Goal: Complete application form

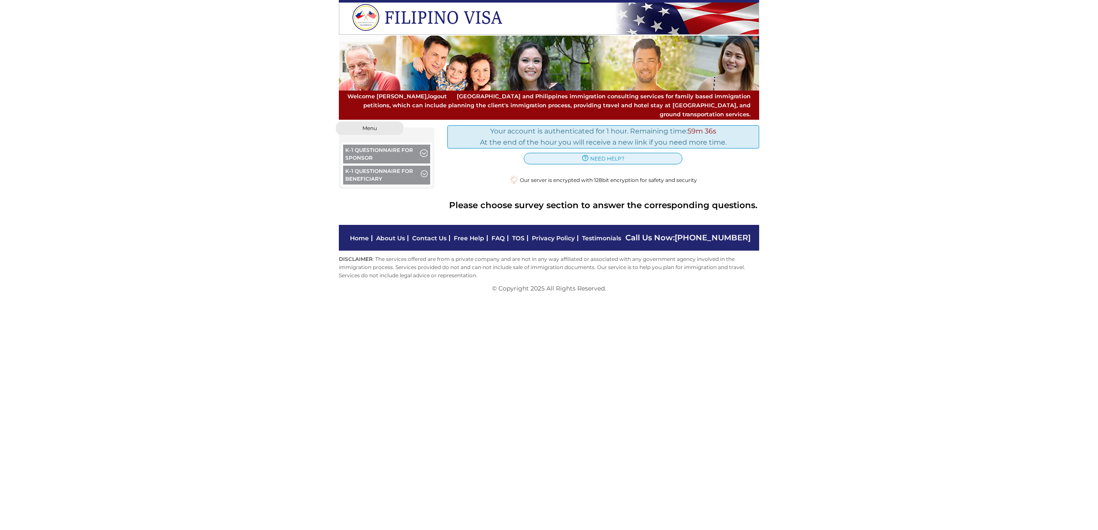
click at [406, 145] on button "K-1 Questionnaire for Sponsor" at bounding box center [386, 155] width 87 height 21
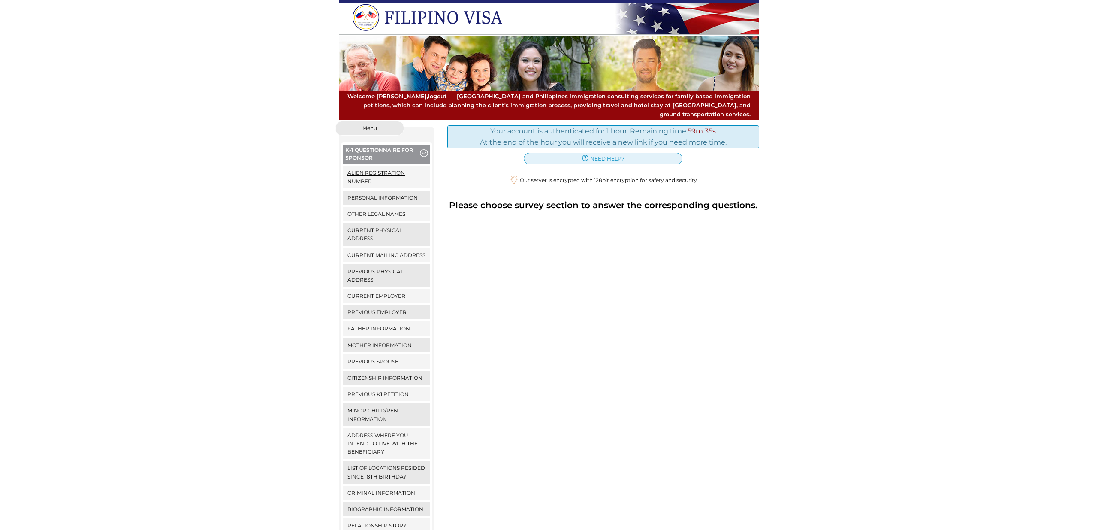
click at [391, 166] on link "Alien Registration Number" at bounding box center [386, 177] width 87 height 22
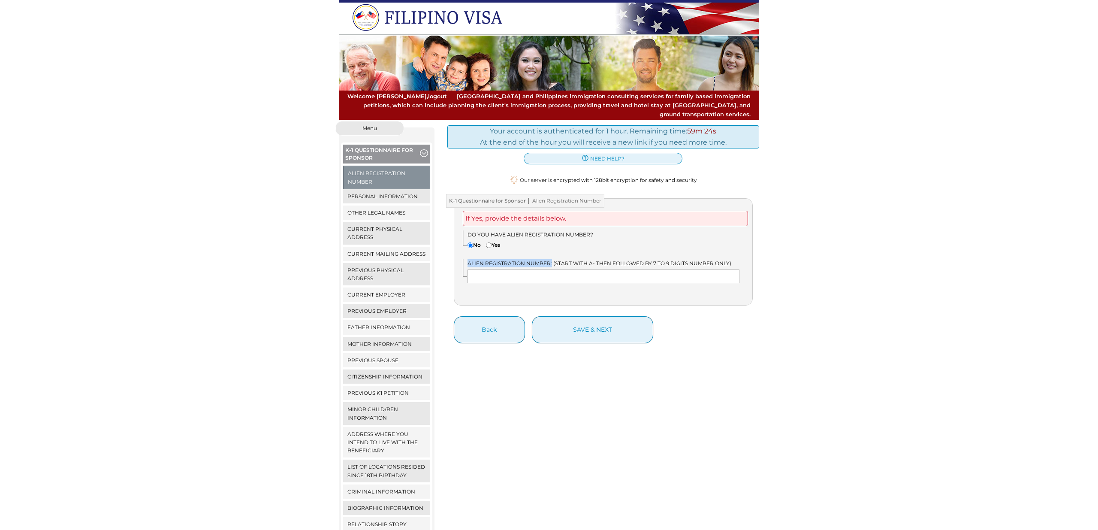
drag, startPoint x: 468, startPoint y: 254, endPoint x: 550, endPoint y: 253, distance: 81.9
click at [550, 259] on div "Alien Registration Number: (Start with A- then followed by 7 to 9 digits number…" at bounding box center [608, 271] width 290 height 24
copy span "Alien Registration Number:"
click at [589, 246] on div "If Yes, provide the details below. Do you have Alien Registration Number? No Yes" at bounding box center [603, 252] width 299 height 108
click at [598, 317] on button "save & next" at bounding box center [592, 329] width 121 height 27
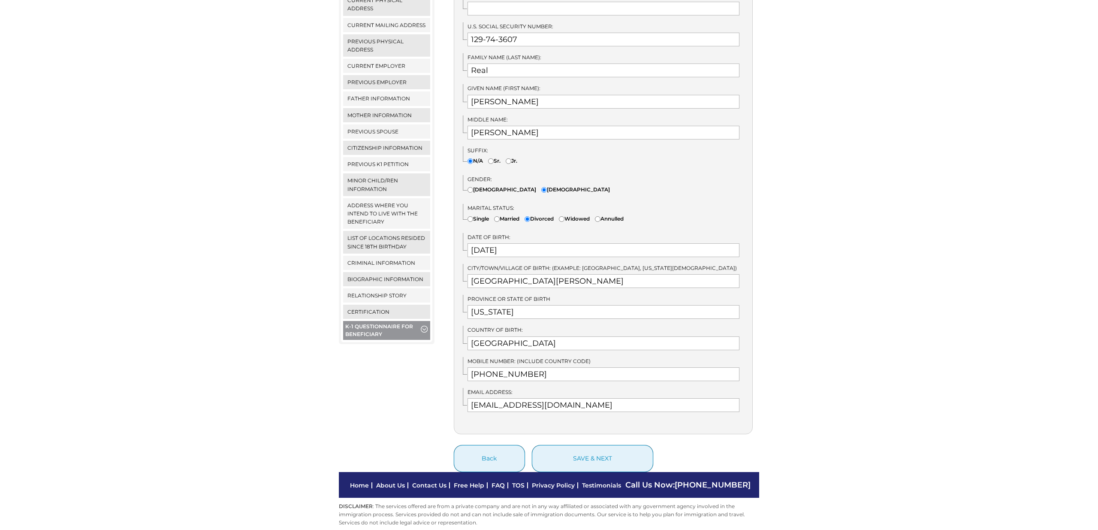
scroll to position [230, 0]
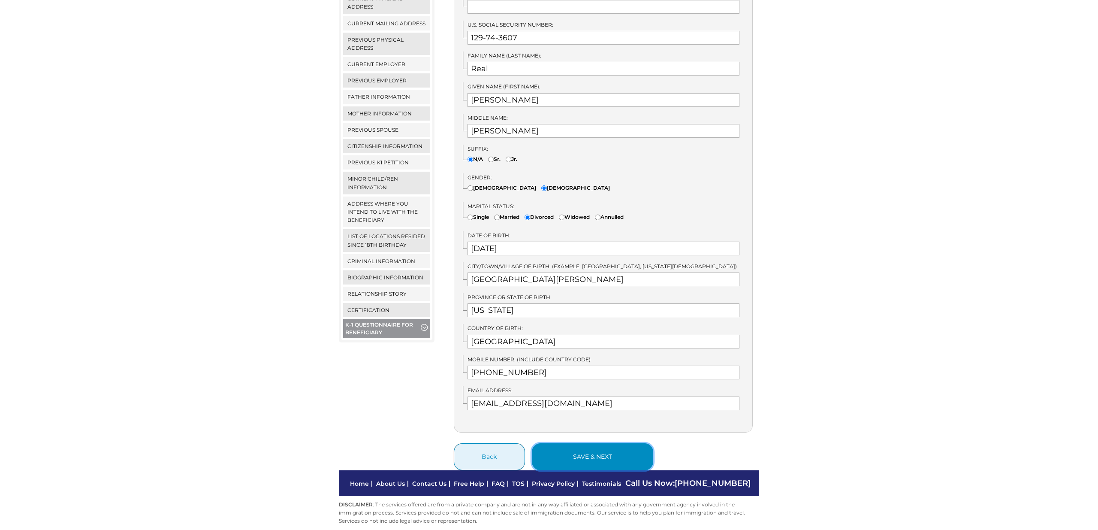
click at [605, 443] on button "save & next" at bounding box center [592, 456] width 121 height 27
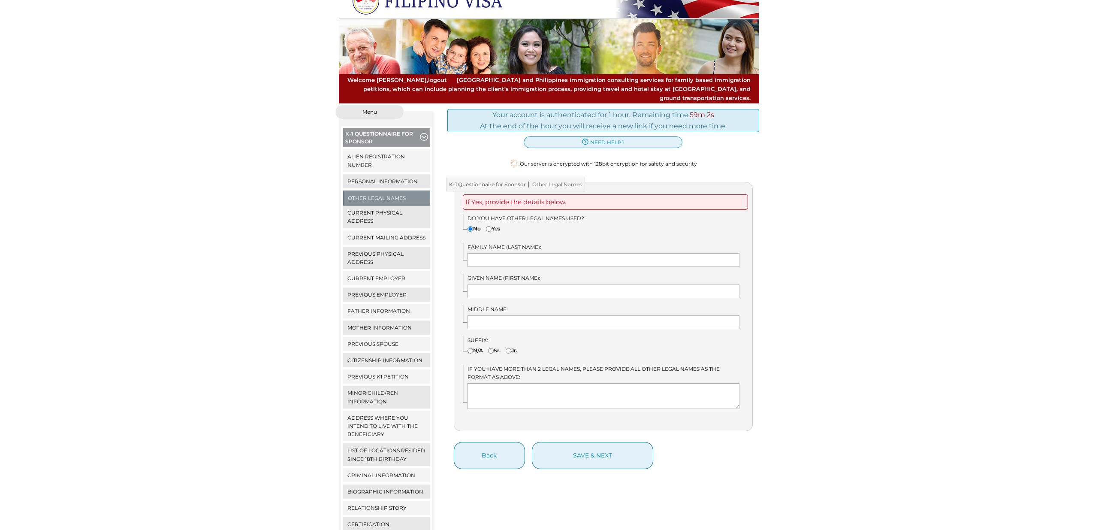
scroll to position [16, 0]
click at [609, 449] on button "save & next" at bounding box center [592, 455] width 121 height 27
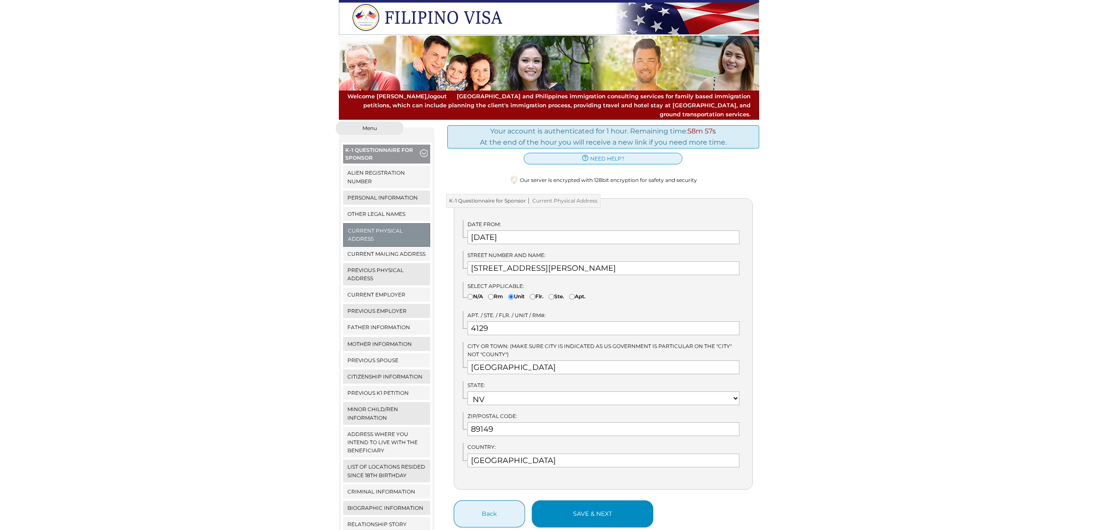
drag, startPoint x: 615, startPoint y: 526, endPoint x: 617, endPoint y: 511, distance: 15.5
click at [616, 523] on div "Your account is authenticated for 1 hour. Remaining time: 58m 57s At the end of…" at bounding box center [603, 347] width 325 height 452
click at [617, 509] on button "save & next" at bounding box center [592, 513] width 121 height 27
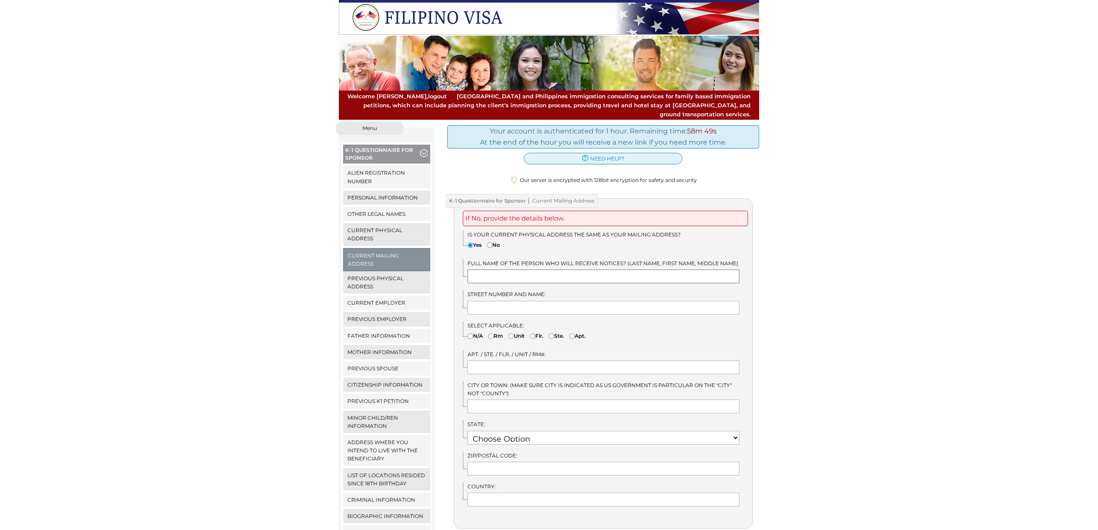
click at [536, 269] on input "text" at bounding box center [604, 276] width 272 height 14
type input "Cesar L Real"
type input "7545 Oso Blanca Road"
type input "Unit 4129"
type input "LAS VEGAS"
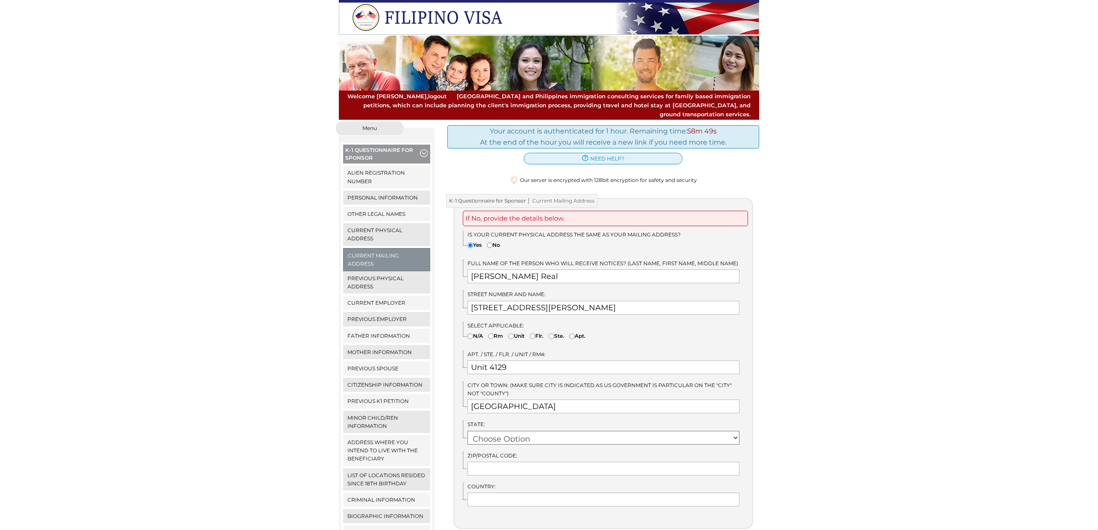
select select "37"
type input "89149"
type input "United States"
click at [494, 241] on label "No" at bounding box center [493, 245] width 13 height 8
click at [492, 242] on input"] "No" at bounding box center [490, 245] width 6 height 6
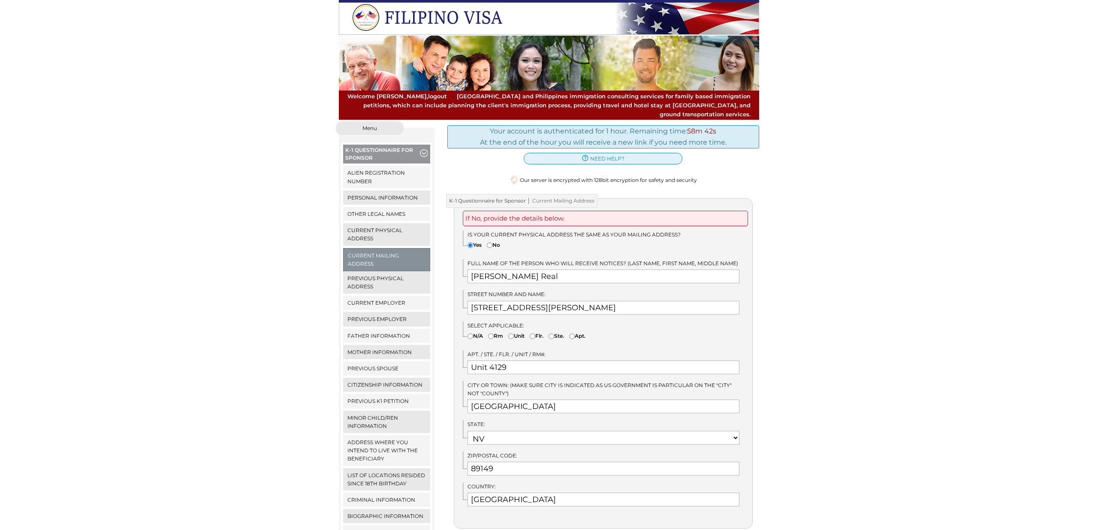
radio input"] "true"
click at [469, 242] on input"] "Yes" at bounding box center [471, 245] width 6 height 6
radio input"] "true"
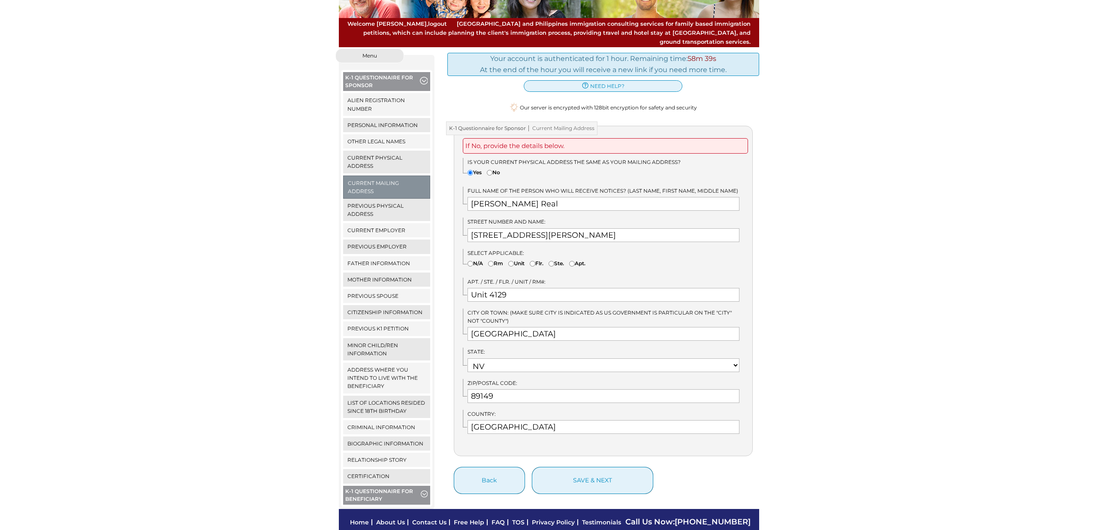
scroll to position [103, 0]
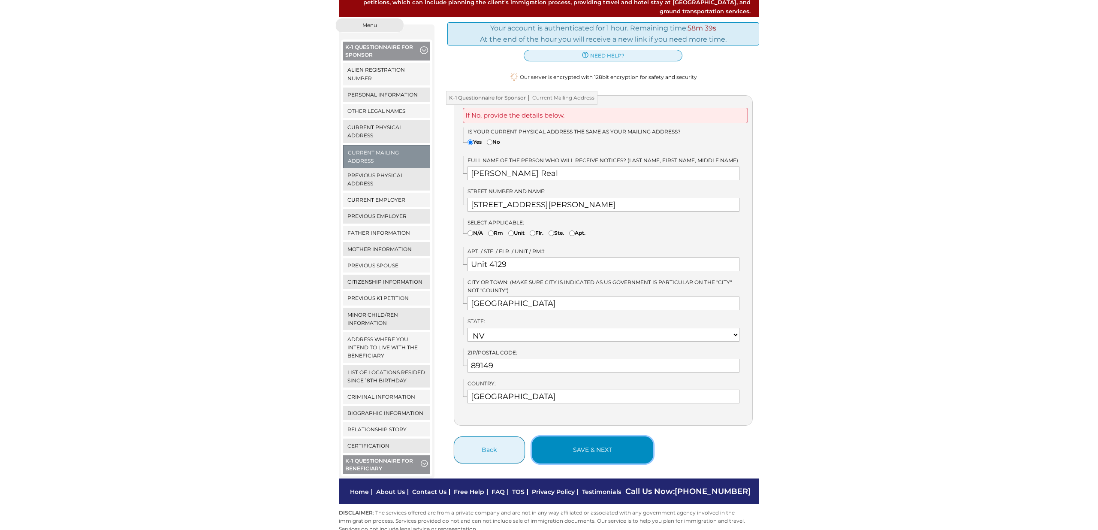
click at [613, 441] on button "save & next" at bounding box center [592, 449] width 121 height 27
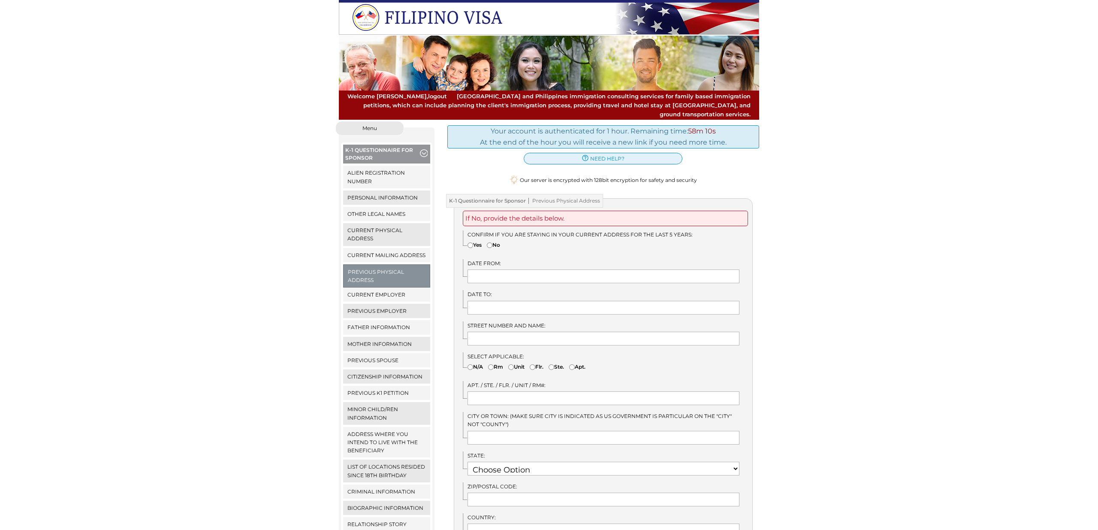
scroll to position [4, 0]
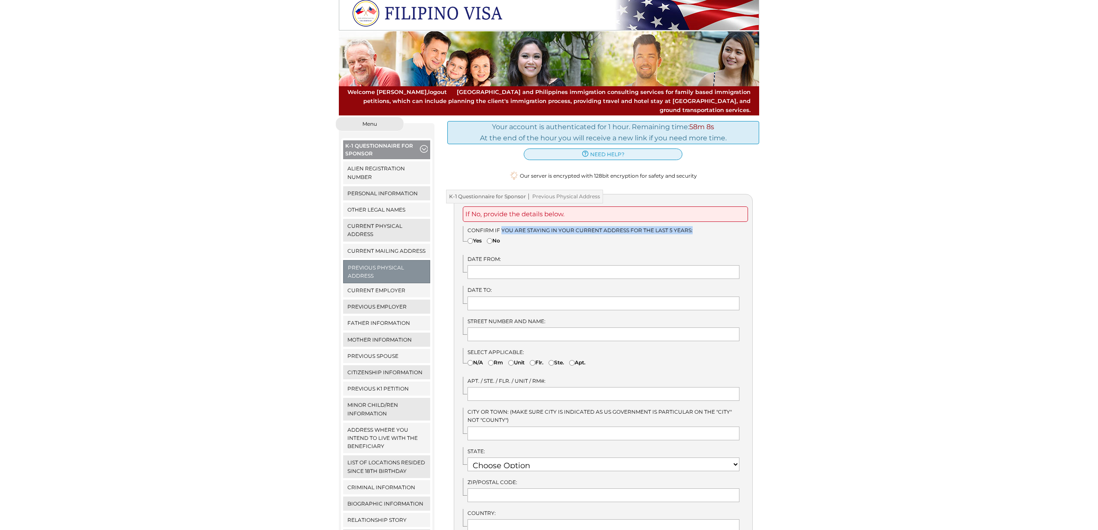
drag, startPoint x: 519, startPoint y: 222, endPoint x: 690, endPoint y: 218, distance: 171.2
click at [690, 226] on label "Confirm if you are staying in your current address for the last 5 years:" at bounding box center [604, 230] width 272 height 8
drag, startPoint x: 541, startPoint y: 230, endPoint x: 501, endPoint y: 236, distance: 40.3
click at [541, 230] on div "Confirm if you are staying in your current address for the last 5 years: Yes No" at bounding box center [608, 237] width 290 height 22
click at [492, 238] on input"] "No" at bounding box center [490, 241] width 6 height 6
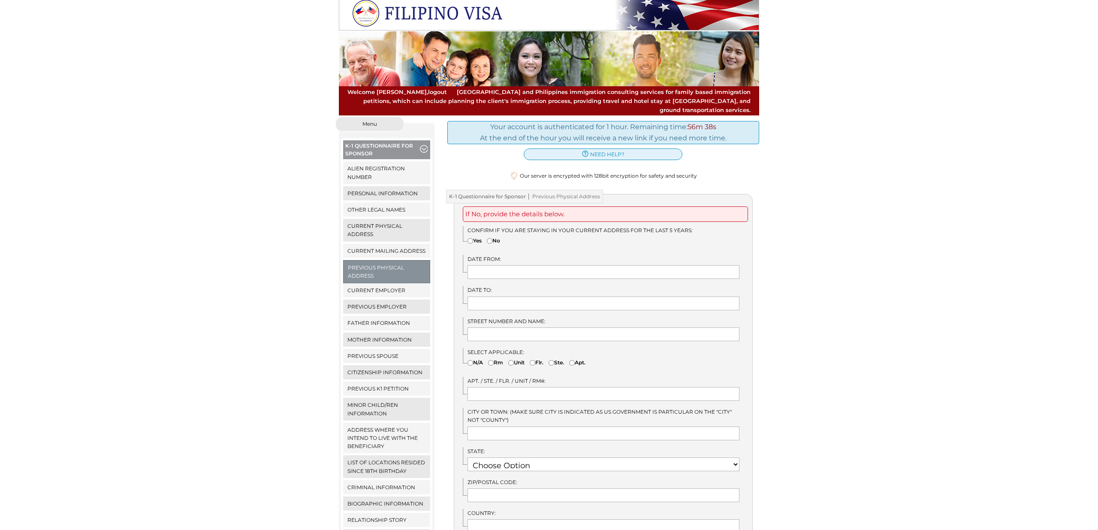
radio input"] "true"
click at [501, 265] on input "text" at bounding box center [604, 272] width 272 height 14
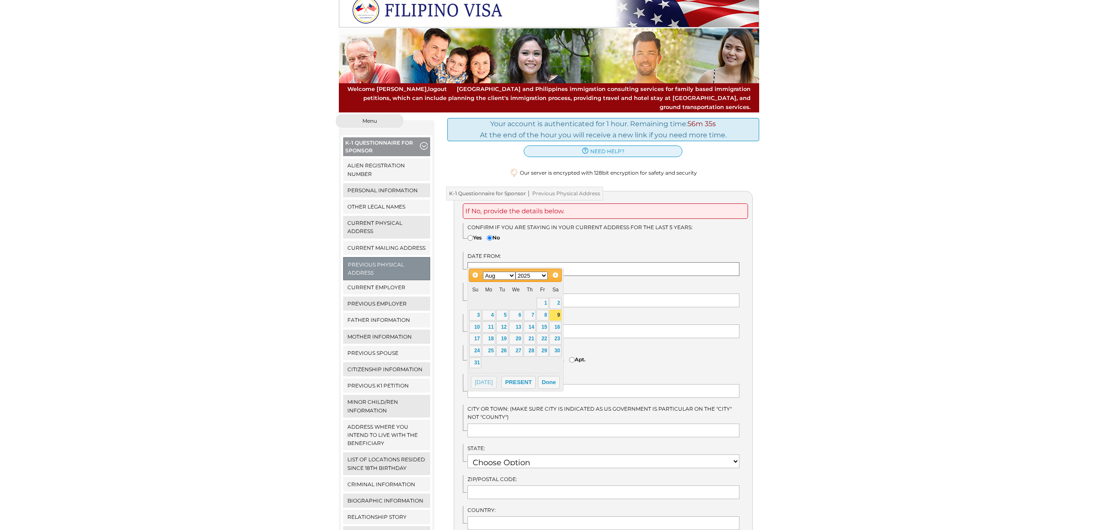
scroll to position [6, 0]
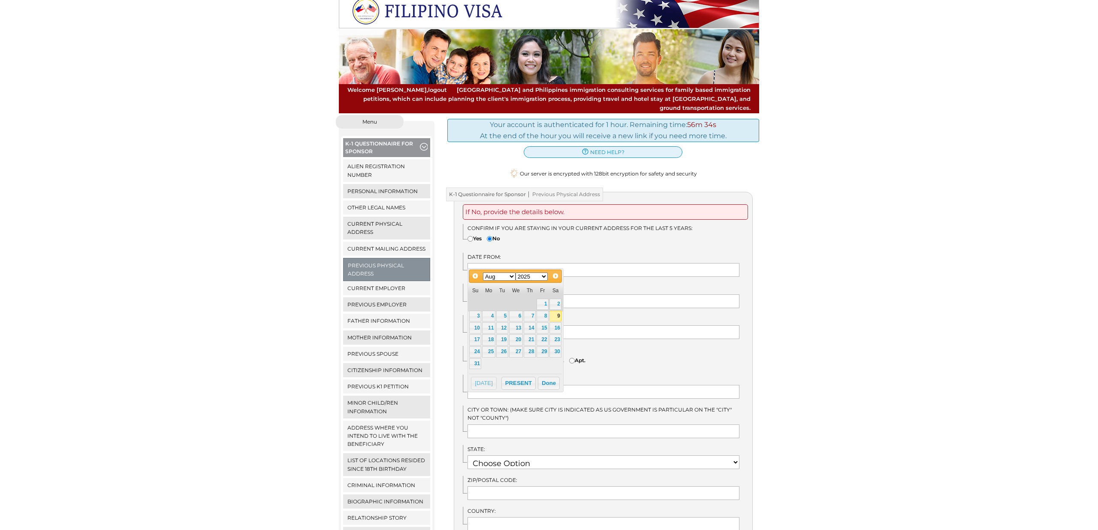
click at [508, 280] on select "Jan Feb Mar Apr May Jun Jul Aug Sep Oct Nov Dec" at bounding box center [499, 276] width 33 height 8
click at [549, 278] on div "Prev Next Jan Feb Mar Apr May Jun Jul Aug Sep Oct Nov Dec 1900 1901 1902 1903 1…" at bounding box center [515, 275] width 93 height 13
click at [533, 278] on select "1900 1901 1902 1903 1904 1905 1906 1907 1908 1909 1910 1911 1912 1913 1914 1915…" at bounding box center [532, 276] width 33 height 8
click at [501, 317] on link "4" at bounding box center [502, 316] width 12 height 11
type input "04/04/2023"
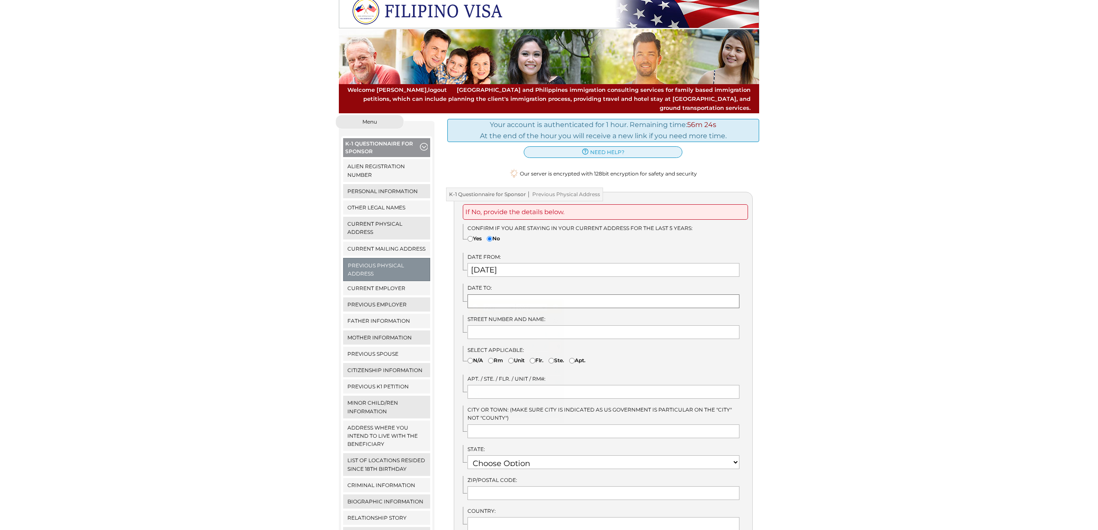
click at [499, 294] on input "text" at bounding box center [604, 301] width 272 height 14
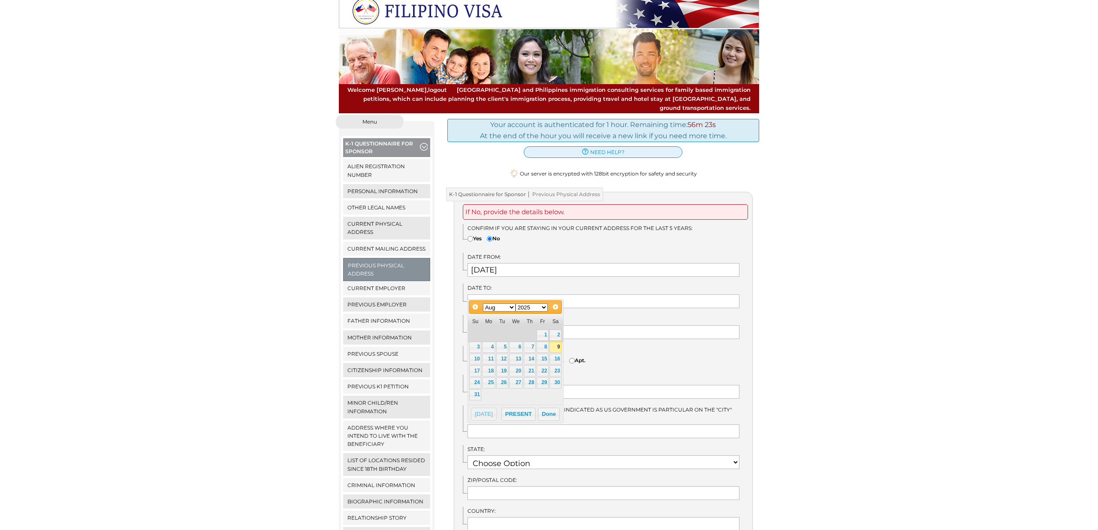
click at [510, 307] on select "Jan Feb Mar Apr May Jun Jul Aug Sep Oct Nov Dec" at bounding box center [499, 307] width 33 height 8
click at [554, 384] on link "31" at bounding box center [556, 382] width 12 height 11
type input "05/31/2025"
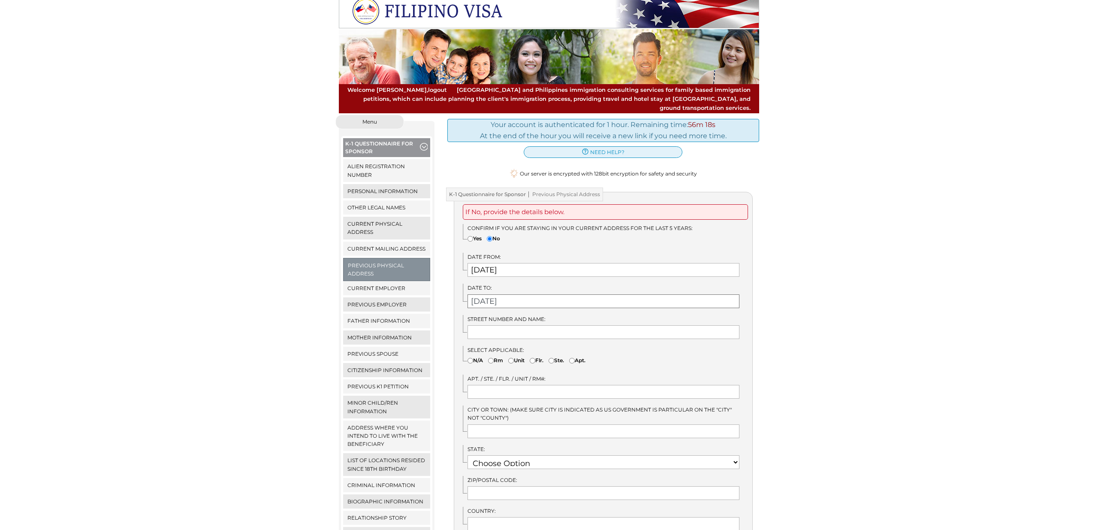
click at [519, 294] on input "05/31/2025" at bounding box center [604, 301] width 272 height 14
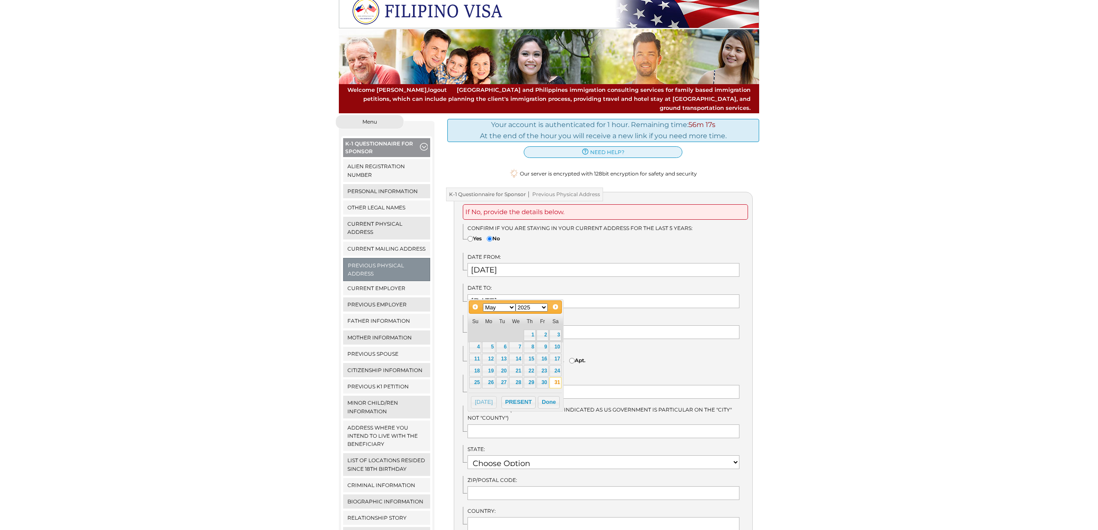
click at [535, 304] on select "1900 1901 1902 1903 1904 1905 1906 1907 1908 1909 1910 1911 1912 1913 1914 1915…" at bounding box center [532, 307] width 33 height 8
click at [653, 294] on input "05/31/2025" at bounding box center [604, 301] width 272 height 14
click at [624, 315] on div "Street Number and Name:" at bounding box center [608, 327] width 290 height 24
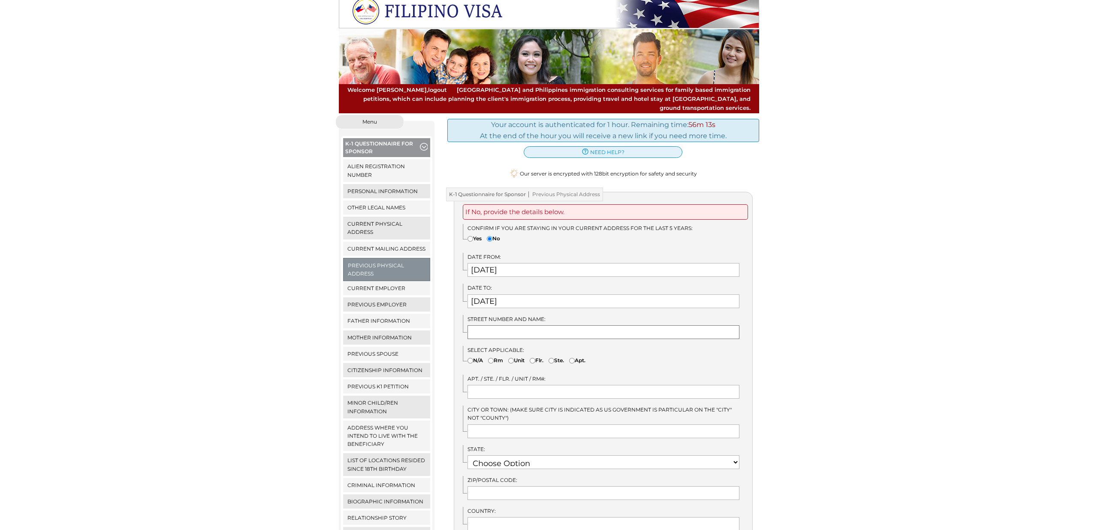
click at [621, 325] on input "text" at bounding box center [604, 332] width 272 height 14
type input "Cesar, Real PSC 2 BOX: 1791"
click at [493, 424] on input "text" at bounding box center [604, 431] width 272 height 14
type input "APO, AP"
click at [530, 455] on select "Choose Option AK AL AR AS AZ CA CO CT DE FL GA GU HI IA ID IL IN" at bounding box center [604, 462] width 272 height 14
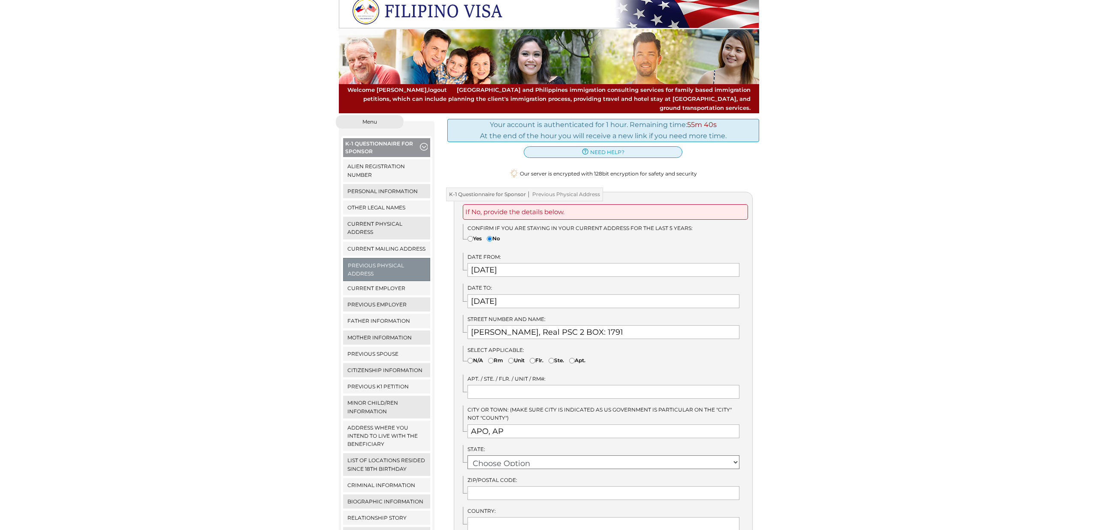
select select "1"
click at [530, 455] on select "Choose Option AK AL AR AS AZ CA CO CT DE FL GA GU HI IA ID IL IN" at bounding box center [604, 462] width 272 height 14
select select
drag, startPoint x: 846, startPoint y: 366, endPoint x: 643, endPoint y: 376, distance: 202.7
click at [845, 366] on div "We detected that you recently logged in a different window. Please close this w…" at bounding box center [549, 387] width 1098 height 544
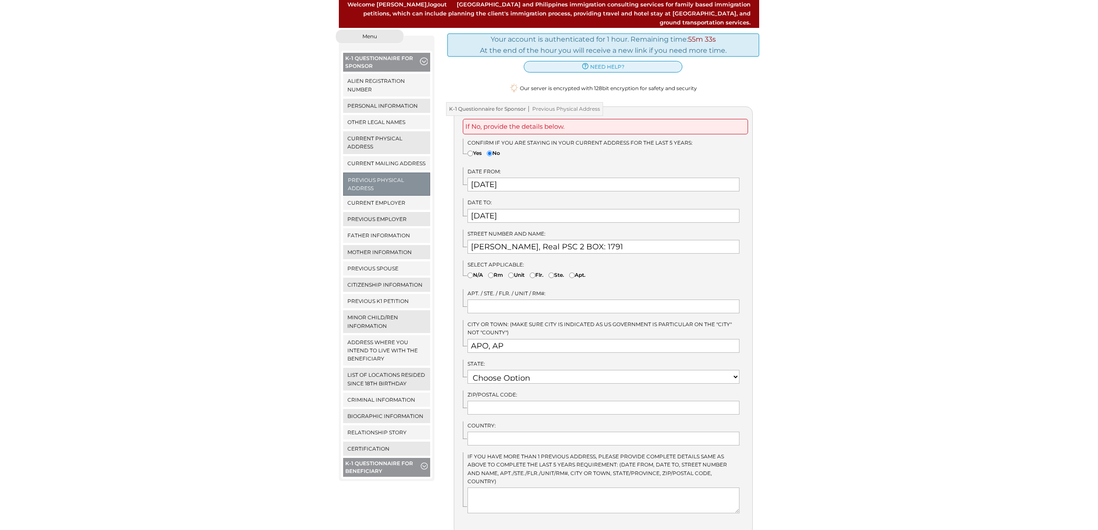
scroll to position [187, 0]
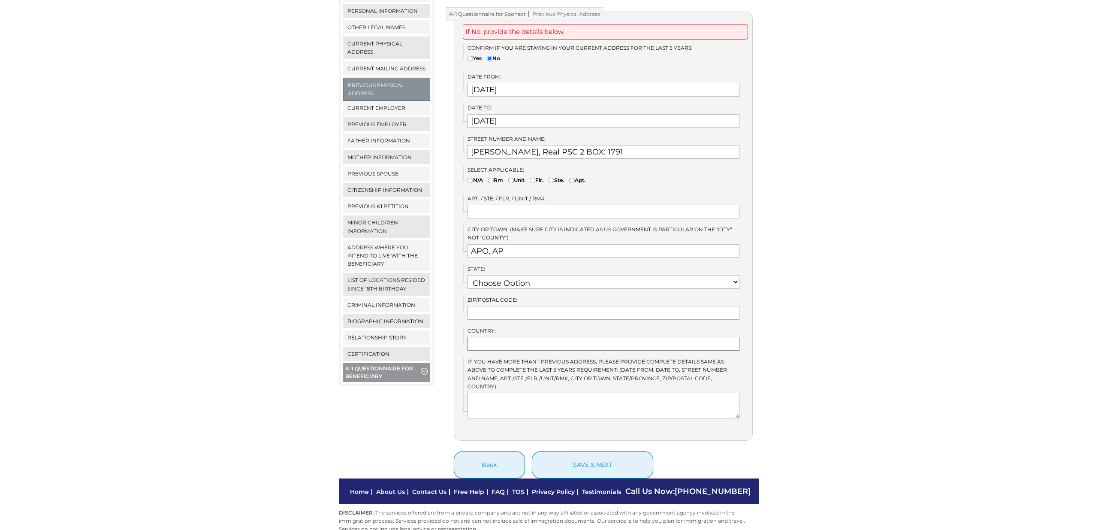
click at [521, 337] on input "text" at bounding box center [604, 344] width 272 height 14
type input "South Korea"
click at [520, 306] on input "text" at bounding box center [604, 313] width 272 height 14
type input "96264"
click at [796, 346] on div "We detected that you recently logged in a different window. Please close this w…" at bounding box center [549, 206] width 1098 height 544
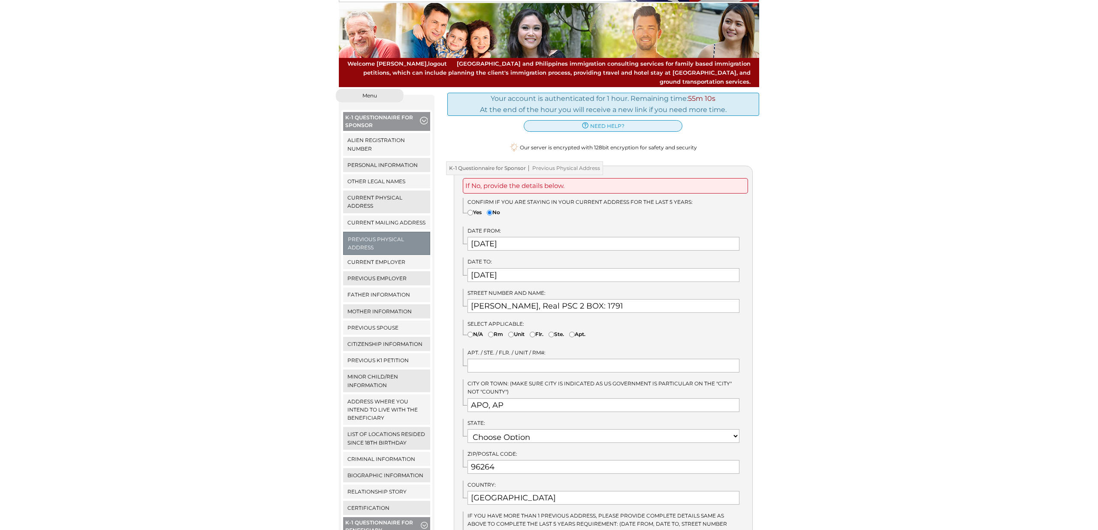
scroll to position [33, 0]
drag, startPoint x: 470, startPoint y: 324, endPoint x: 485, endPoint y: 324, distance: 15.0
click at [471, 331] on input"] "N/A" at bounding box center [471, 334] width 6 height 6
radio input"] "true"
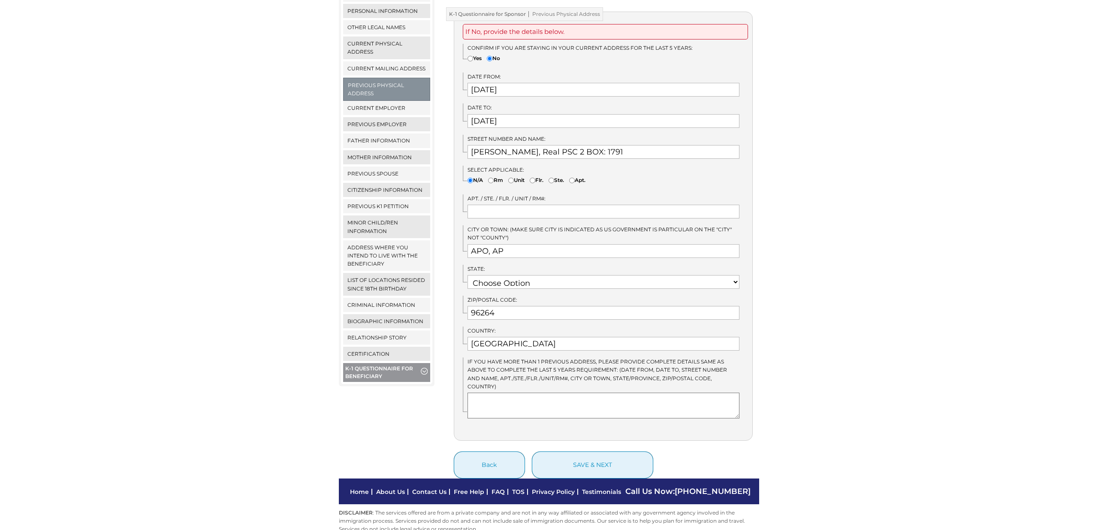
scroll to position [187, 0]
click at [578, 393] on textarea at bounding box center [604, 406] width 272 height 26
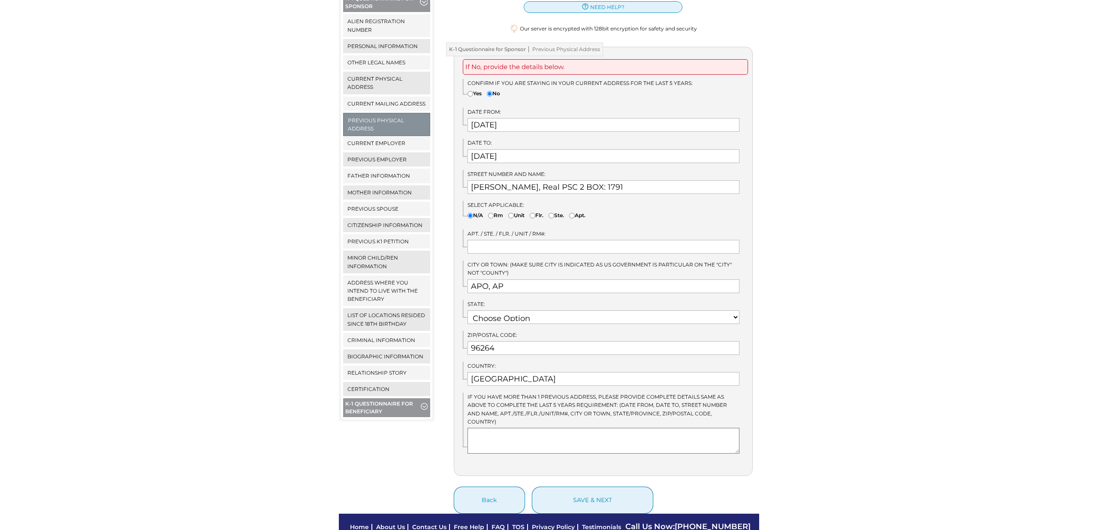
scroll to position [151, 0]
click at [544, 428] on textarea "December 01, 2022- April 4, 2023" at bounding box center [604, 441] width 272 height 26
click at [607, 428] on textarea "December 01, 2021- April 4, 2023" at bounding box center [604, 441] width 272 height 26
paste textarea "3426 Millbrook Dr Apt 67 San Angelo, Tx 76904"
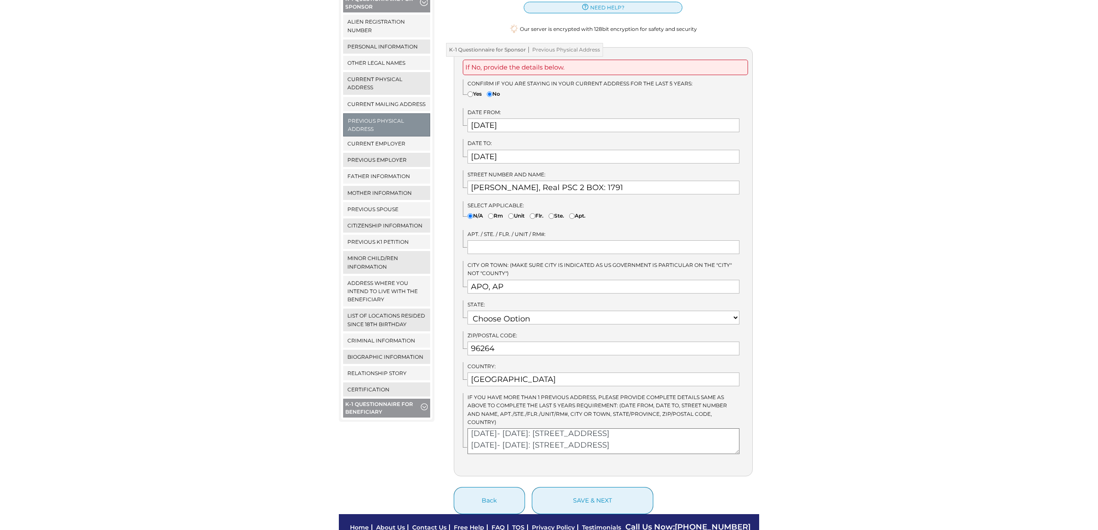
scroll to position [23, 0]
click at [597, 428] on textarea "December 01, 2021- April 4, 2023: 166 Challenger Ave Hampton, VA 23665-2494 May…" at bounding box center [604, 441] width 272 height 26
click at [580, 431] on textarea "December 01, 2021- April 4, 2023: 166 Challenger Ave Hampton, VA 23665-2494 May…" at bounding box center [604, 441] width 272 height 26
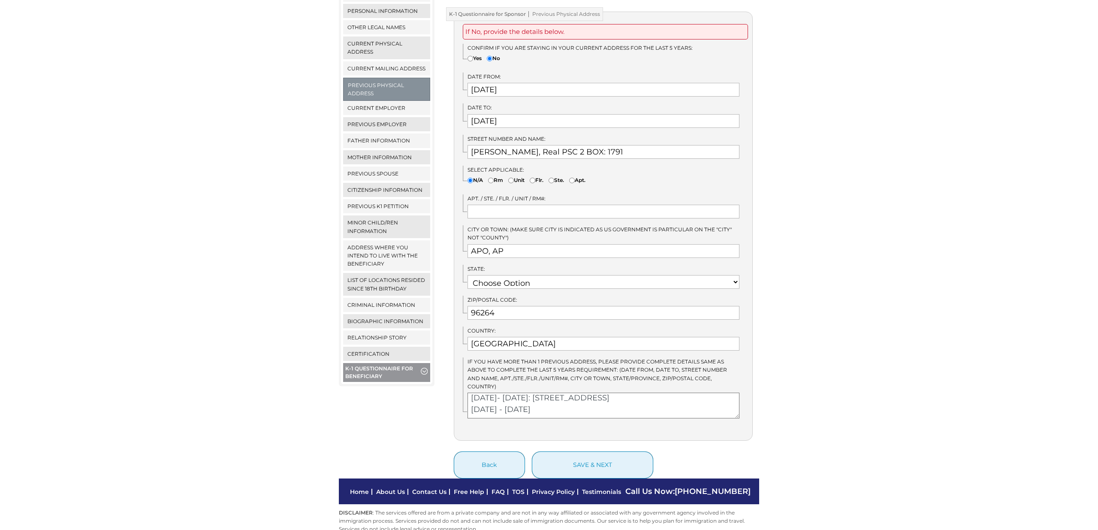
scroll to position [33, 0]
drag, startPoint x: 563, startPoint y: 396, endPoint x: 533, endPoint y: 395, distance: 29.6
click at [533, 395] on textarea "December 01, 2021- April 4, 2023: 166 Challenger Ave Hampton, VA 23665-2494 May…" at bounding box center [604, 406] width 272 height 26
click at [575, 395] on textarea "December 01, 2021- April 4, 2023: 166 Challenger Ave Hampton, VA 23665-2494 May…" at bounding box center [604, 406] width 272 height 26
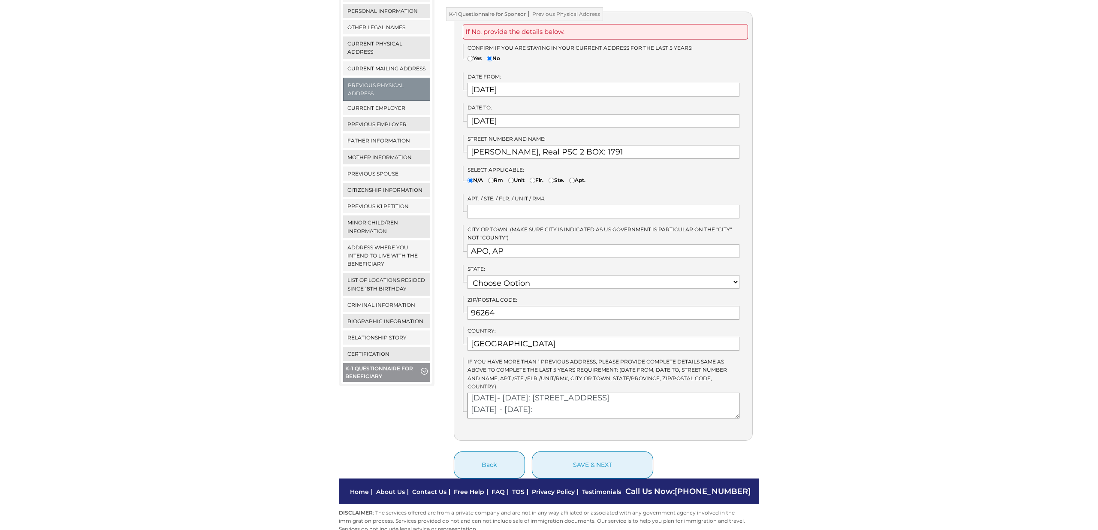
paste textarea "7914 Jubilee Park Blvd 1426 ORLANDO 1426 32822"
click at [471, 393] on textarea "December 01, 2021- April 4, 2023: 166 Challenger Ave Hampton, VA 23665-2494 May…" at bounding box center [604, 406] width 272 height 26
drag, startPoint x: 489, startPoint y: 386, endPoint x: 485, endPoint y: 388, distance: 5.2
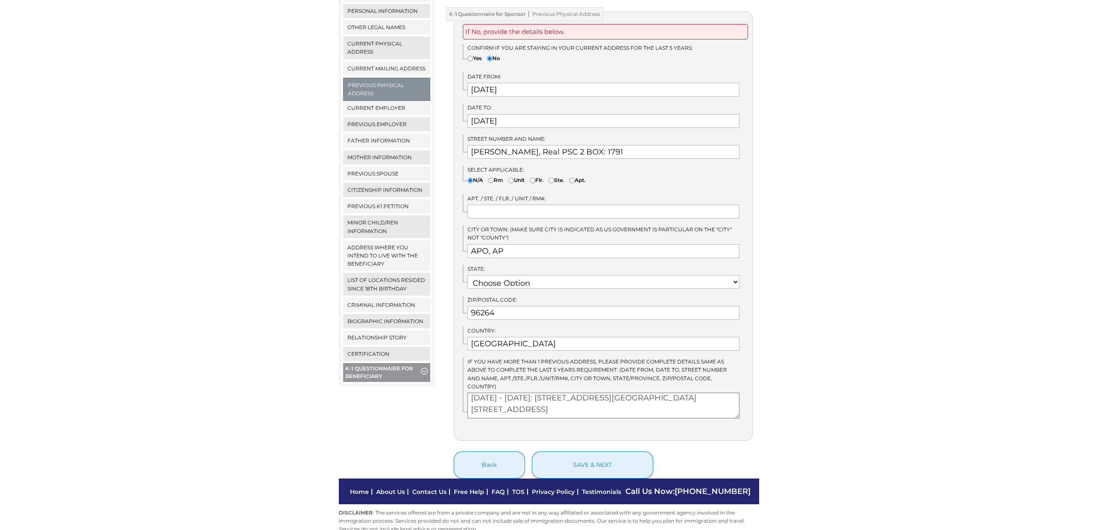
click at [472, 393] on textarea "December 01, 2021- April 4, 2023: 166 Challenger Ave Hampton, VA 23665-2494 May…" at bounding box center [604, 406] width 272 height 26
click at [492, 393] on textarea "December 01, 2021- April 4, 2023: 166 Challenger Ave Hampton, VA 23665-2494 May…" at bounding box center [604, 406] width 272 height 26
click at [522, 393] on textarea "December 01, 2021- April 4, 2023: 166 Challenger Ave Hampton, VA 23665-2494 May…" at bounding box center [604, 406] width 272 height 26
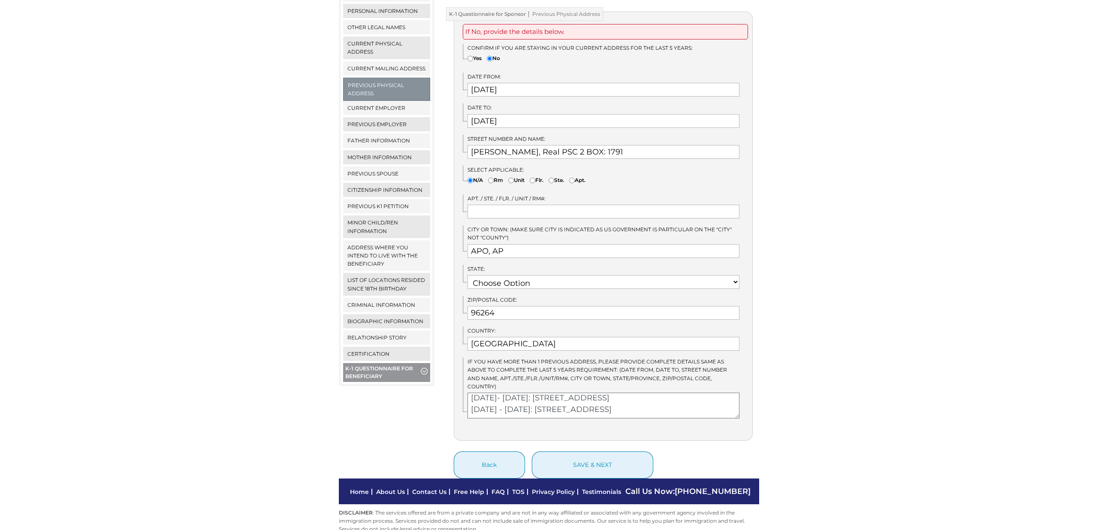
scroll to position [50, 0]
type textarea "December 01, 2021- April 4, 2023: 166 Challenger Ave Hampton, VA 23665 May 1, 2…"
click at [583, 453] on button "save & next" at bounding box center [592, 464] width 121 height 27
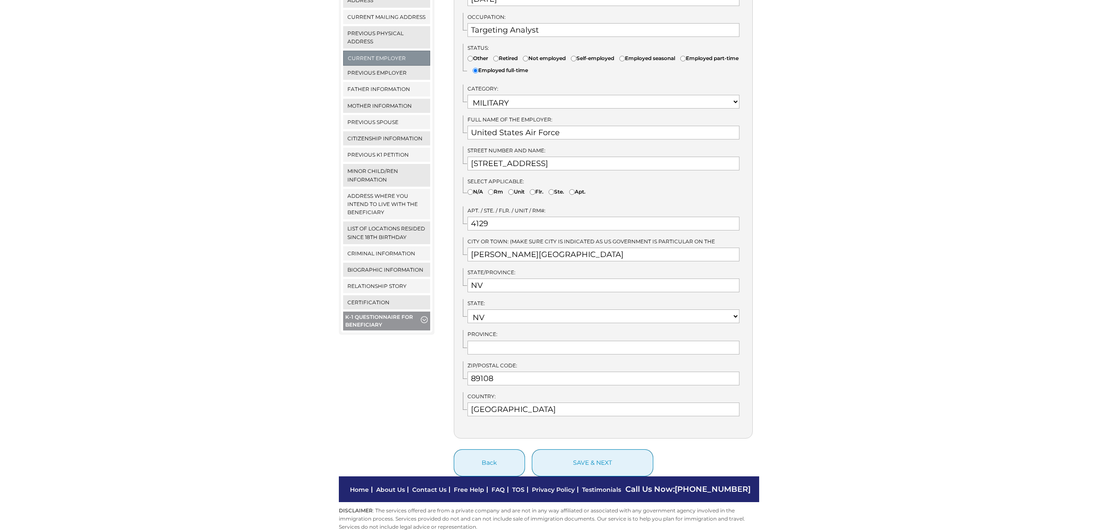
scroll to position [244, 0]
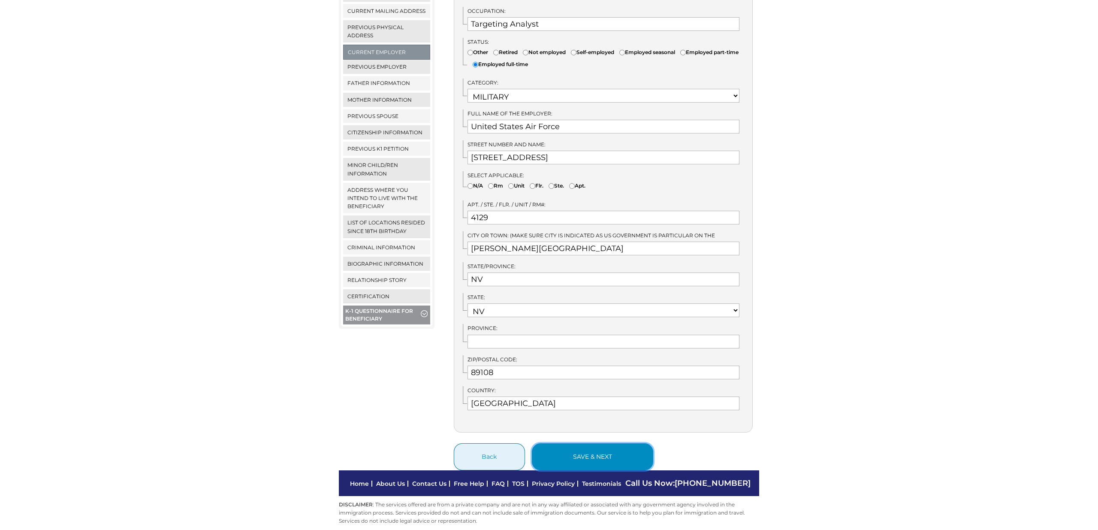
click at [602, 443] on button "save & next" at bounding box center [592, 456] width 121 height 27
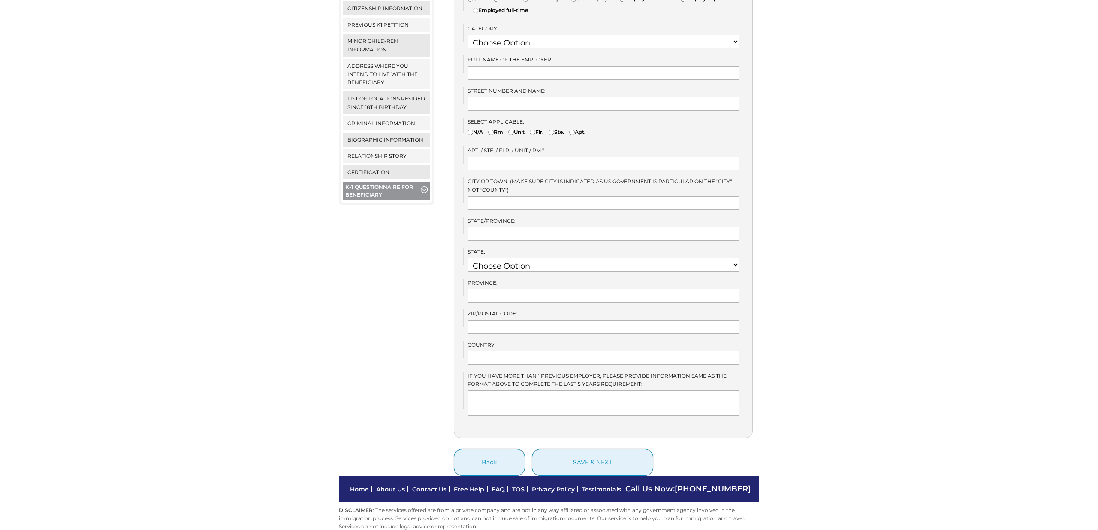
scroll to position [374, 0]
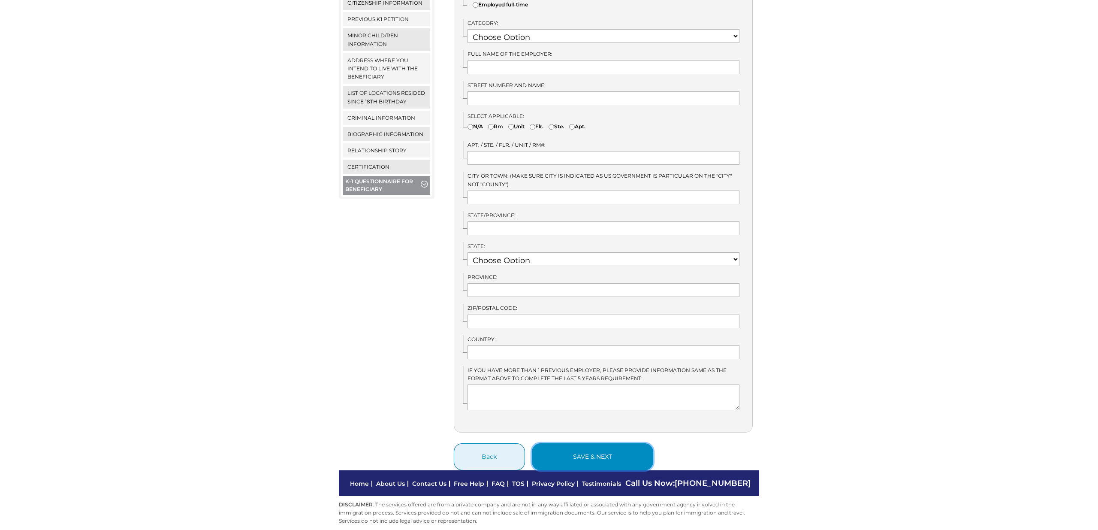
click at [593, 443] on button "save & next" at bounding box center [592, 456] width 121 height 27
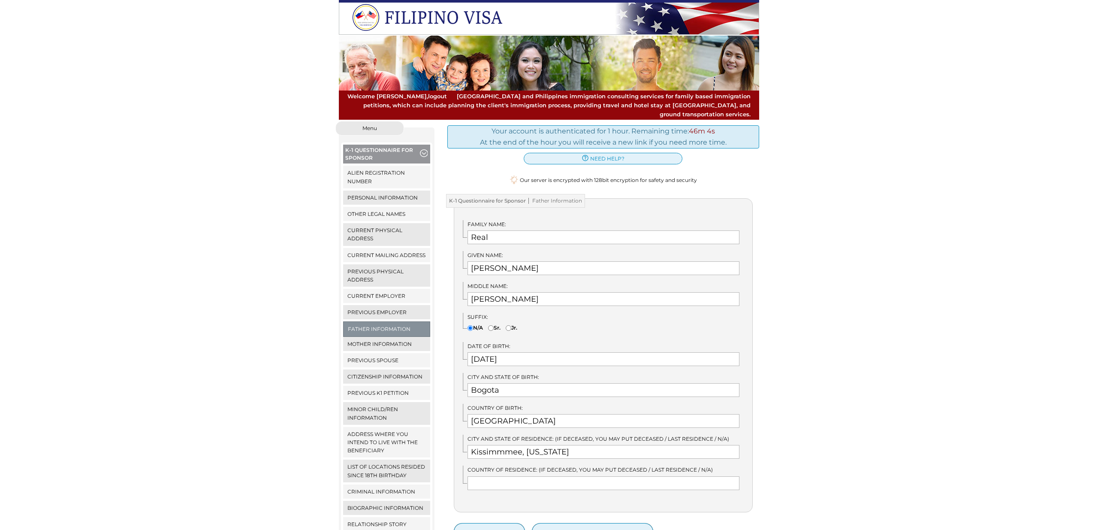
scroll to position [103, 0]
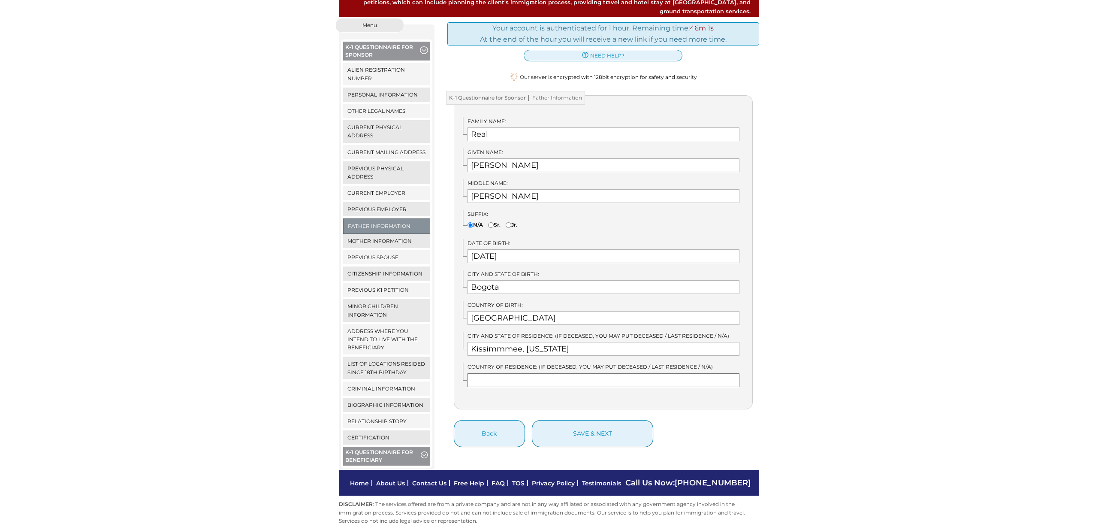
click at [565, 373] on input "text" at bounding box center [604, 380] width 272 height 14
type input "[GEOGRAPHIC_DATA]"
click at [587, 429] on button "save & next" at bounding box center [592, 433] width 121 height 27
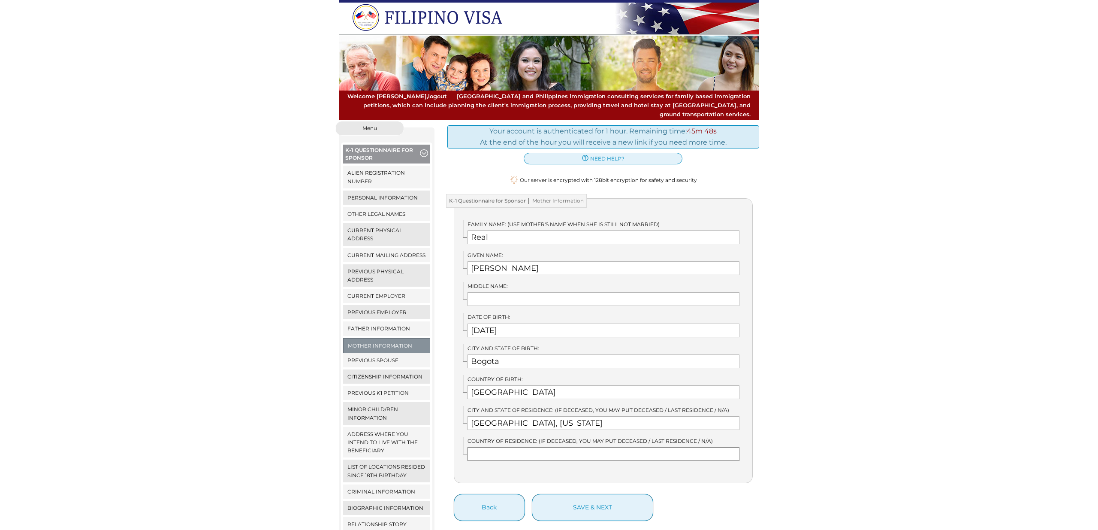
click at [516, 447] on input "text" at bounding box center [604, 454] width 272 height 14
type input "[GEOGRAPHIC_DATA]"
type input "L"
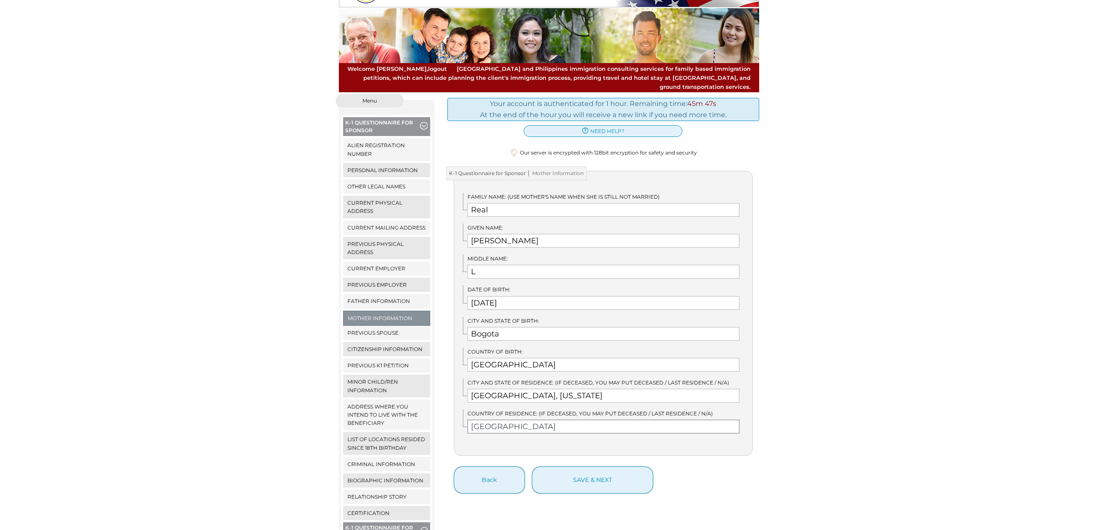
scroll to position [36, 0]
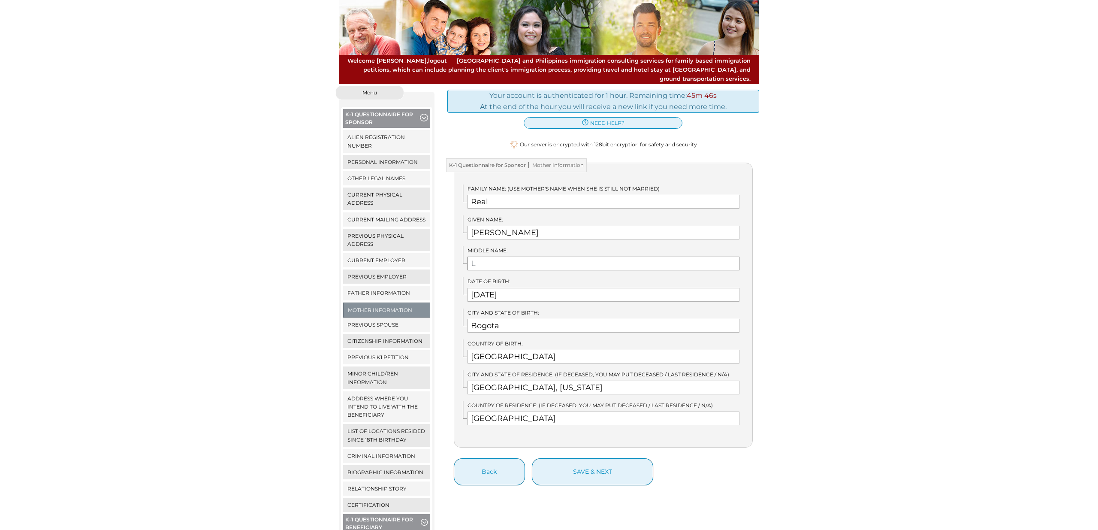
click at [492, 257] on input "L" at bounding box center [604, 264] width 272 height 14
click at [491, 458] on button "Back" at bounding box center [489, 471] width 71 height 27
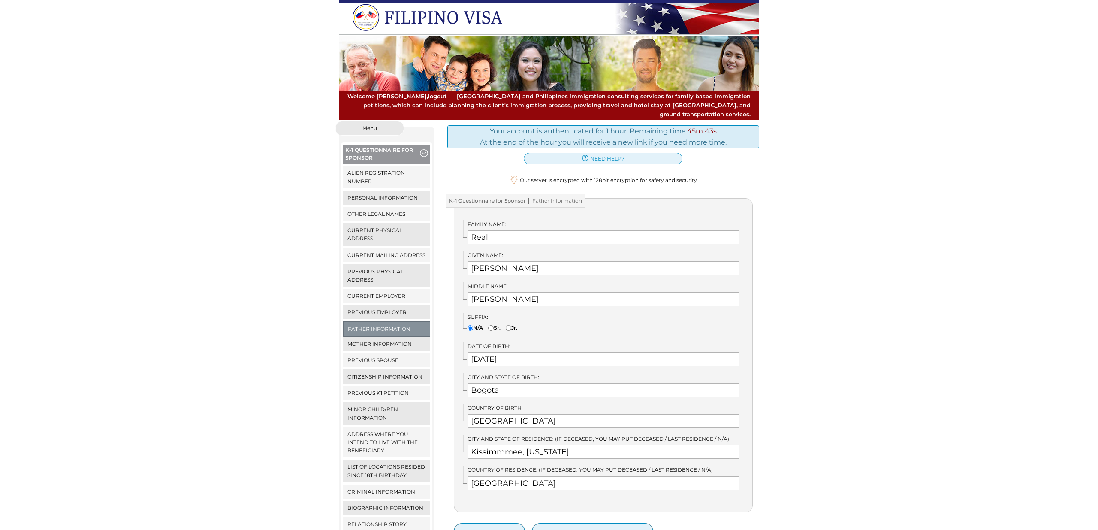
scroll to position [103, 0]
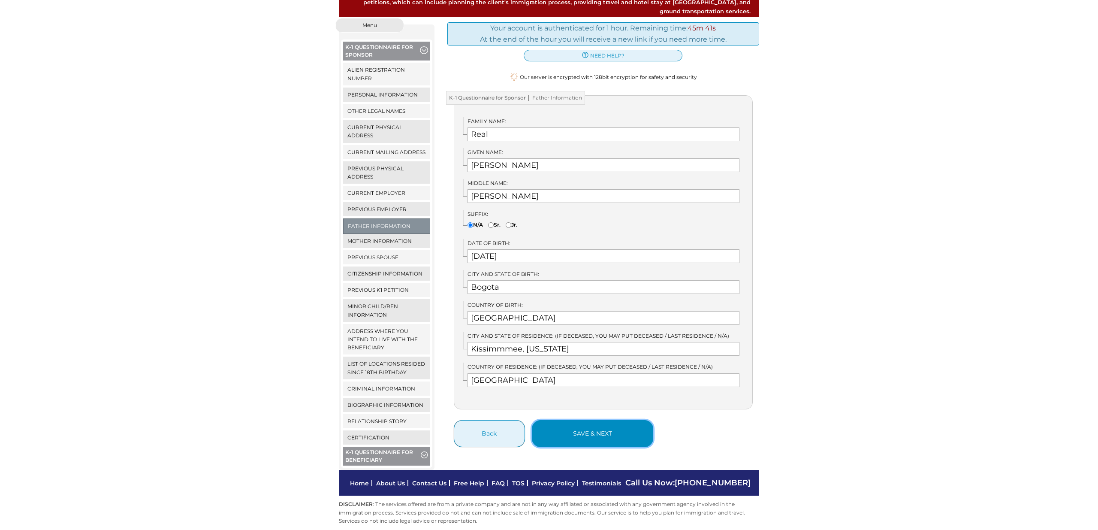
click at [599, 423] on button "save & next" at bounding box center [592, 433] width 121 height 27
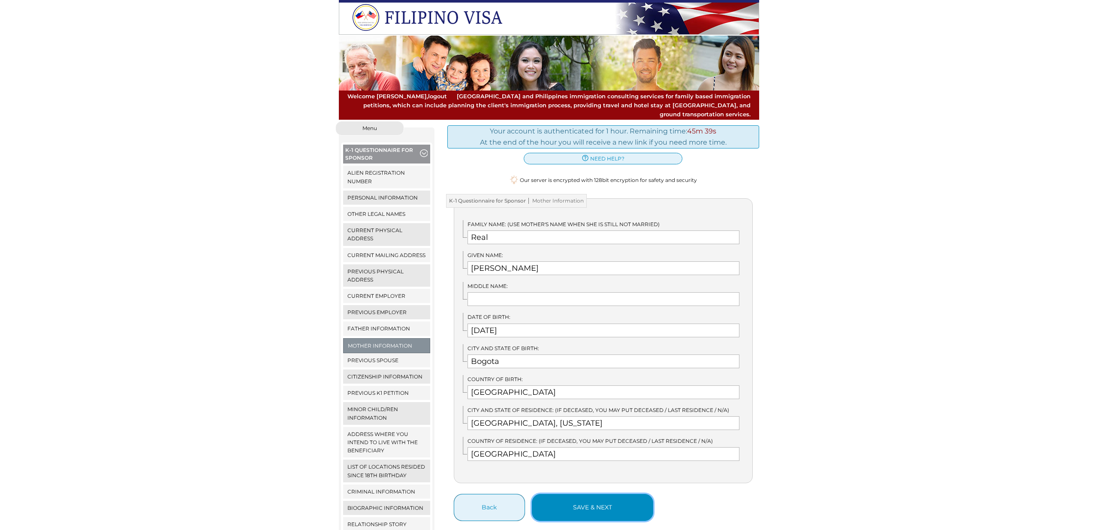
drag, startPoint x: 590, startPoint y: 504, endPoint x: 618, endPoint y: 491, distance: 30.7
click at [590, 504] on button "save & next" at bounding box center [592, 507] width 121 height 27
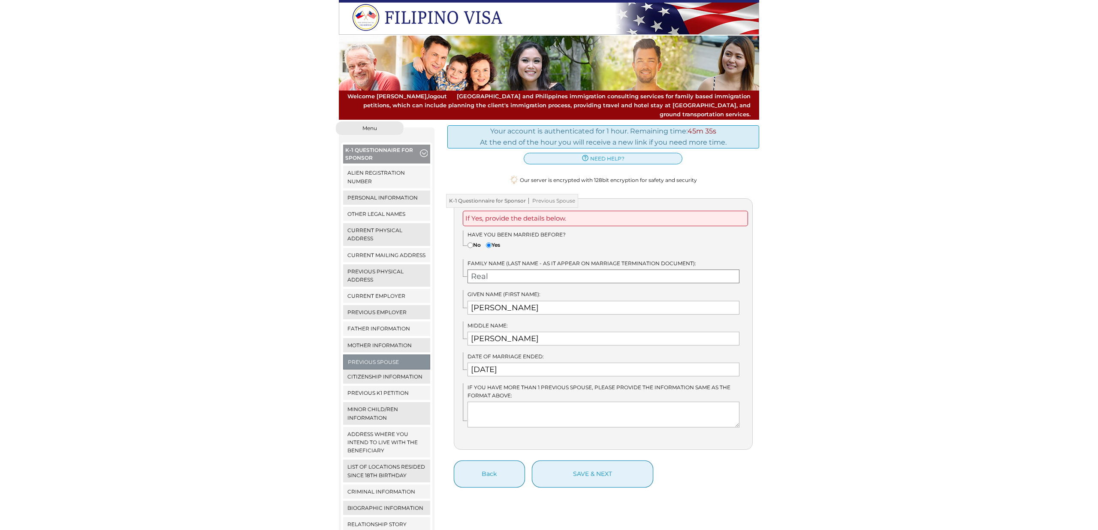
drag, startPoint x: 499, startPoint y: 268, endPoint x: 438, endPoint y: 265, distance: 61.4
click at [438, 265] on div "Menu Close menu K-1 Questionnaire for Sponsor Alien Registration Number Persona…" at bounding box center [548, 347] width 433 height 452
type input "[PERSON_NAME]"
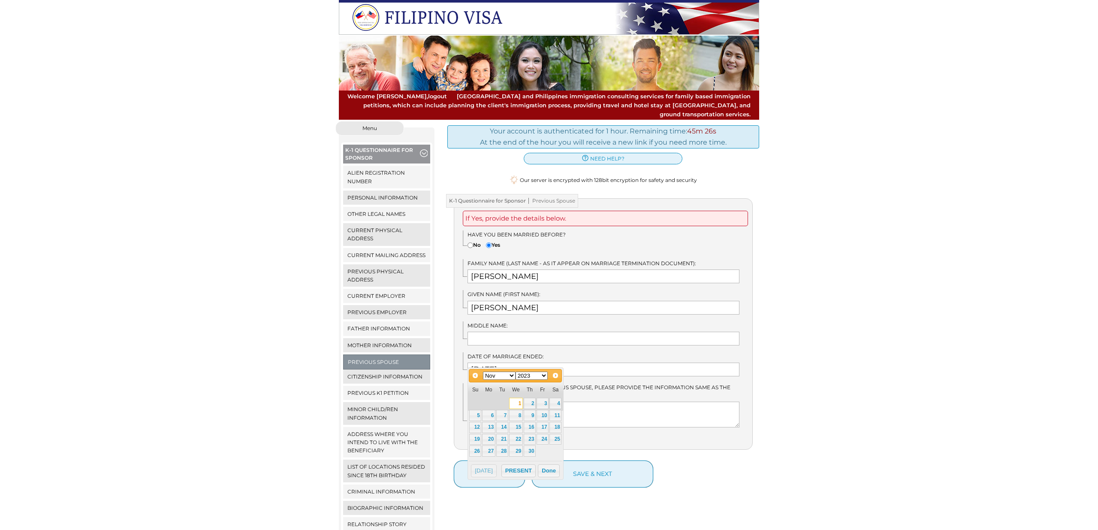
click at [509, 378] on select "Jan Feb Mar Apr May Jun Jul Aug Sep Oct Nov Dec" at bounding box center [499, 376] width 33 height 8
click at [538, 376] on select "1900 1901 1902 1903 1904 1905 1906 1907 1908 1909 1910 1911 1912 1913 1914 1915…" at bounding box center [532, 376] width 33 height 8
click at [605, 352] on label "Date of Marriage ended:" at bounding box center [604, 356] width 272 height 8
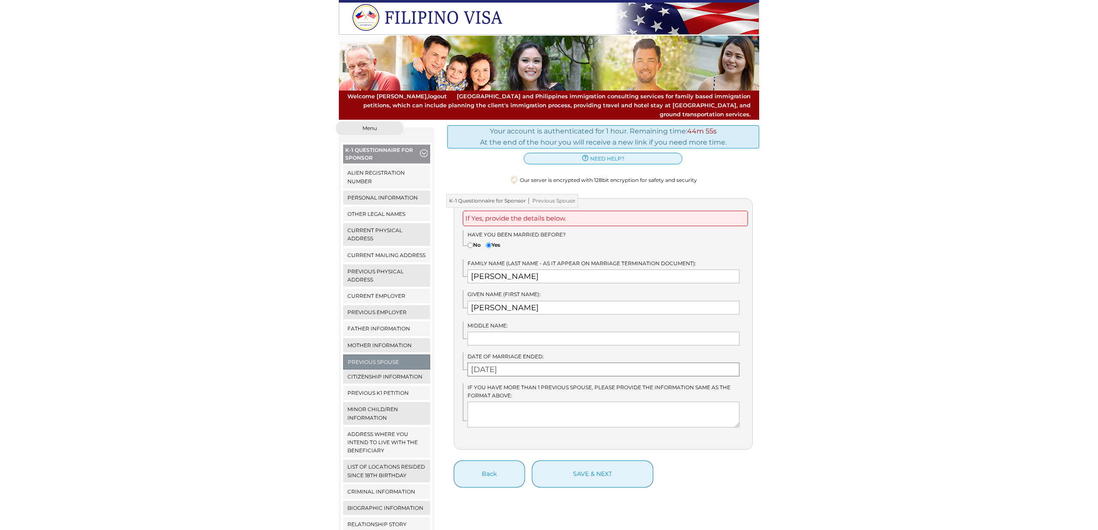
click at [520, 362] on input "11/01/2023" at bounding box center [604, 369] width 272 height 14
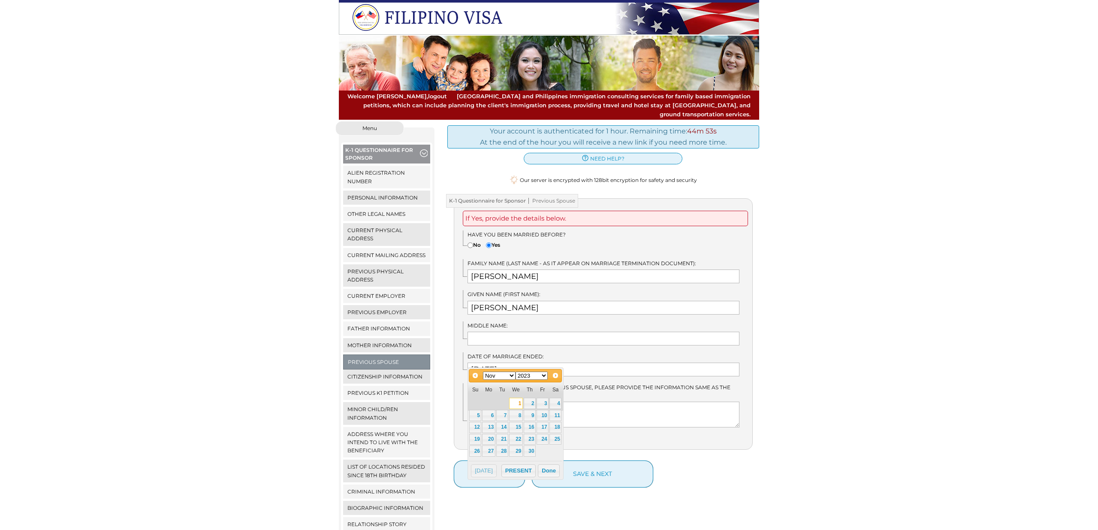
click at [502, 376] on select "Jan Feb Mar Apr May Jun Jul Aug Sep Oct Nov Dec" at bounding box center [499, 376] width 33 height 8
click at [489, 462] on link "31" at bounding box center [488, 462] width 13 height 11
type input "07/31/2023"
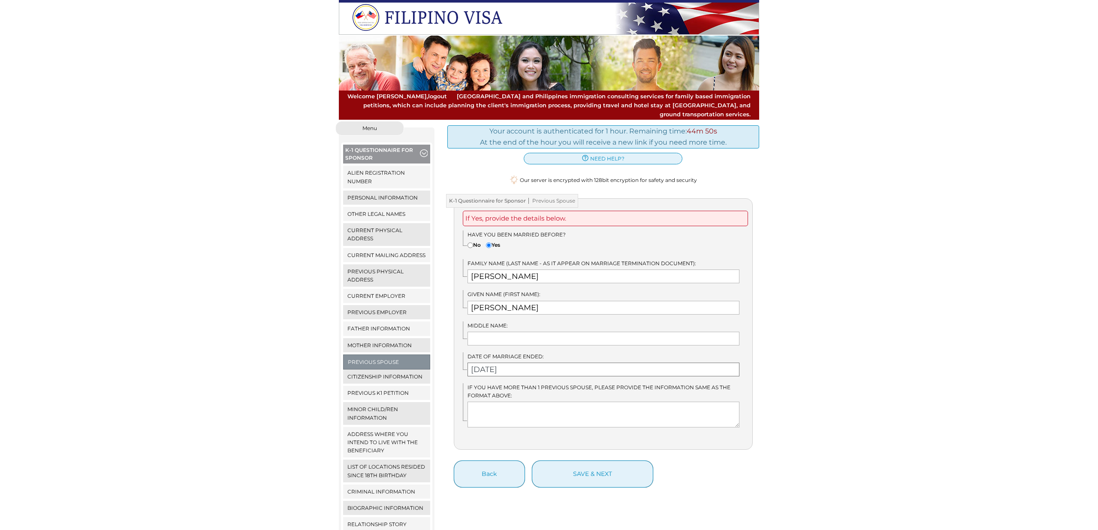
click at [506, 362] on input "07/31/2023" at bounding box center [604, 369] width 272 height 14
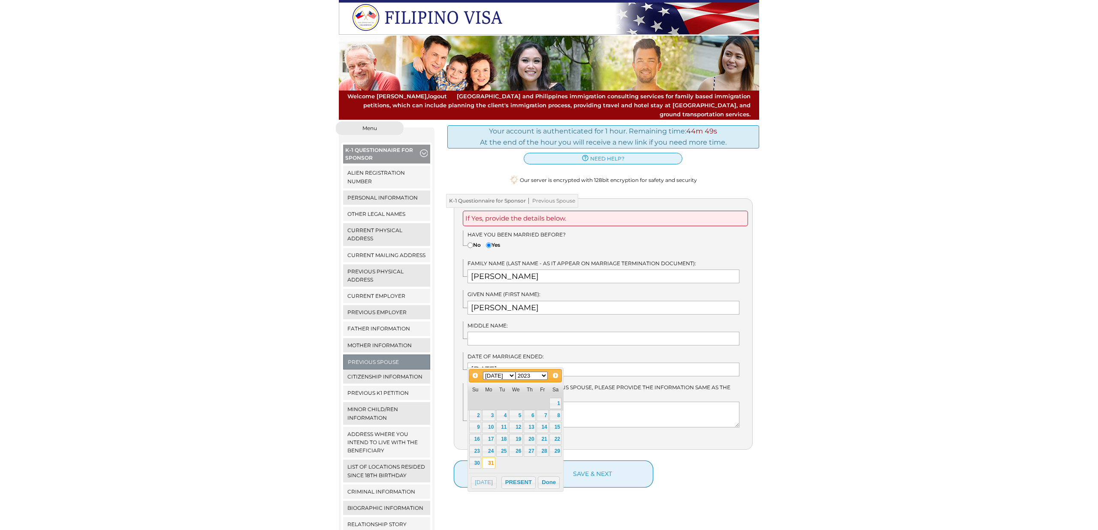
click at [537, 379] on select "1900 1901 1902 1903 1904 1905 1906 1907 1908 1909 1910 1911 1912 1913 1914 1915…" at bounding box center [532, 376] width 33 height 8
click at [841, 376] on div "We detected that you recently logged in a different window. Please close this w…" at bounding box center [549, 347] width 1098 height 452
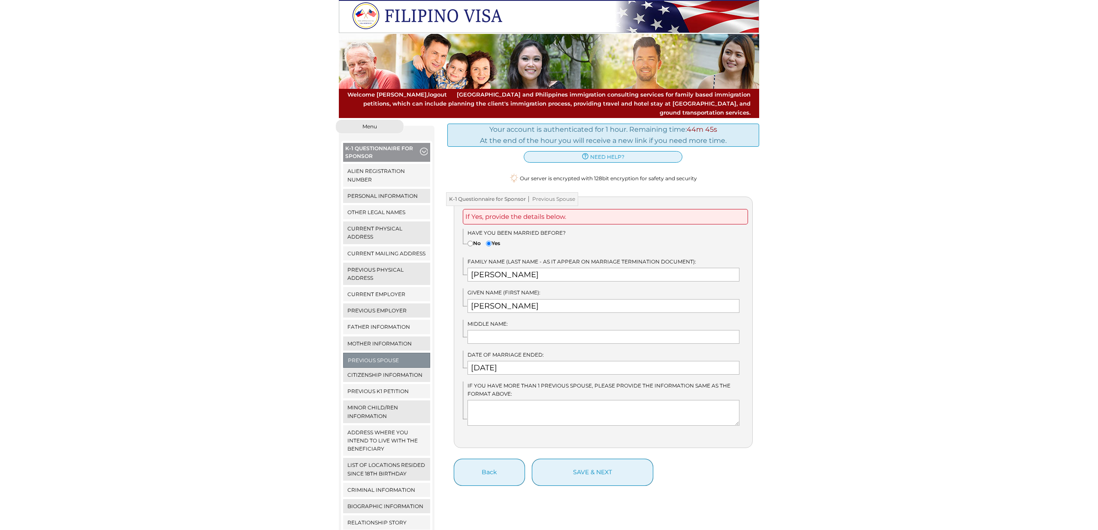
scroll to position [2, 0]
click at [608, 465] on button "save & next" at bounding box center [592, 471] width 121 height 27
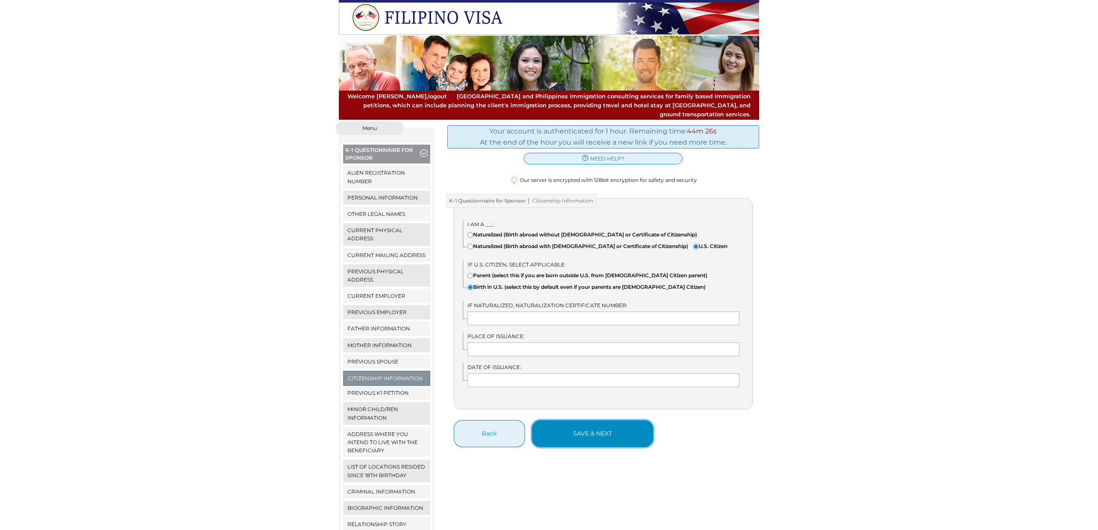
click at [600, 444] on button "save & next" at bounding box center [592, 433] width 121 height 27
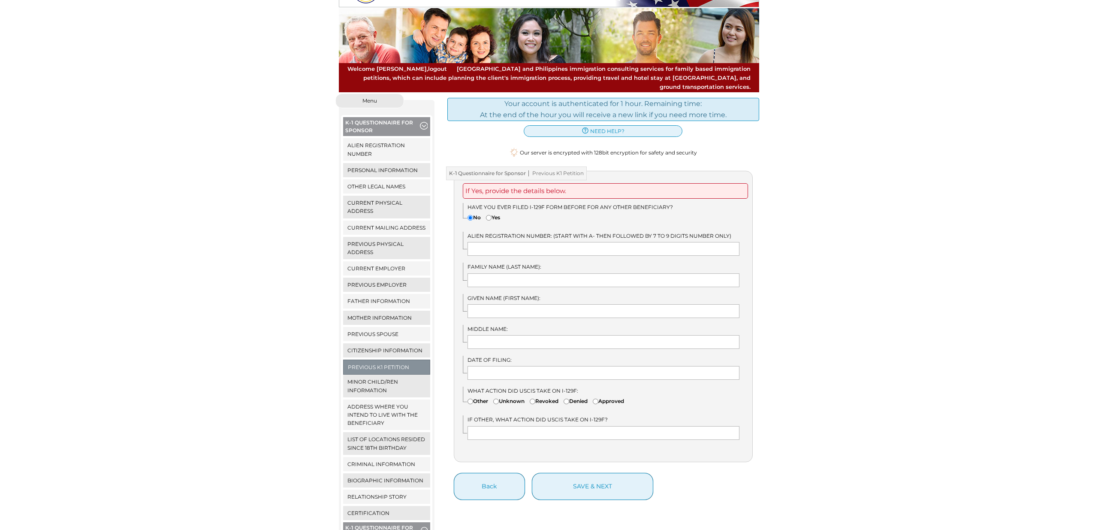
scroll to position [34, 0]
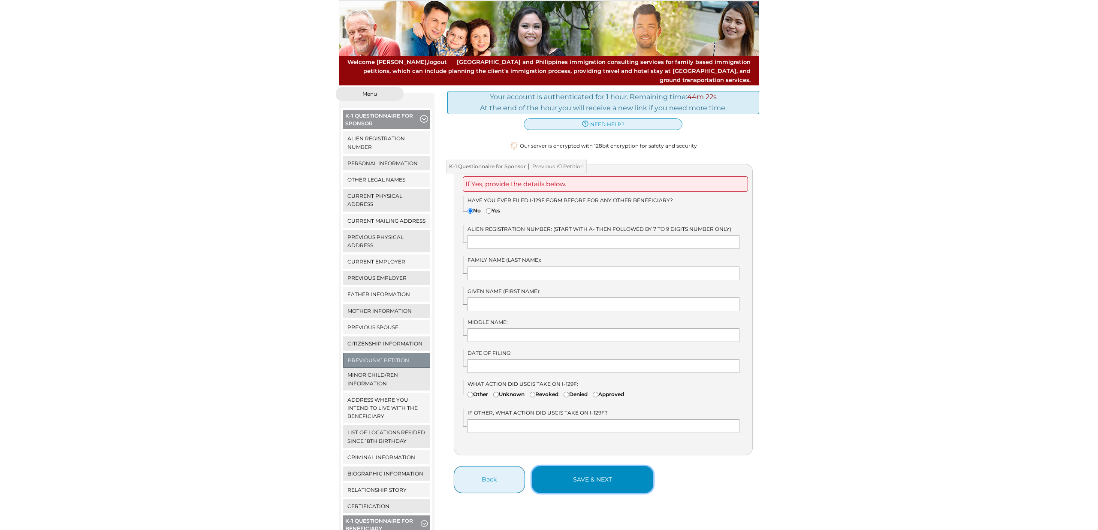
click at [614, 474] on button "save & next" at bounding box center [592, 479] width 121 height 27
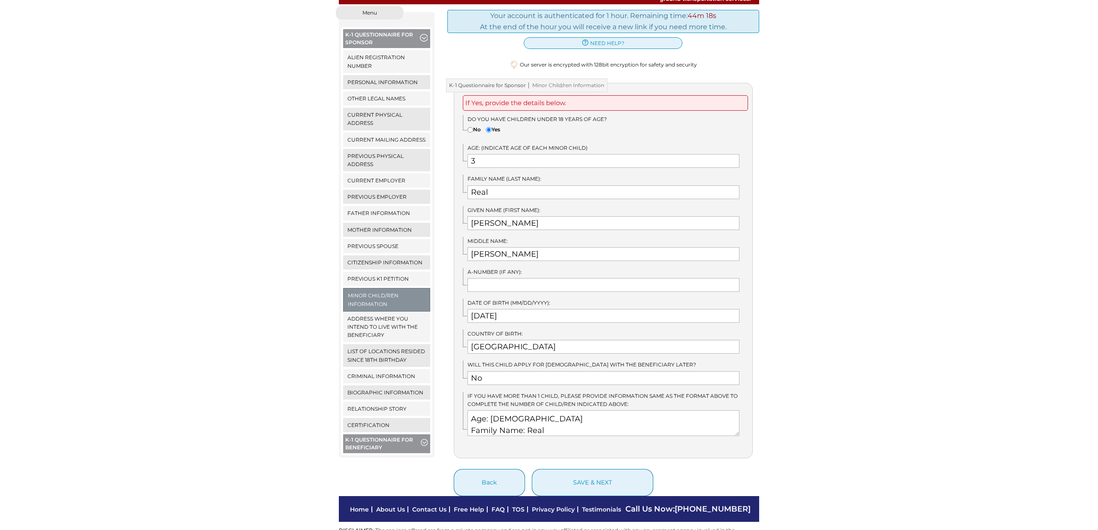
scroll to position [118, 0]
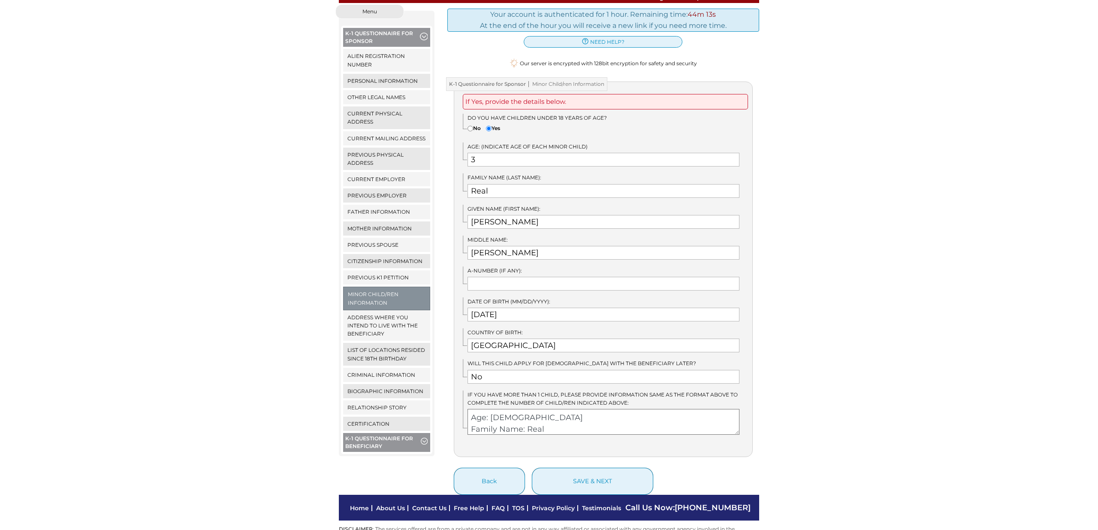
click at [549, 417] on textarea "Age: [DEMOGRAPHIC_DATA] Family Name: Real Given Name: [PERSON_NAME] Middle Name…" at bounding box center [604, 422] width 272 height 26
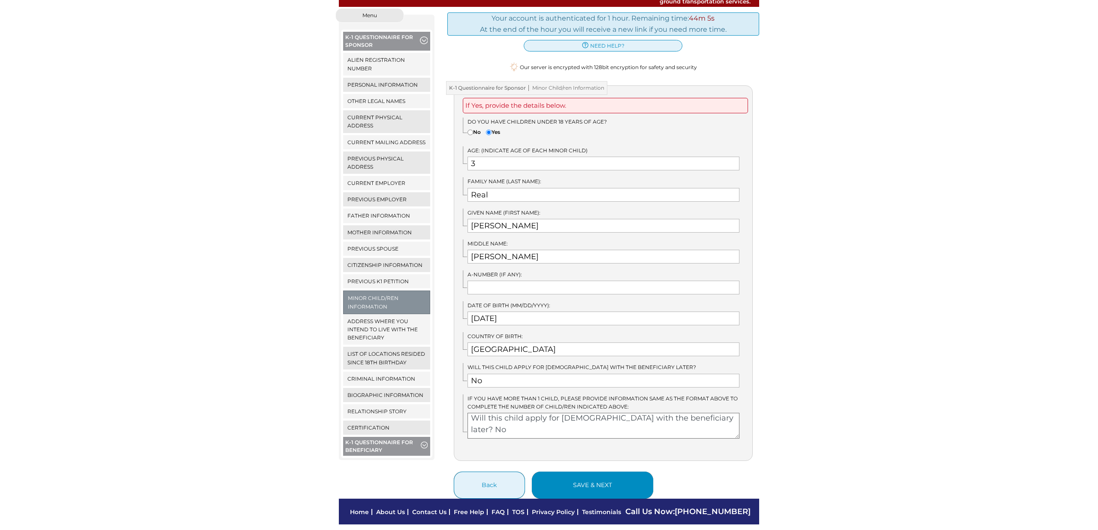
scroll to position [115, 0]
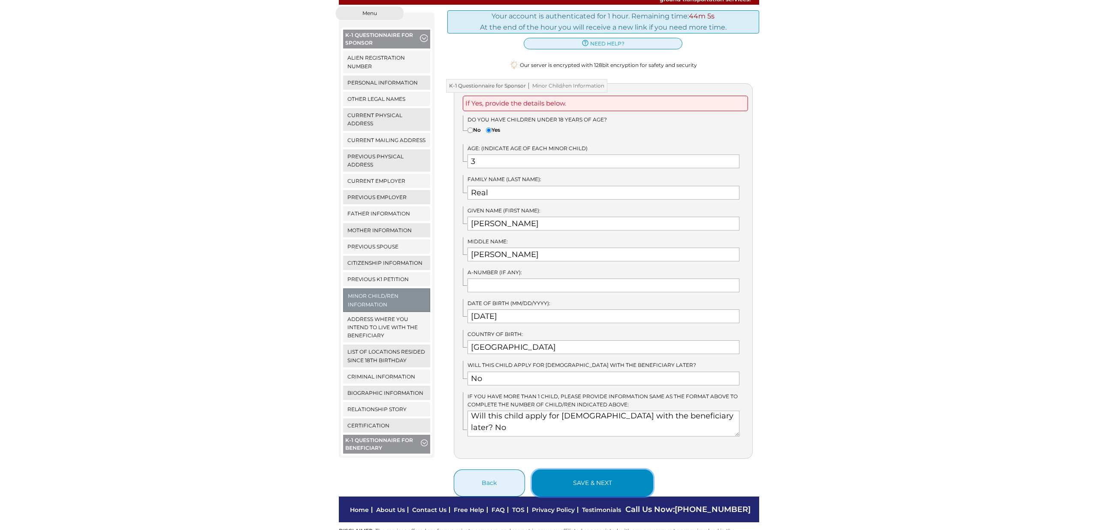
click at [578, 469] on button "save & next" at bounding box center [592, 482] width 121 height 27
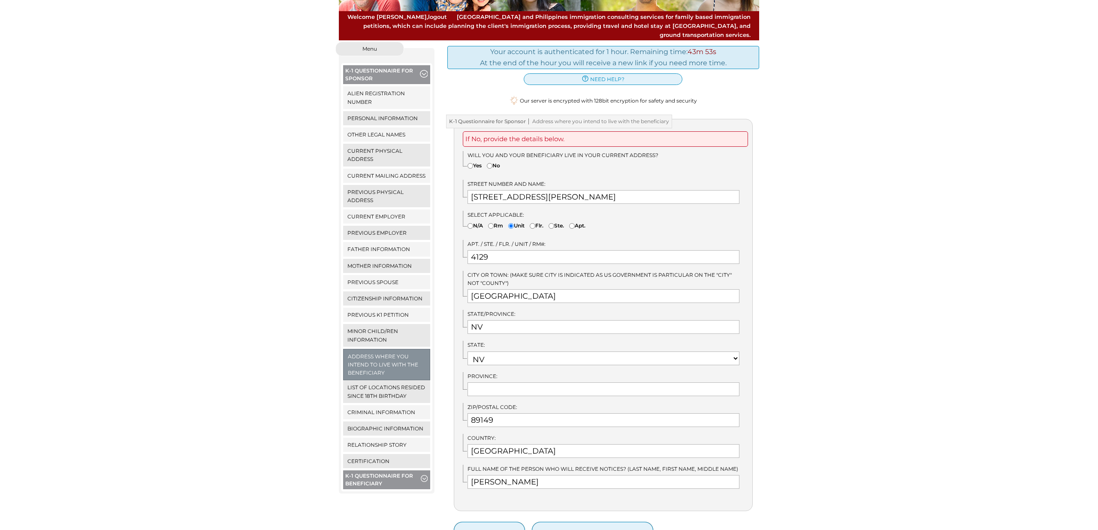
scroll to position [134, 0]
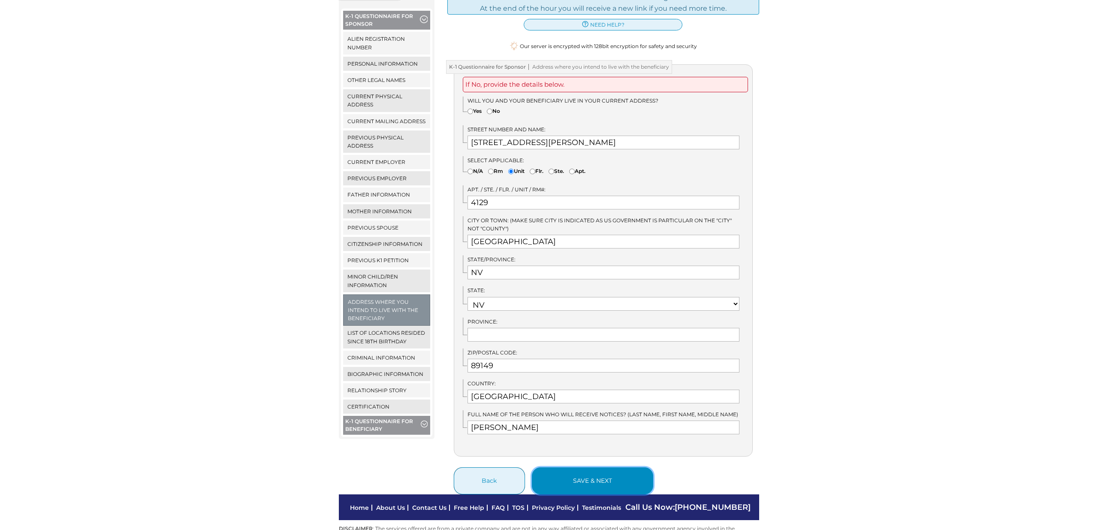
click at [632, 469] on button "save & next" at bounding box center [592, 480] width 121 height 27
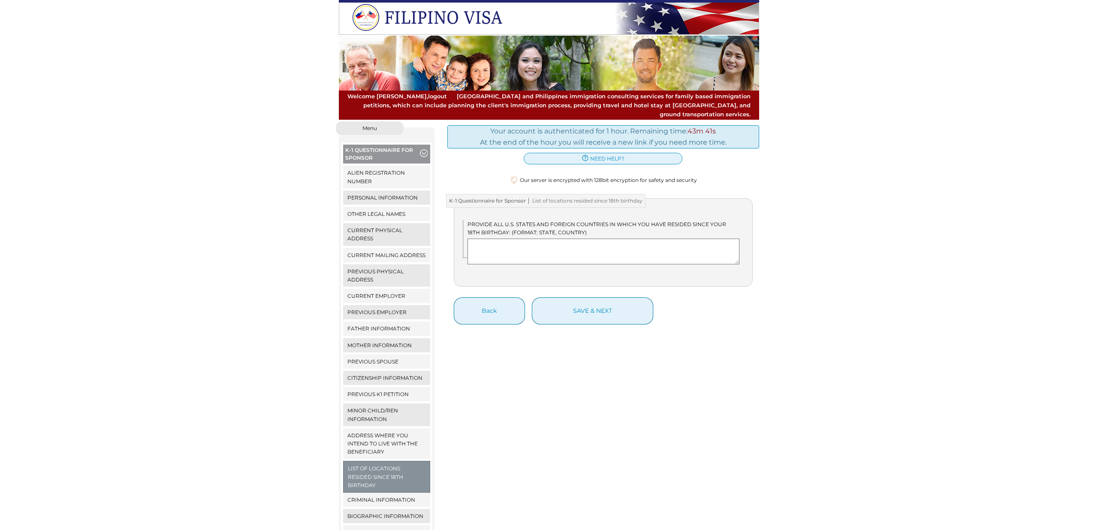
click at [517, 247] on textarea at bounding box center [604, 252] width 272 height 26
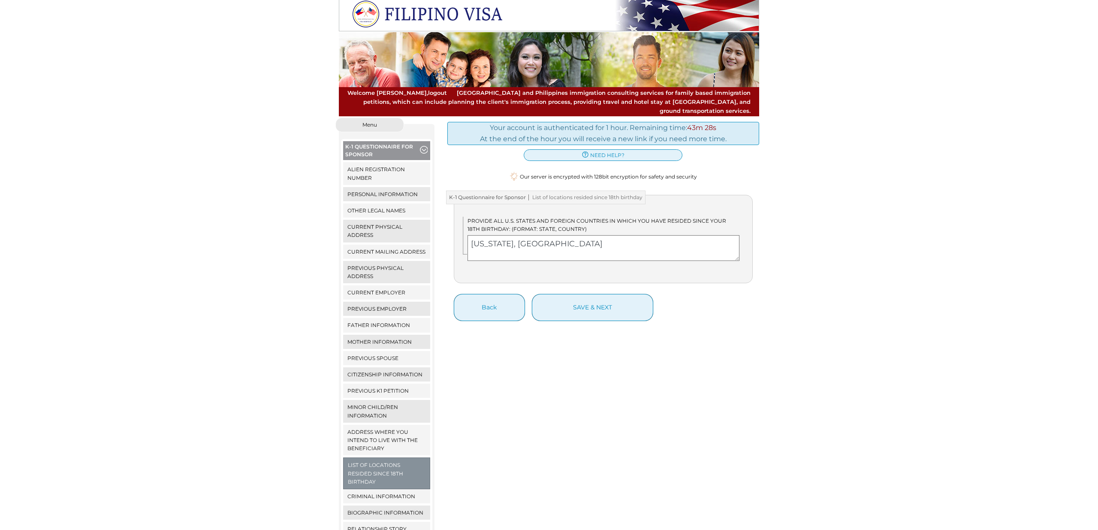
drag, startPoint x: 625, startPoint y: 232, endPoint x: 504, endPoint y: 235, distance: 121.9
click at [502, 235] on textarea "Florida, United States of America" at bounding box center [604, 248] width 272 height 26
click at [608, 239] on textarea "Florida, United States of America" at bounding box center [604, 248] width 272 height 26
paste textarea "United States of America"
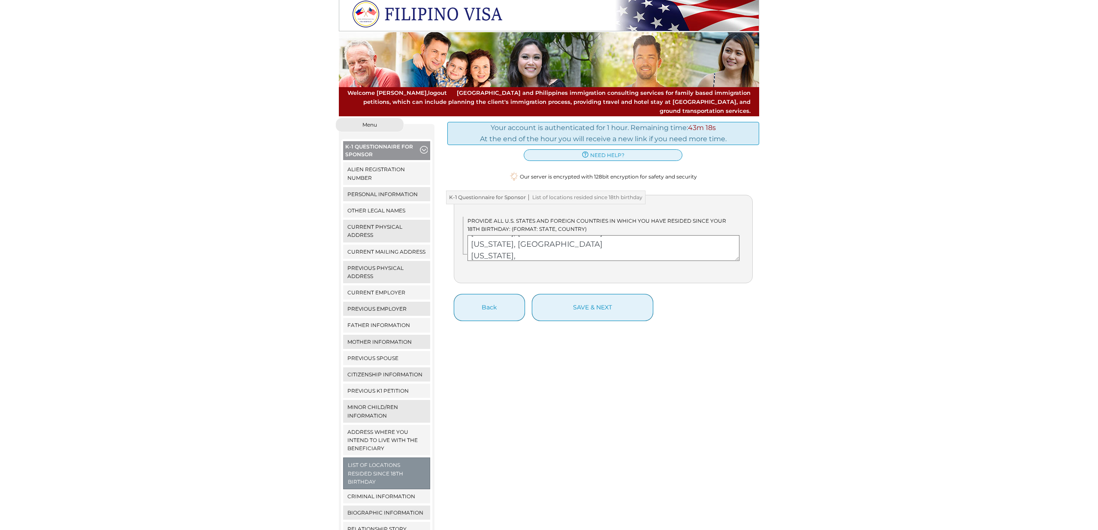
paste textarea "United States of America"
click at [518, 246] on textarea "Florida, United States of America Texas, United States of America Nevada, Unite…" at bounding box center [604, 248] width 272 height 26
drag, startPoint x: 653, startPoint y: 251, endPoint x: 644, endPoint y: 246, distance: 10.4
click at [653, 251] on textarea "Florida, United States of America Texas, United States of America Nevada, Unite…" at bounding box center [604, 248] width 272 height 26
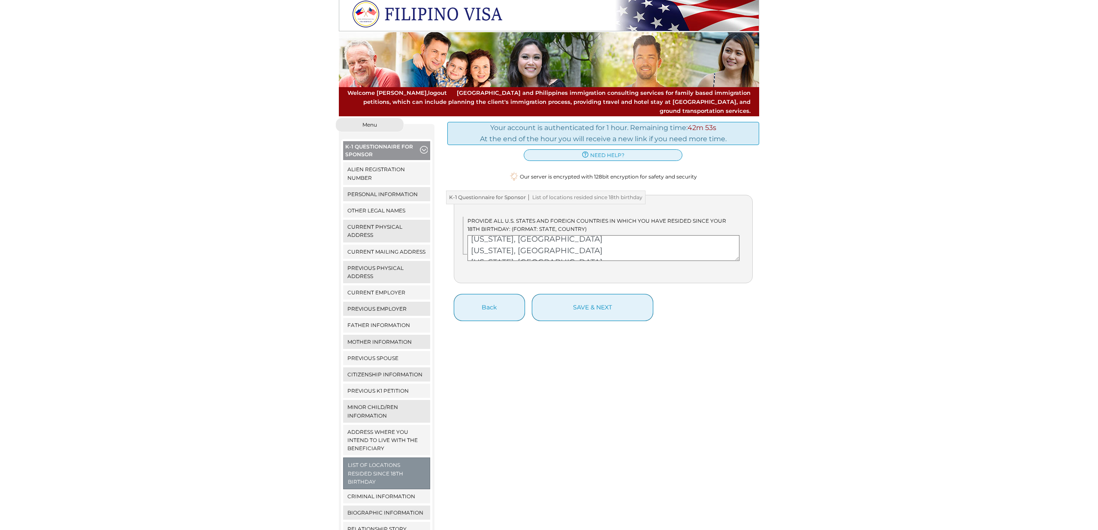
scroll to position [0, 0]
click at [603, 236] on textarea "Florida, United States of America Texas, United States of America Nevada, Unite…" at bounding box center [604, 248] width 272 height 26
paste textarea "United States of America"
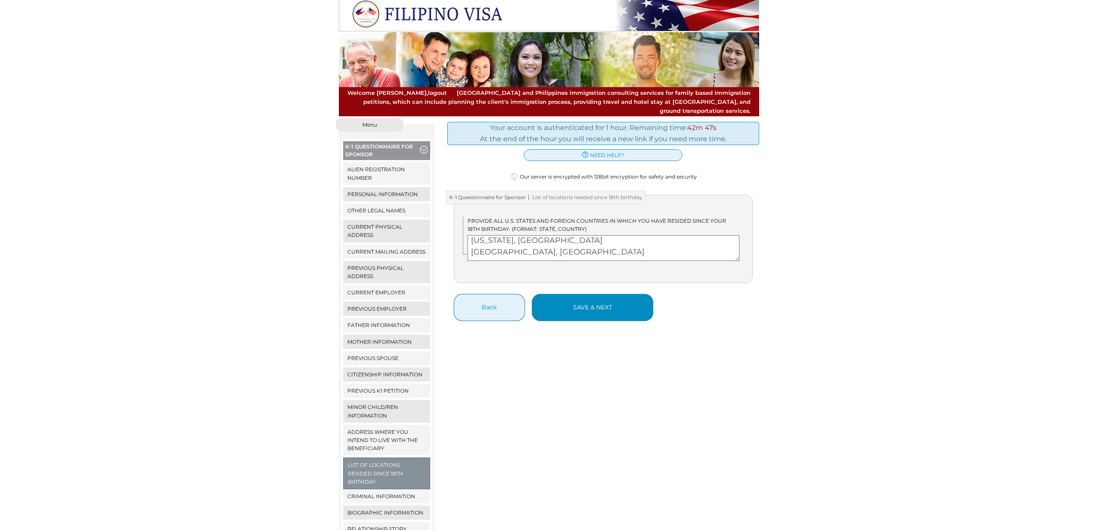
type textarea "Florida, United States of America Texas, United States of America Virginia, Uni…"
click at [602, 294] on button "save & next" at bounding box center [592, 307] width 121 height 27
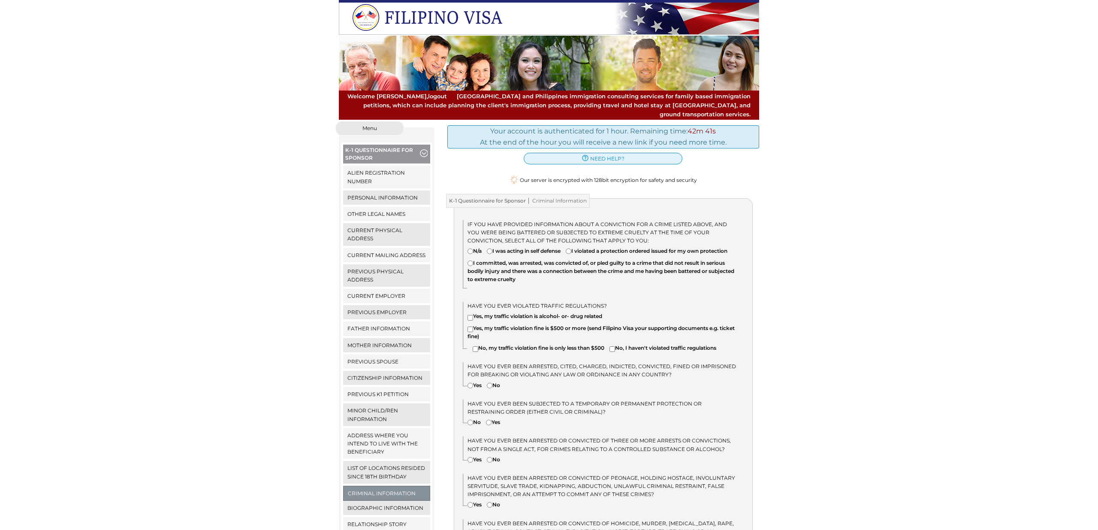
click at [469, 248] on input"] "N/a" at bounding box center [471, 251] width 6 height 6
radio input"] "true"
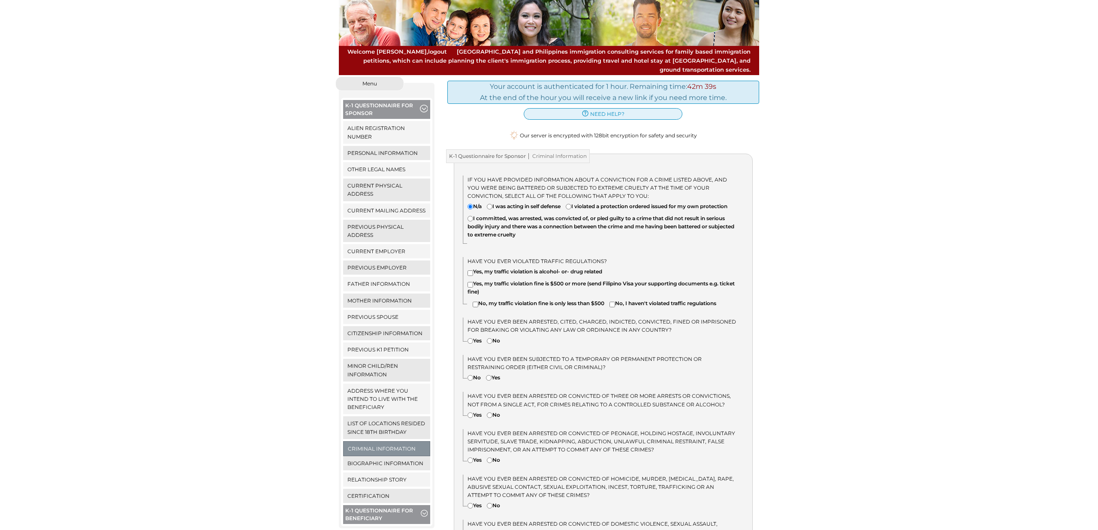
scroll to position [45, 0]
click at [475, 303] on input"] "No, my traffic violation fine is only less than $500" at bounding box center [476, 304] width 6 height 6
click at [472, 304] on div "Have you ever violated traffic regulations? Yes, my traffic violation is alcoho…" at bounding box center [608, 283] width 290 height 54
drag, startPoint x: 477, startPoint y: 302, endPoint x: 535, endPoint y: 302, distance: 58.3
click at [477, 302] on input"] "No, my traffic violation fine is only less than $500" at bounding box center [476, 304] width 6 height 6
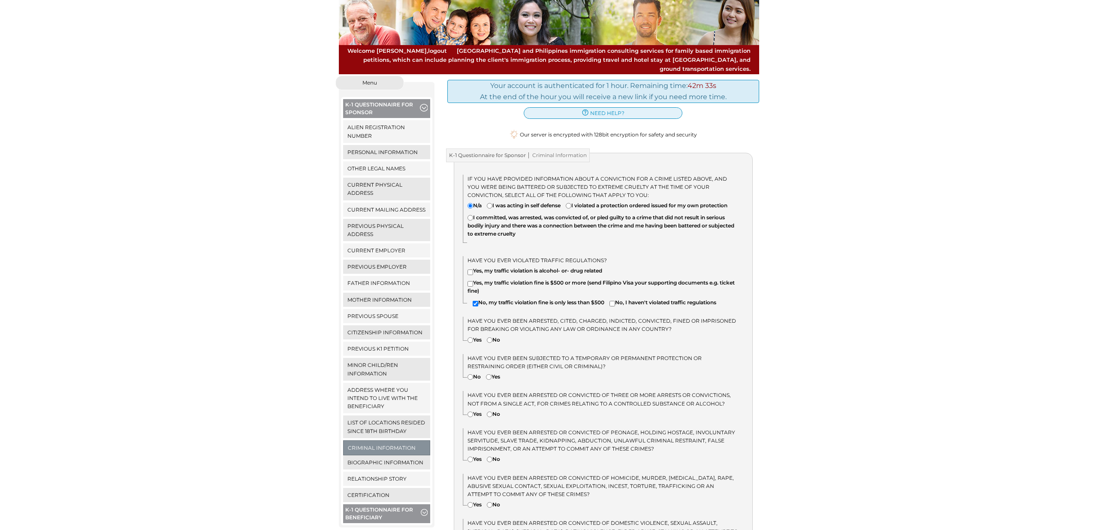
checkbox input"] "false"
click at [615, 303] on input"] "No, I haven't violated traffic regulations" at bounding box center [613, 304] width 6 height 6
checkbox input"] "true"
click at [492, 340] on input"] "No" at bounding box center [490, 340] width 6 height 6
radio input"] "true"
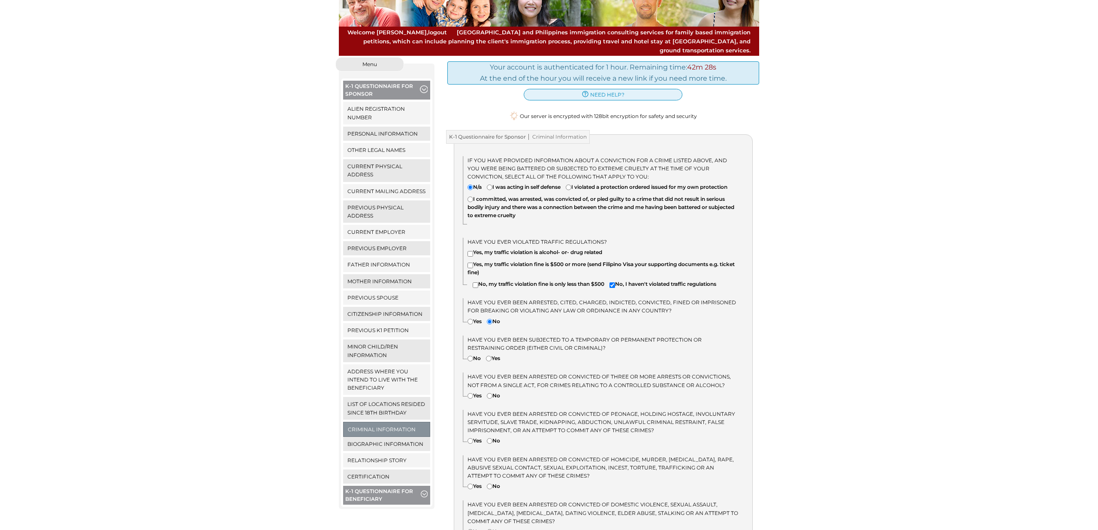
scroll to position [72, 0]
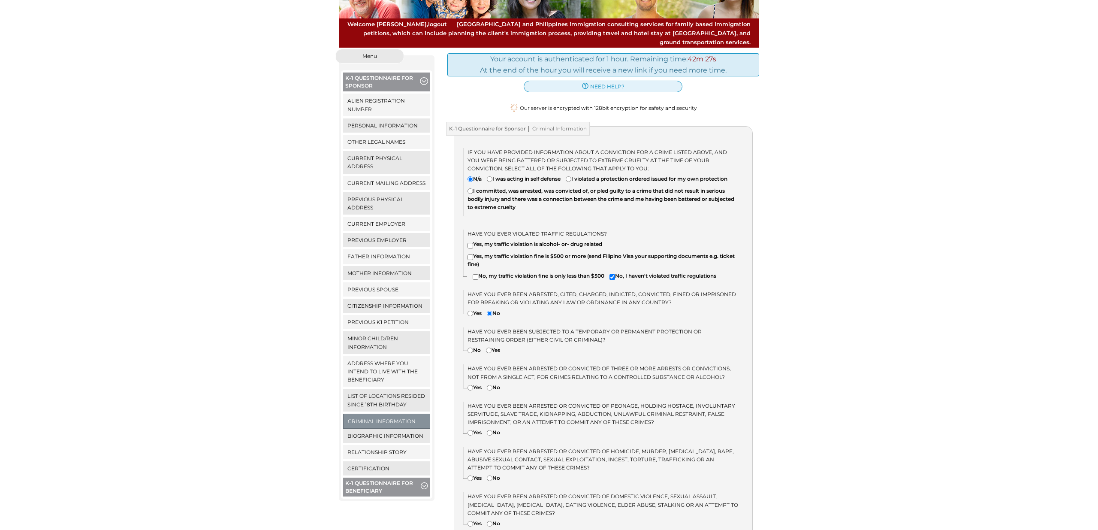
click at [492, 349] on input"] "Yes" at bounding box center [489, 350] width 6 height 6
radio input"] "true"
click at [494, 388] on label "No" at bounding box center [493, 387] width 13 height 8
click at [492, 388] on input"] "No" at bounding box center [490, 388] width 6 height 6
radio input"] "true"
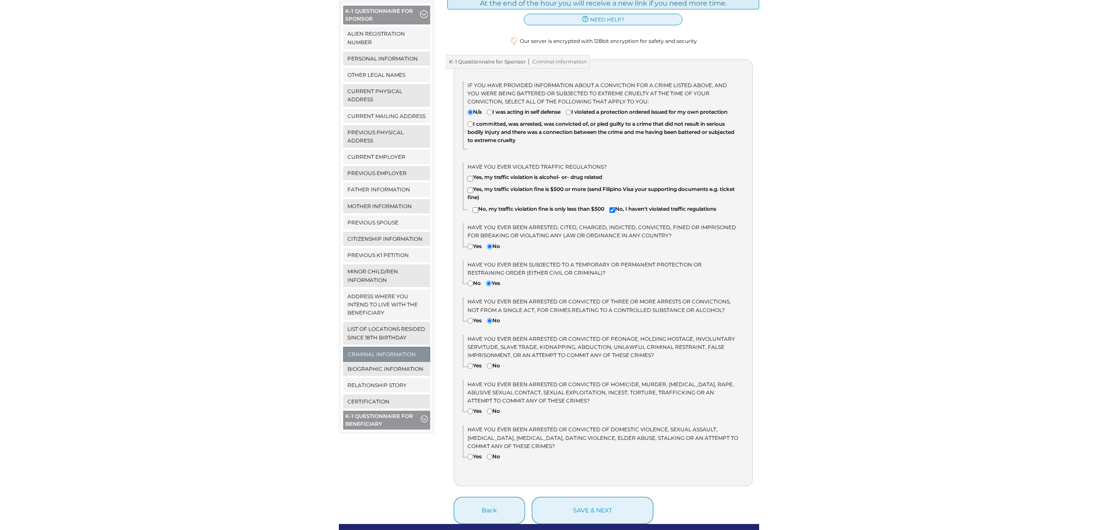
scroll to position [153, 0]
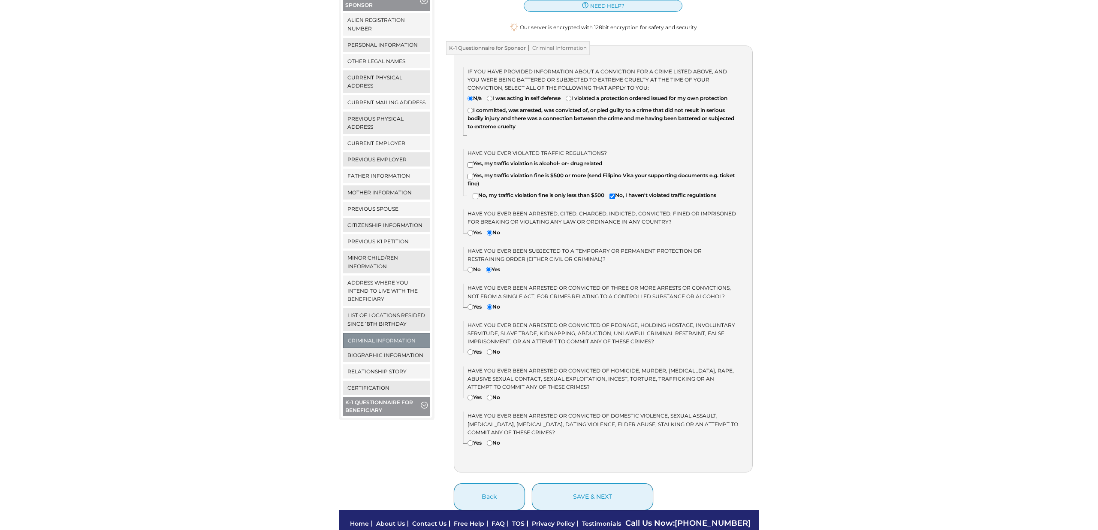
click at [491, 349] on input"] "No" at bounding box center [490, 352] width 6 height 6
radio input"] "true"
drag, startPoint x: 494, startPoint y: 392, endPoint x: 489, endPoint y: 397, distance: 7.3
click at [491, 395] on label "No" at bounding box center [493, 397] width 13 height 8
click at [491, 395] on input"] "No" at bounding box center [490, 398] width 6 height 6
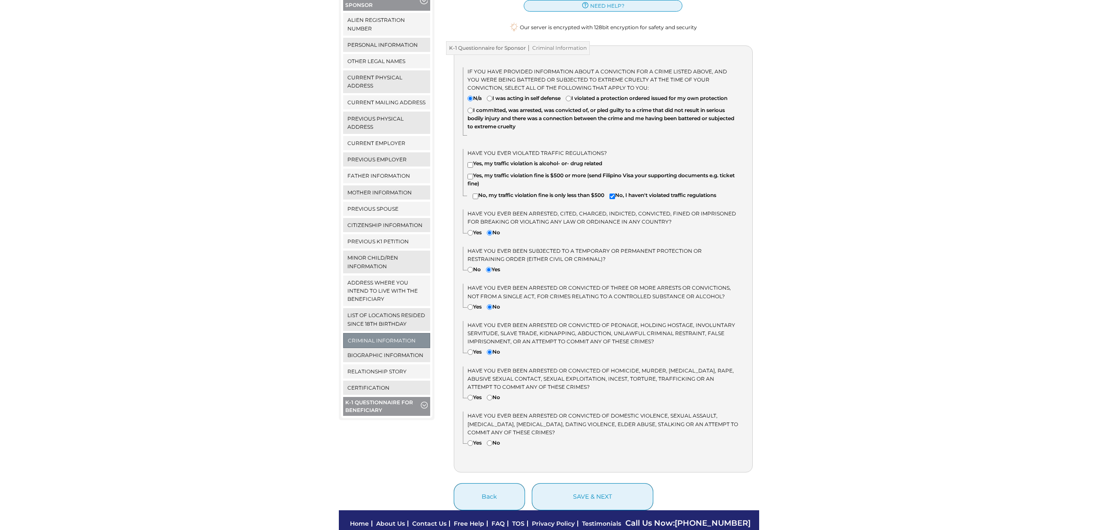
radio input"] "true"
click at [491, 396] on input"] "No" at bounding box center [490, 398] width 6 height 6
click at [491, 442] on input"] "No" at bounding box center [490, 443] width 6 height 6
radio input"] "true"
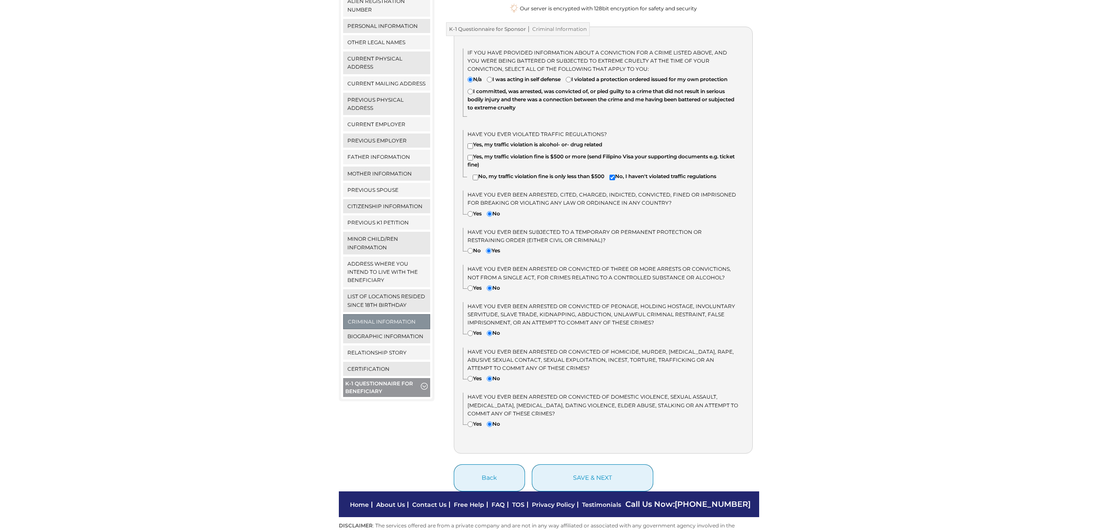
scroll to position [172, 0]
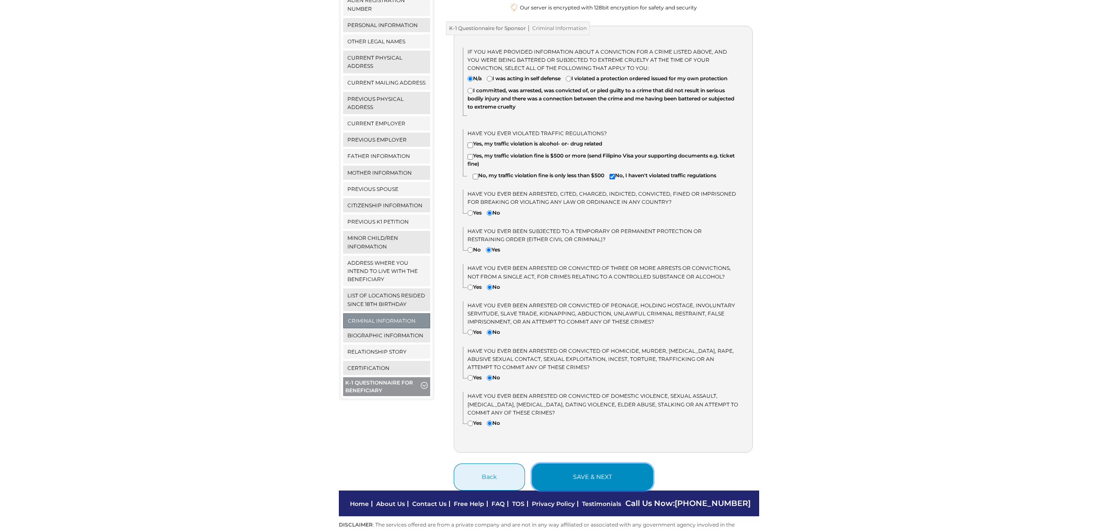
click at [601, 473] on button "save & next" at bounding box center [592, 476] width 121 height 27
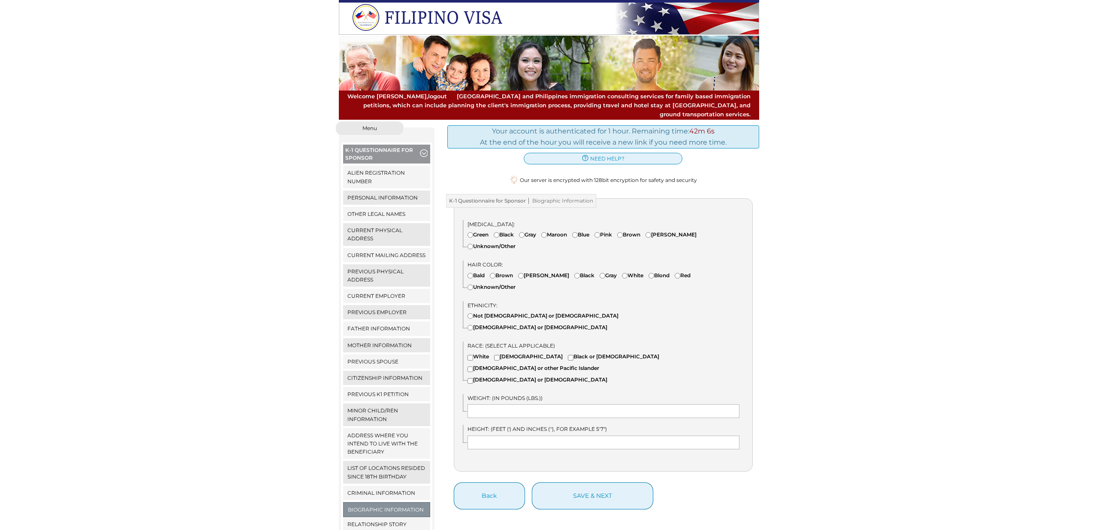
click at [623, 232] on input"] "Brown" at bounding box center [620, 235] width 6 height 6
radio input"] "true"
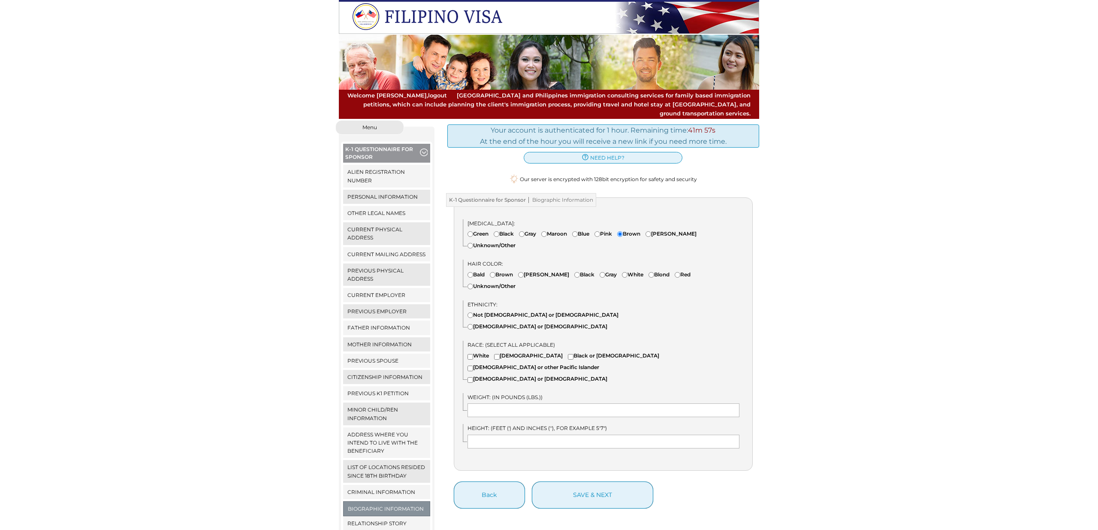
click at [574, 272] on input"] "Black" at bounding box center [577, 275] width 6 height 6
radio input"] "true"
click at [473, 324] on input"] "[DEMOGRAPHIC_DATA] or [DEMOGRAPHIC_DATA]" at bounding box center [471, 327] width 6 height 6
radio input"] "true"
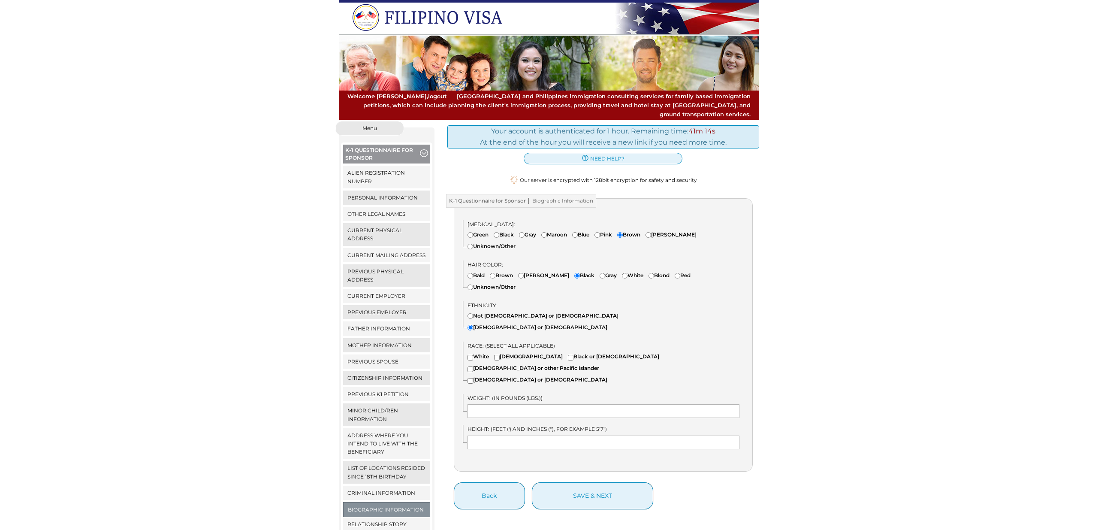
click at [471, 355] on input"] "White" at bounding box center [471, 358] width 6 height 6
checkbox input"] "true"
click at [514, 404] on input "text" at bounding box center [604, 411] width 272 height 14
type input "155"
click at [520, 435] on input "text" at bounding box center [604, 442] width 272 height 14
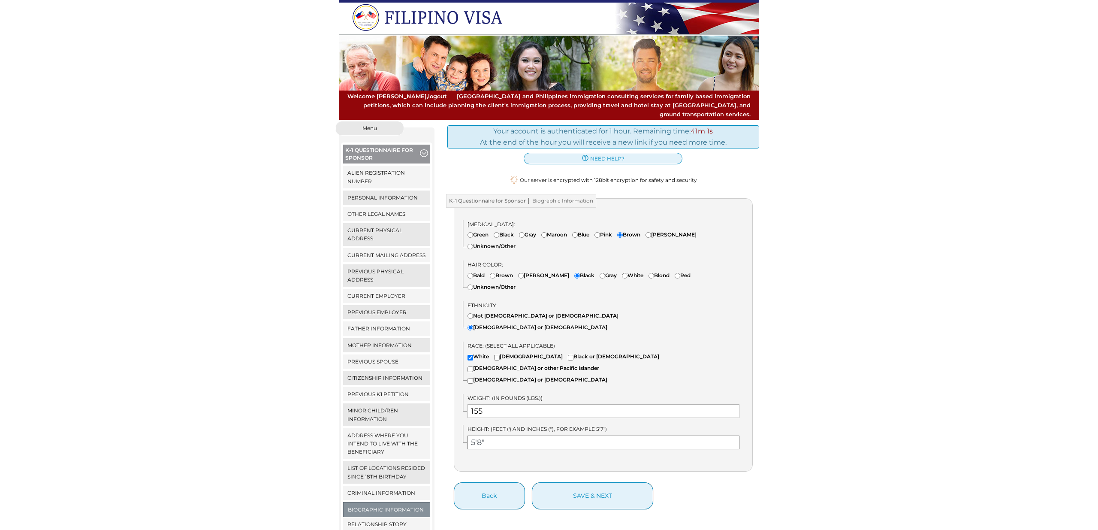
scroll to position [0, 0]
type input "5'8""
click at [610, 482] on button "save & next" at bounding box center [592, 495] width 121 height 27
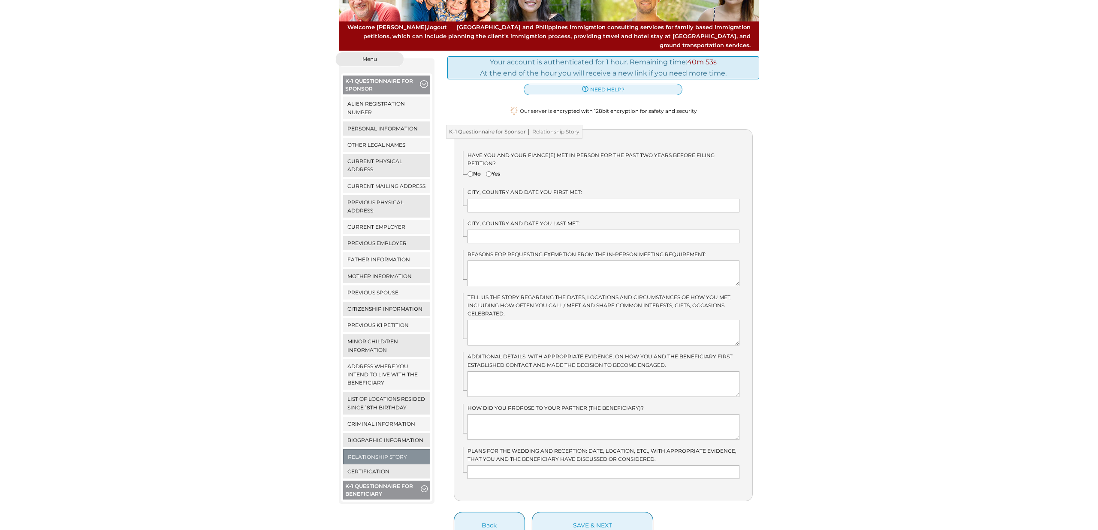
scroll to position [70, 0]
click at [490, 170] on input"] "Yes" at bounding box center [489, 173] width 6 height 6
radio input"] "true"
click at [503, 200] on input "text" at bounding box center [604, 205] width 272 height 14
type input "[GEOGRAPHIC_DATA], [GEOGRAPHIC_DATA], [DATE]"
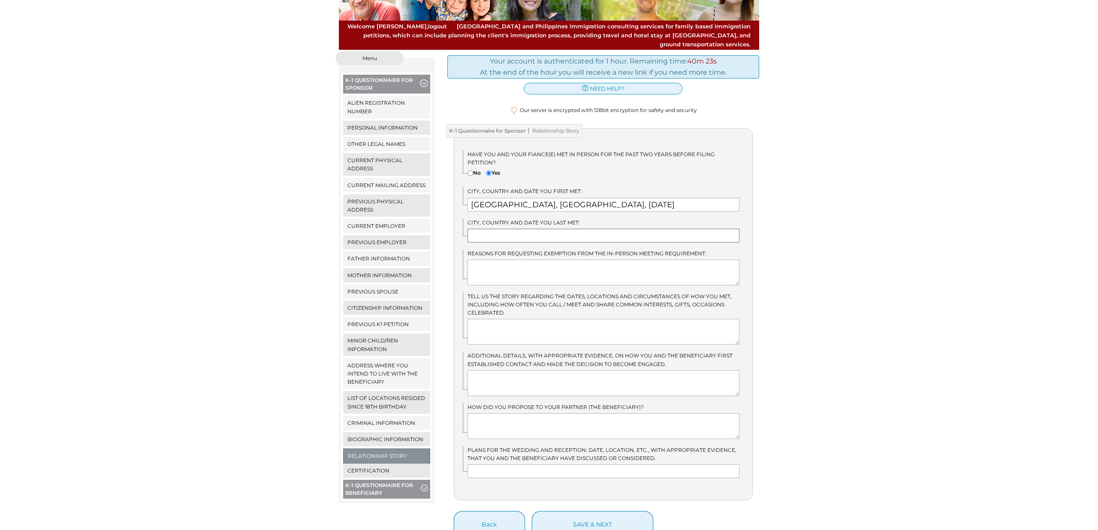
click at [558, 229] on input "text" at bounding box center [604, 236] width 272 height 14
type input "[GEOGRAPHIC_DATA], [GEOGRAPHIC_DATA], [DATE]"
click at [494, 328] on textarea at bounding box center [604, 332] width 272 height 26
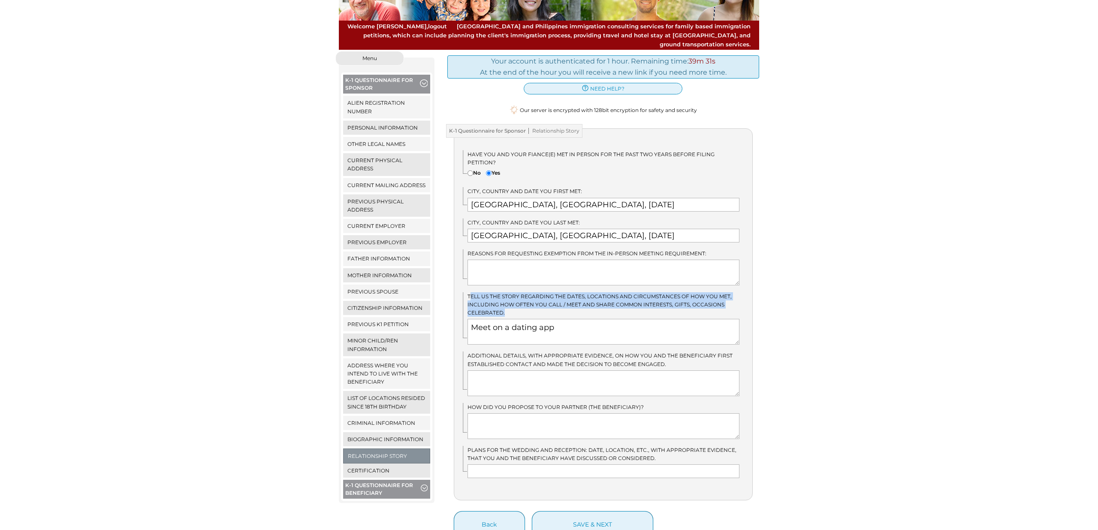
drag, startPoint x: 507, startPoint y: 300, endPoint x: 469, endPoint y: 285, distance: 41.0
click at [469, 292] on label "Tell us the story regarding the dates, locations and circumstances of how you m…" at bounding box center [604, 304] width 272 height 25
copy span "ell us the story regarding the dates, locations and circumstances of how you me…"
click at [560, 329] on textarea "Meet on a dating app" at bounding box center [604, 332] width 272 height 26
drag, startPoint x: 517, startPoint y: 319, endPoint x: 393, endPoint y: 313, distance: 123.7
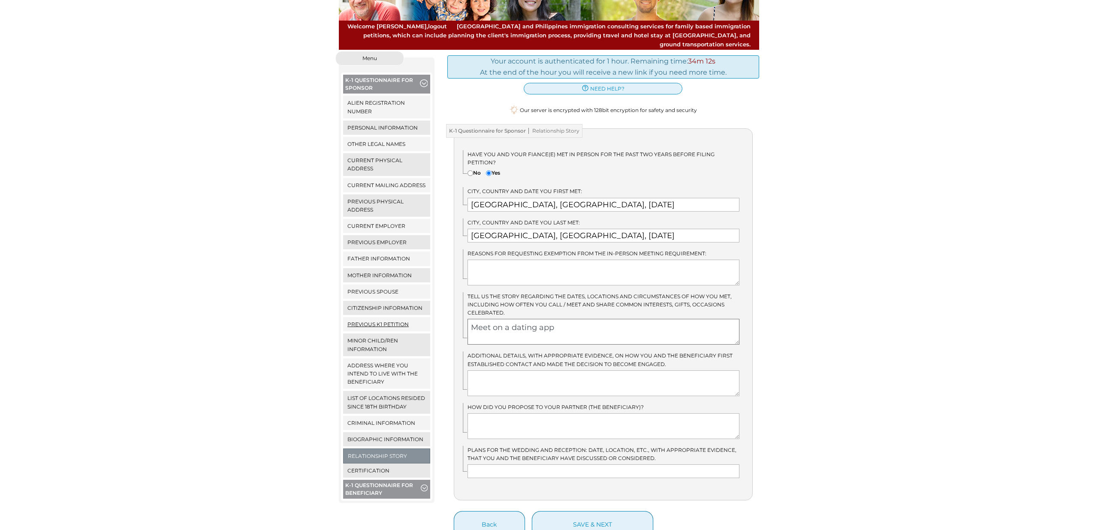
click at [393, 313] on div "Menu Close menu K-1 Questionnaire for Sponsor Alien Registration Number Persona…" at bounding box center [548, 294] width 433 height 487
paste textarea "Zyna and I met on a dating app called Bumble. We agreed to meet up and have din…"
drag, startPoint x: 562, startPoint y: 328, endPoint x: 571, endPoint y: 328, distance: 8.2
click at [564, 328] on textarea "Zyna and I met on a dating app called Bumble. We agreed to meet up and have din…" at bounding box center [604, 332] width 272 height 26
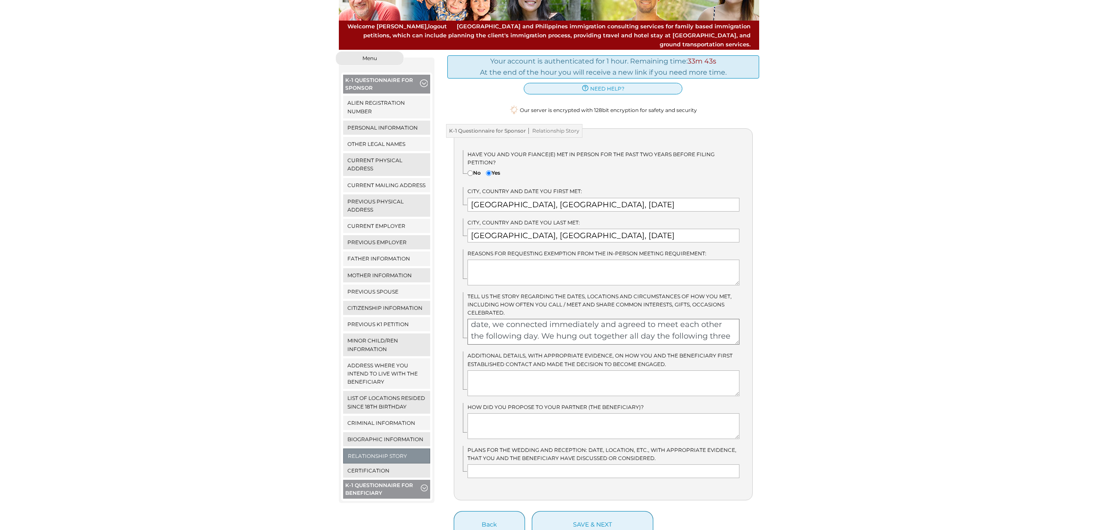
click at [637, 328] on textarea "Zyna and I met on a dating app called Bumble. We agreed to meet up and have din…" at bounding box center [604, 332] width 272 height 26
drag, startPoint x: 734, startPoint y: 314, endPoint x: 746, endPoint y: 314, distance: 11.6
click at [735, 319] on textarea "Zyna and I met on a dating app called Bumble. We agreed to meet up and have din…" at bounding box center [604, 332] width 272 height 26
click at [521, 325] on textarea "Zyna and I met on a dating app called Bumble. We agreed to meet up and have din…" at bounding box center [604, 332] width 272 height 26
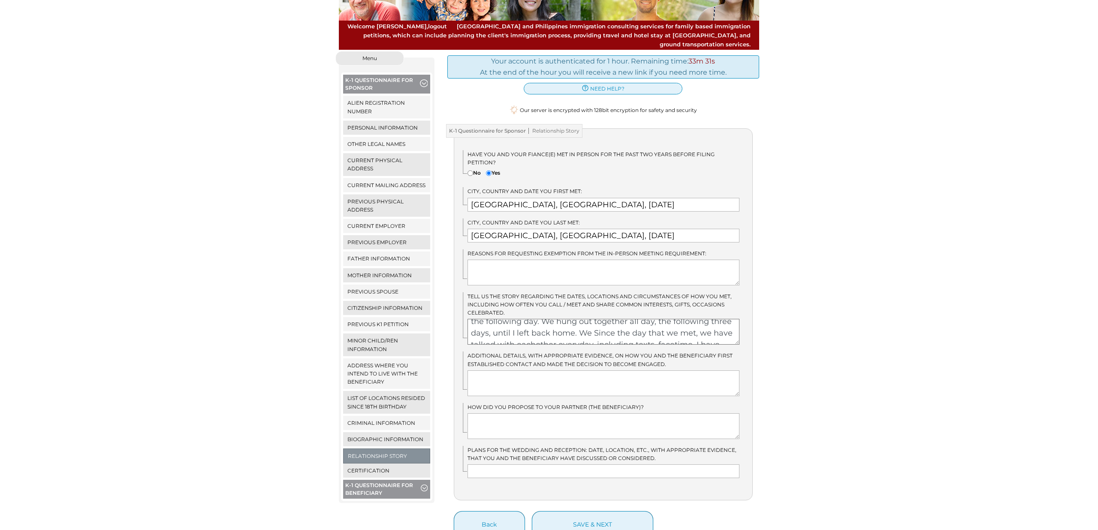
click at [521, 325] on textarea "Zyna and I met on a dating app called Bumble. We agreed to meet up and have din…" at bounding box center [604, 332] width 272 height 26
click at [601, 326] on textarea "Zyna and I met on a dating app called Bumble. We agreed to meet up and have din…" at bounding box center [604, 332] width 272 height 26
click at [655, 328] on textarea "Zyna and I met on a dating app called Bumble. We agreed to meet up and have din…" at bounding box center [604, 332] width 272 height 26
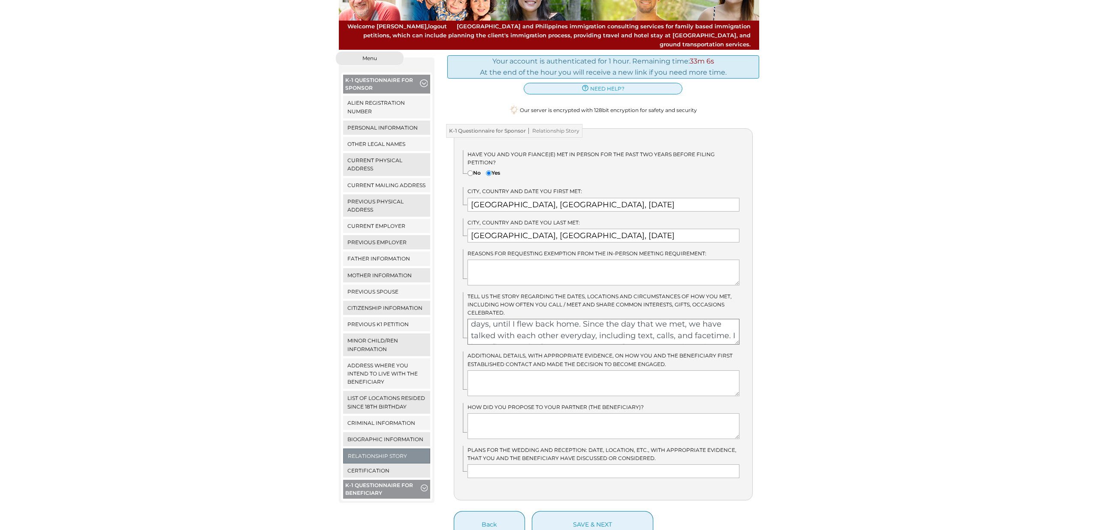
click at [698, 327] on textarea "Zyna and I met on a dating app called Bumble. We agreed to meet up and have din…" at bounding box center [604, 332] width 272 height 26
click at [559, 327] on textarea "Zyna and I met on a dating app called Bumble. We agreed to meet up and have din…" at bounding box center [604, 332] width 272 height 26
click at [613, 326] on textarea "Zyna and I met on a dating app called Bumble. We agreed to meet up and have din…" at bounding box center [604, 332] width 272 height 26
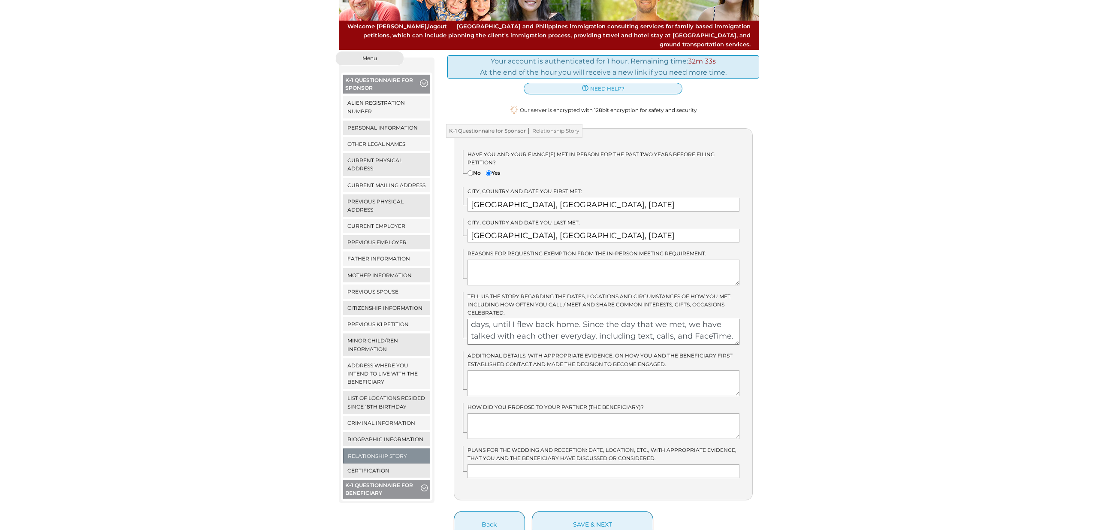
drag, startPoint x: 731, startPoint y: 327, endPoint x: 757, endPoint y: 331, distance: 26.5
click at [731, 327] on textarea "Zyna and I met on a dating app called Bumble. We agreed to meet up and have din…" at bounding box center [604, 332] width 272 height 26
click at [543, 331] on textarea "Zyna and I met on a dating app called Bumble. We agreed to meet up and have din…" at bounding box center [604, 332] width 272 height 26
drag, startPoint x: 544, startPoint y: 331, endPoint x: 598, endPoint y: 329, distance: 53.7
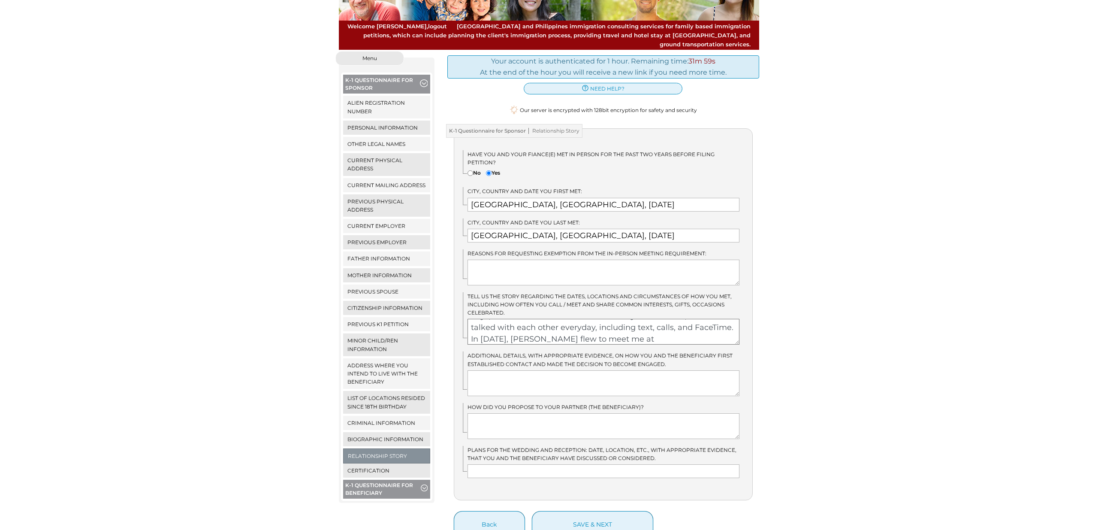
click at [598, 329] on textarea "Zyna and I met on a dating app called Bumble. We agreed to meet up and have din…" at bounding box center [604, 332] width 272 height 26
click at [722, 328] on textarea "Zyna and I met on a dating app called Bumble. We agreed to meet up and have din…" at bounding box center [604, 332] width 272 height 26
type textarea "Zyna and I met on a dating app called Bumble. We agreed to meet up and have din…"
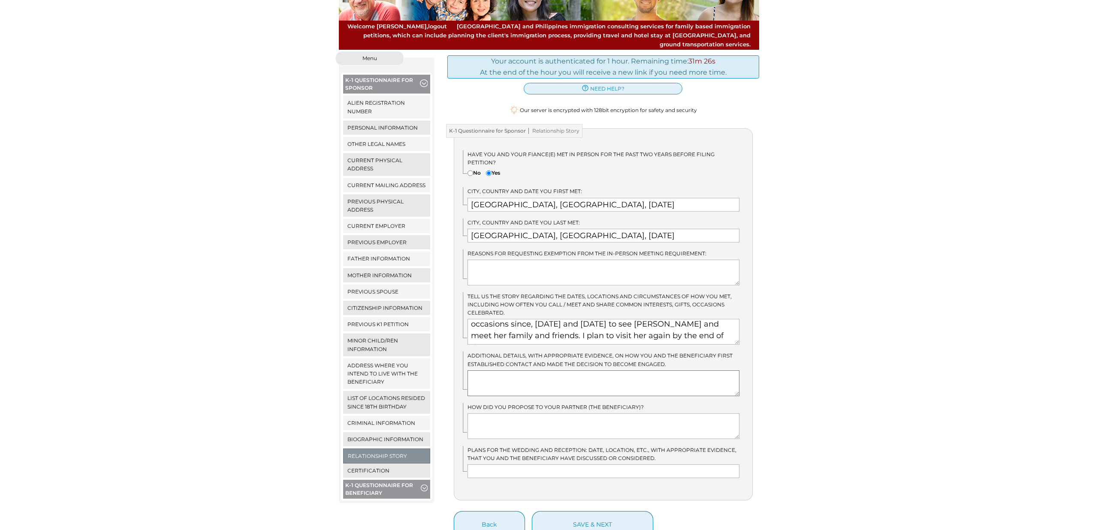
click at [686, 372] on textarea at bounding box center [604, 383] width 272 height 26
type textarea "We have screen shots of our first conversation on the Bumble app."
click at [514, 421] on textarea at bounding box center [604, 426] width 272 height 26
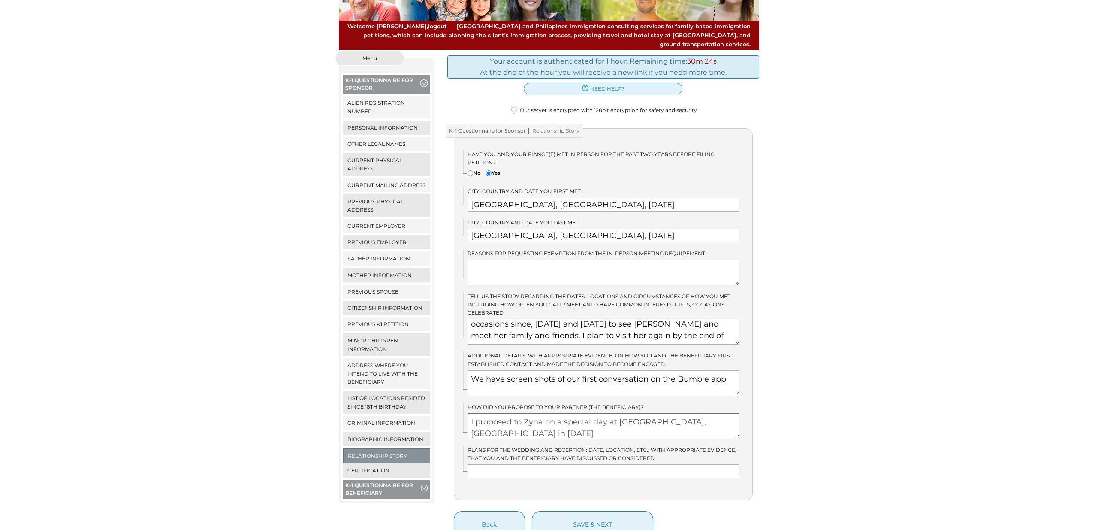
click at [583, 413] on textarea "I proposed to Zyna on a special day at Nacpan Beach, El Nido in October 17, 2024" at bounding box center [604, 426] width 272 height 26
click at [577, 422] on textarea "I proposed to Zyna on a beautiful day at Nacpan Beach, El Nido in October 17, 2…" at bounding box center [604, 426] width 272 height 26
type textarea "I proposed to Zyna on a beautiful day at Nacpan Beach, El Nido in October 17, 2…"
click at [620, 464] on input "text" at bounding box center [604, 471] width 272 height 14
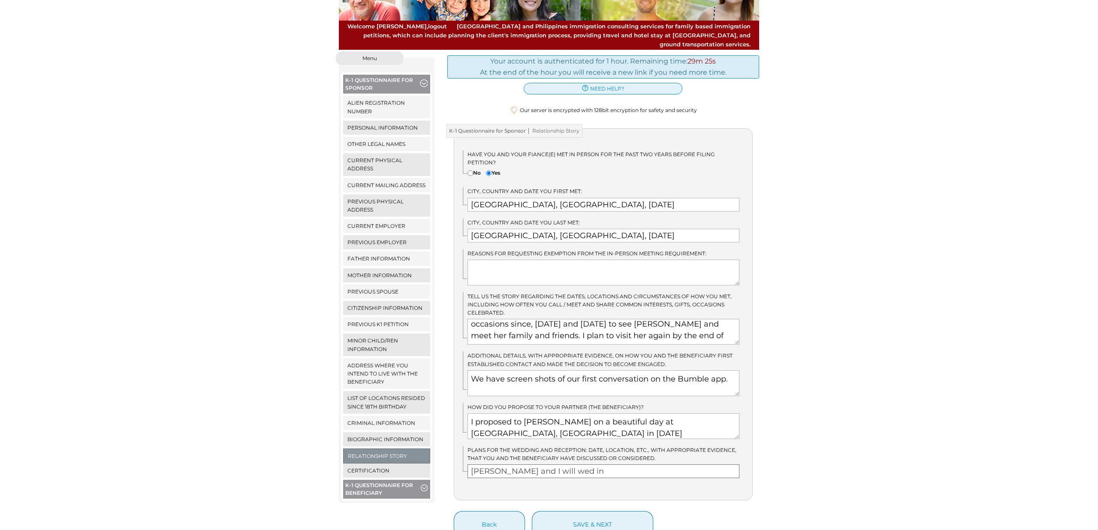
click at [532, 511] on button "save & next" at bounding box center [592, 524] width 121 height 27
type input "Zyna and I will wed in N"
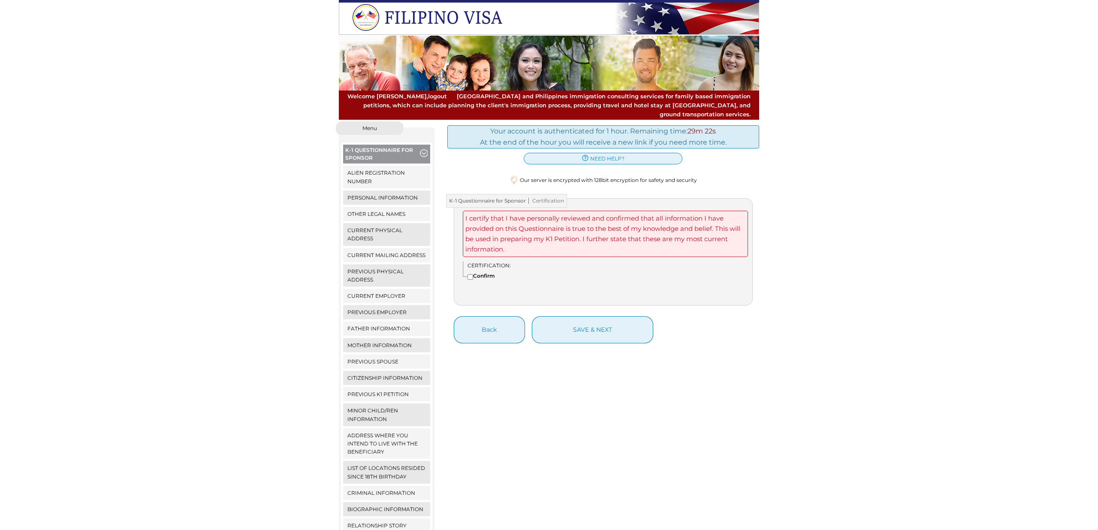
scroll to position [103, 0]
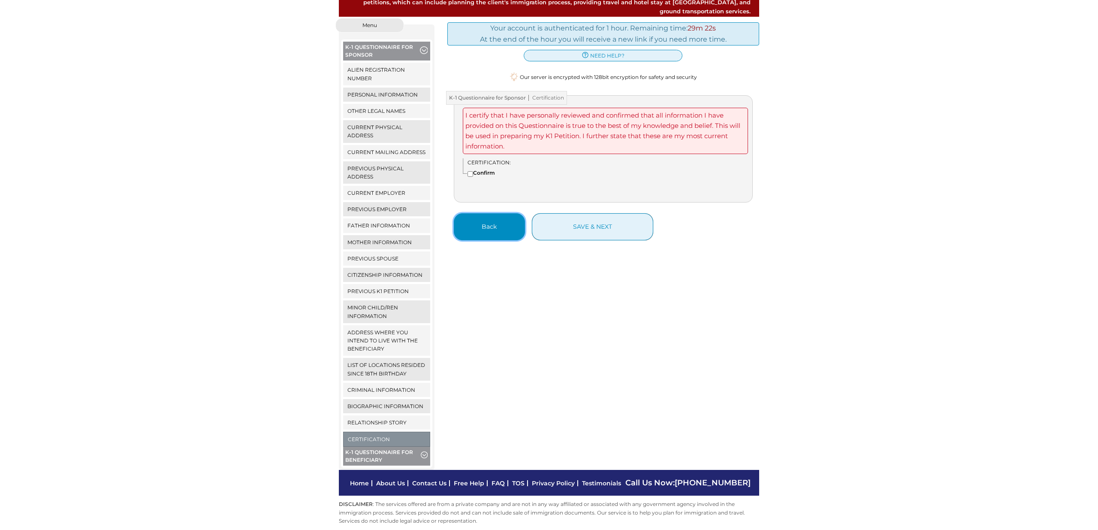
click at [491, 219] on button "Back" at bounding box center [489, 226] width 71 height 27
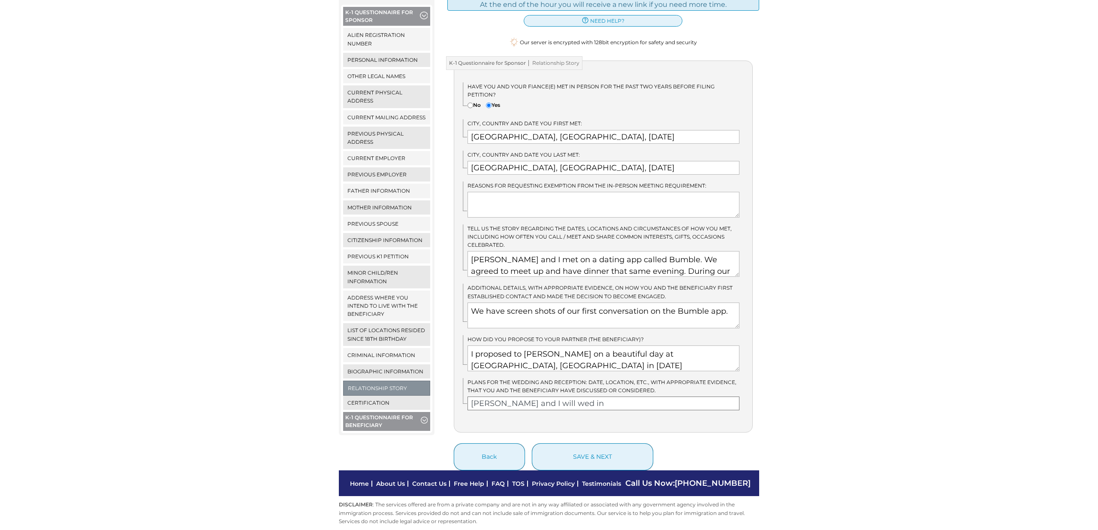
scroll to position [137, 0]
click at [568, 397] on input "Zyna and I will wed in" at bounding box center [604, 404] width 272 height 14
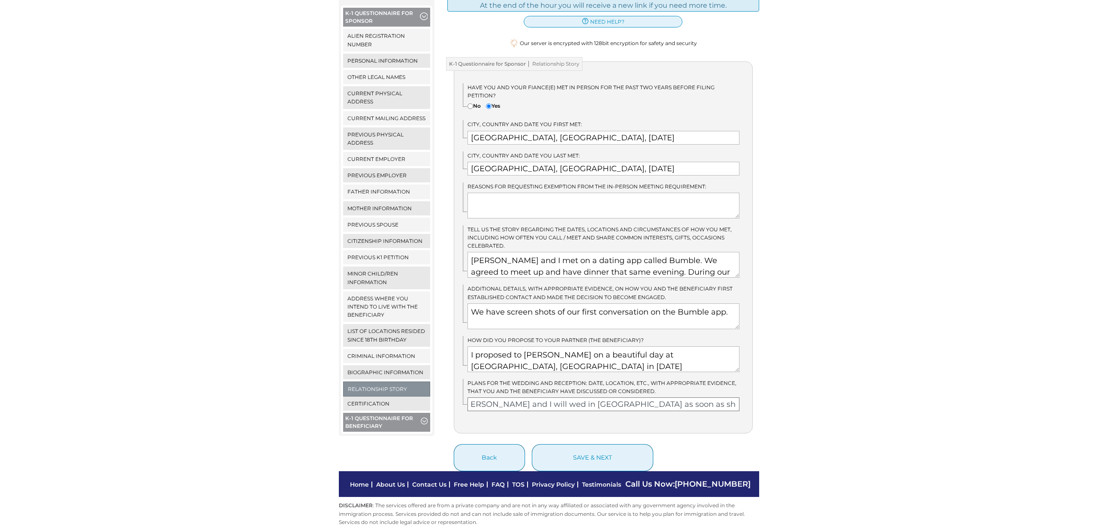
scroll to position [0, 12]
drag, startPoint x: 574, startPoint y: 395, endPoint x: 748, endPoint y: 396, distance: 173.3
click at [753, 398] on div "K-1 Questionnaire for Sponsor Relationship Story Have you and your fiance(e) me…" at bounding box center [603, 266] width 312 height 410
type input "Zyna and I will wed in Neveda."
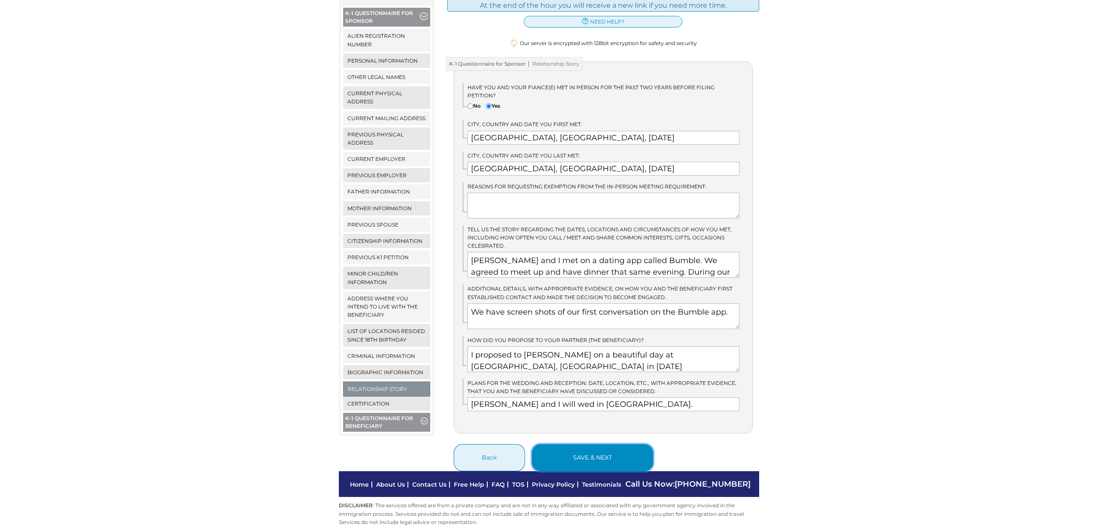
click at [600, 448] on button "save & next" at bounding box center [592, 457] width 121 height 27
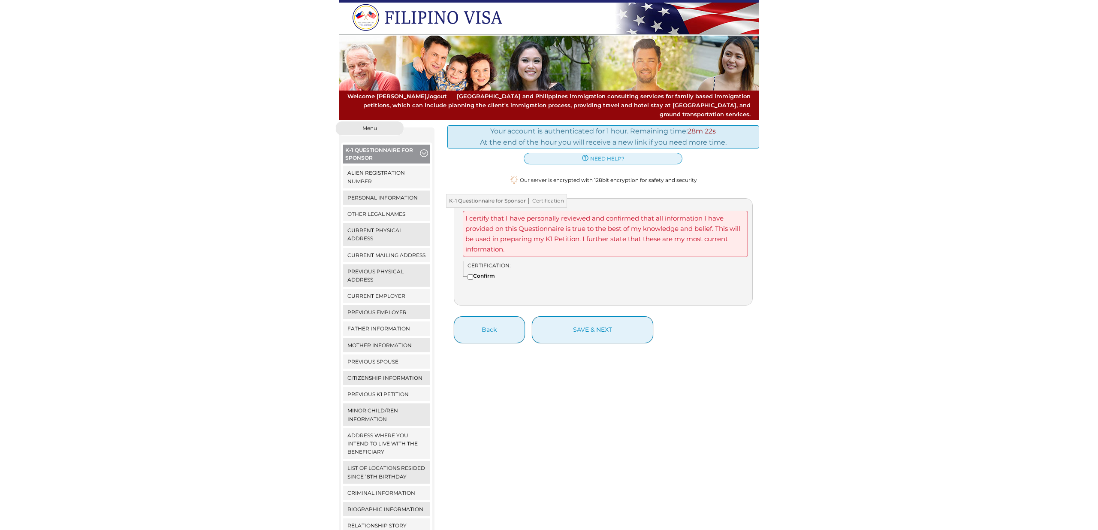
click at [471, 274] on input"] "Confirm" at bounding box center [471, 277] width 6 height 6
checkbox input"] "true"
click at [585, 321] on button "save & next" at bounding box center [592, 329] width 121 height 27
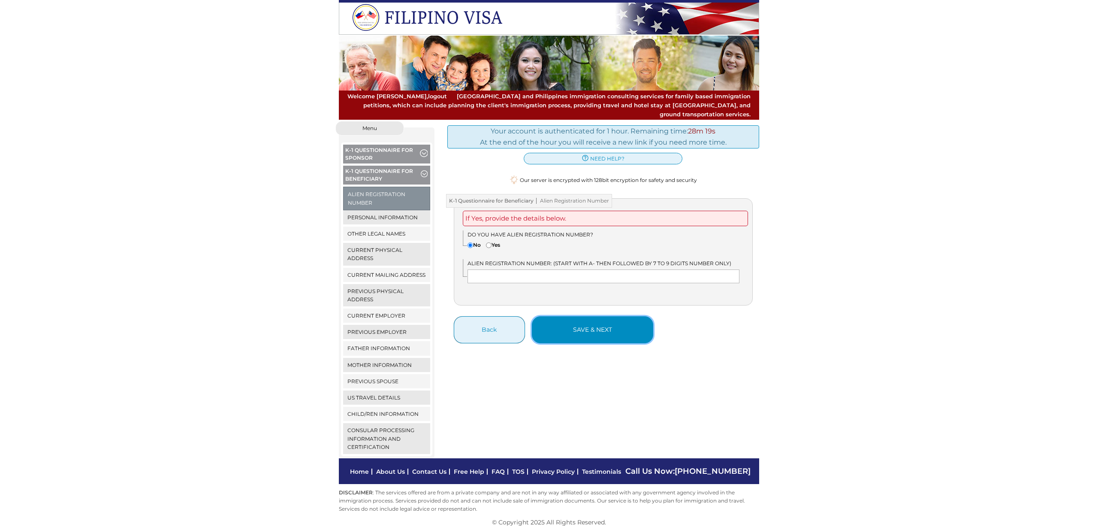
click at [599, 326] on button "save & next" at bounding box center [592, 329] width 121 height 27
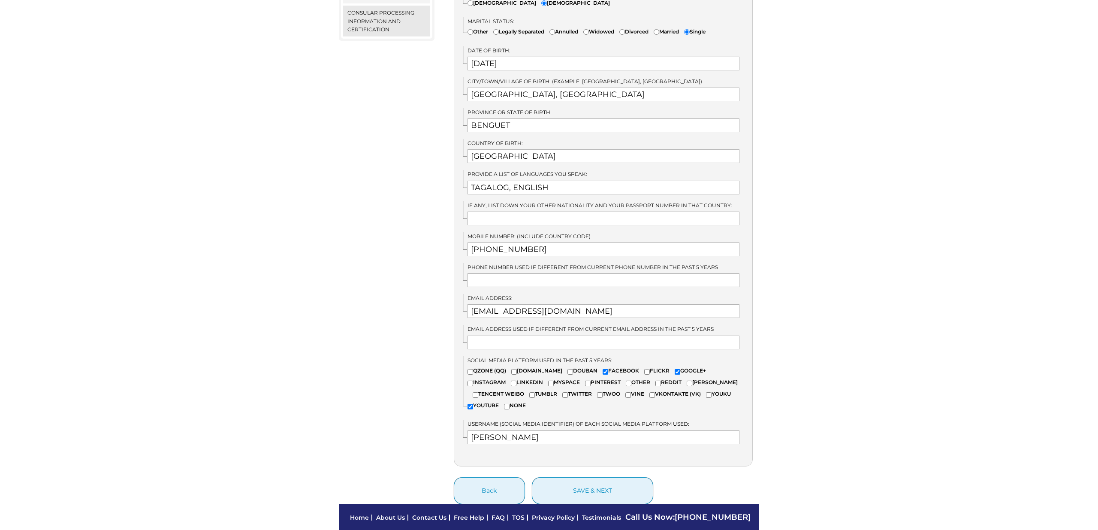
scroll to position [451, 0]
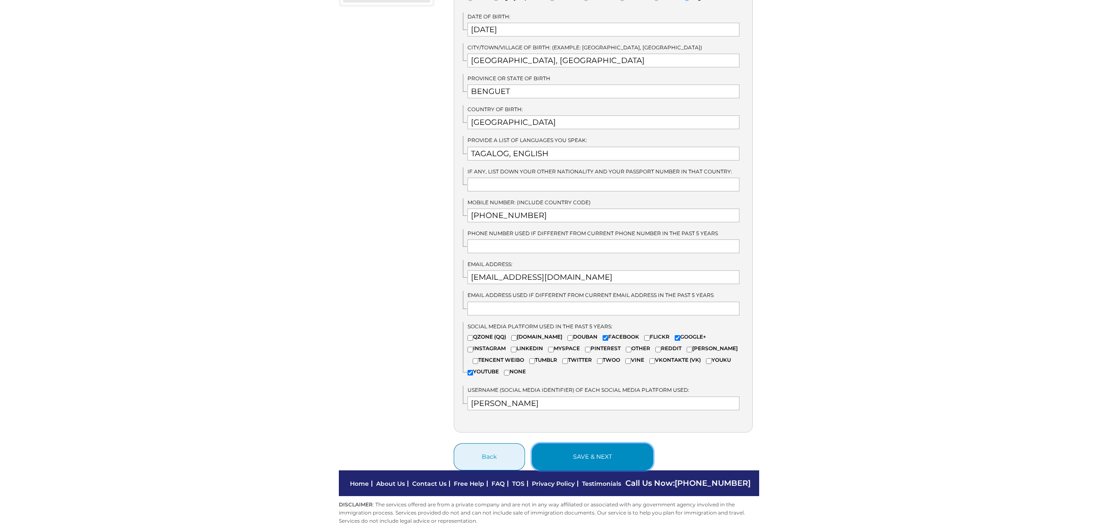
click at [594, 459] on button "save & next" at bounding box center [592, 456] width 121 height 27
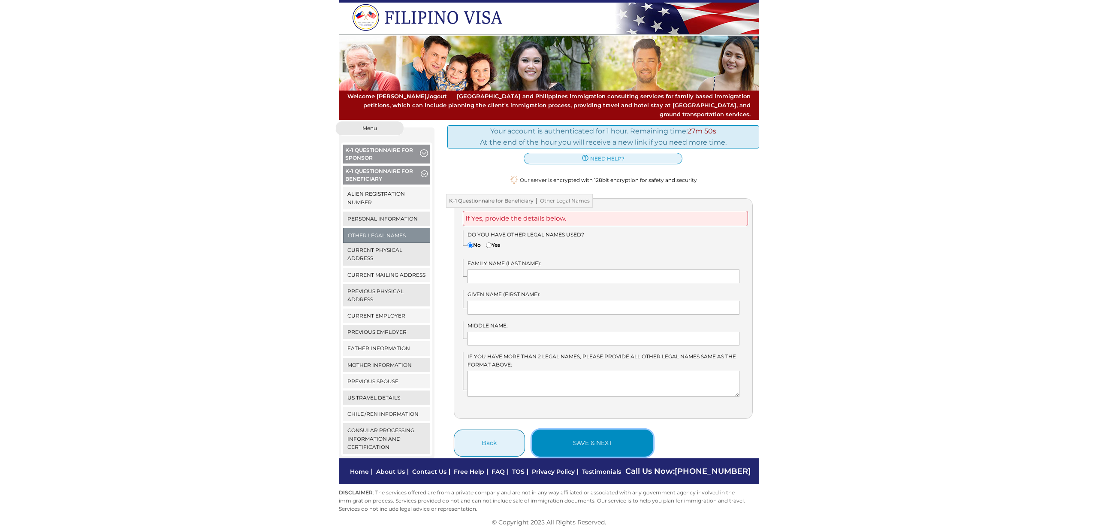
click at [610, 429] on button "save & next" at bounding box center [592, 442] width 121 height 27
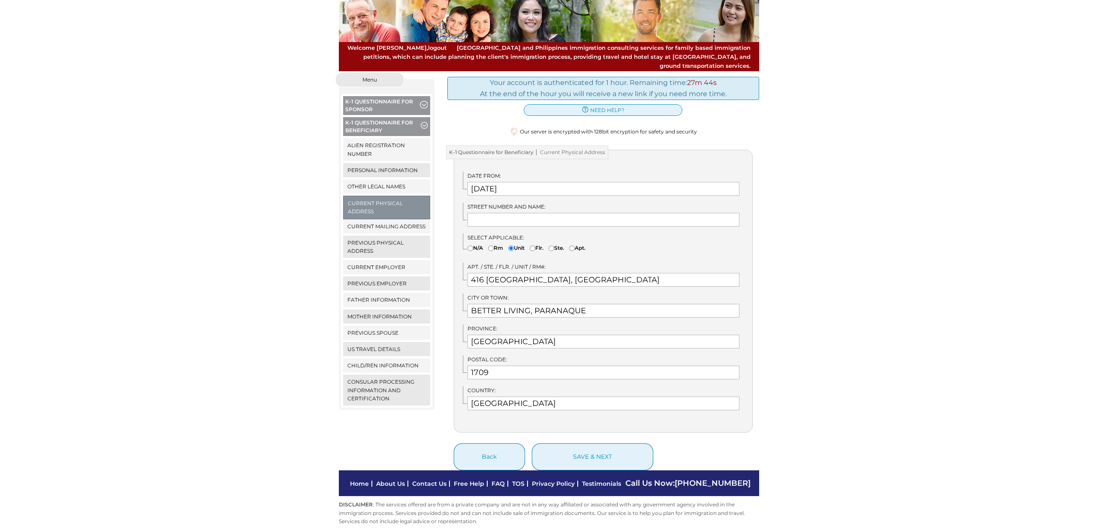
scroll to position [46, 0]
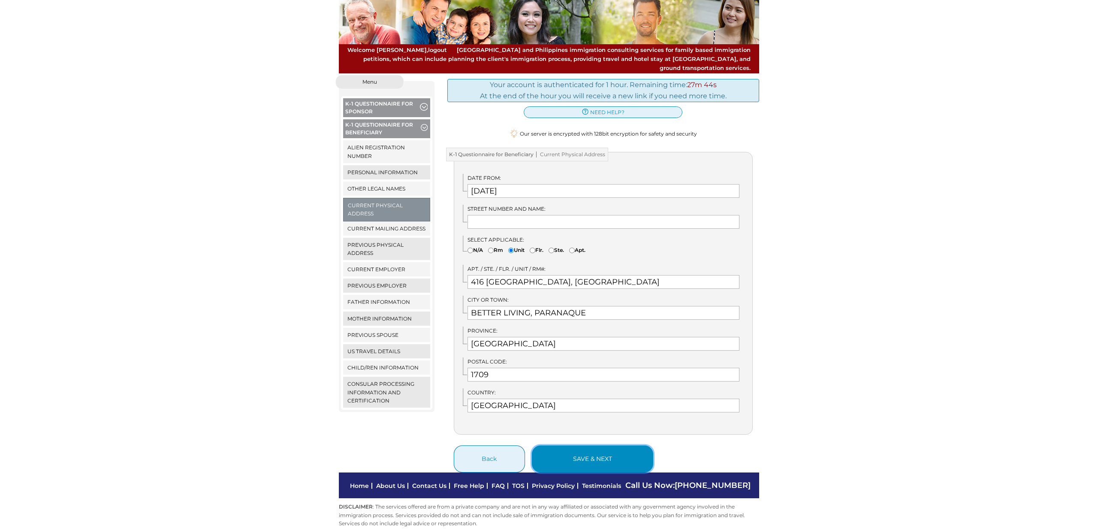
click at [613, 445] on button "save & next" at bounding box center [592, 458] width 121 height 27
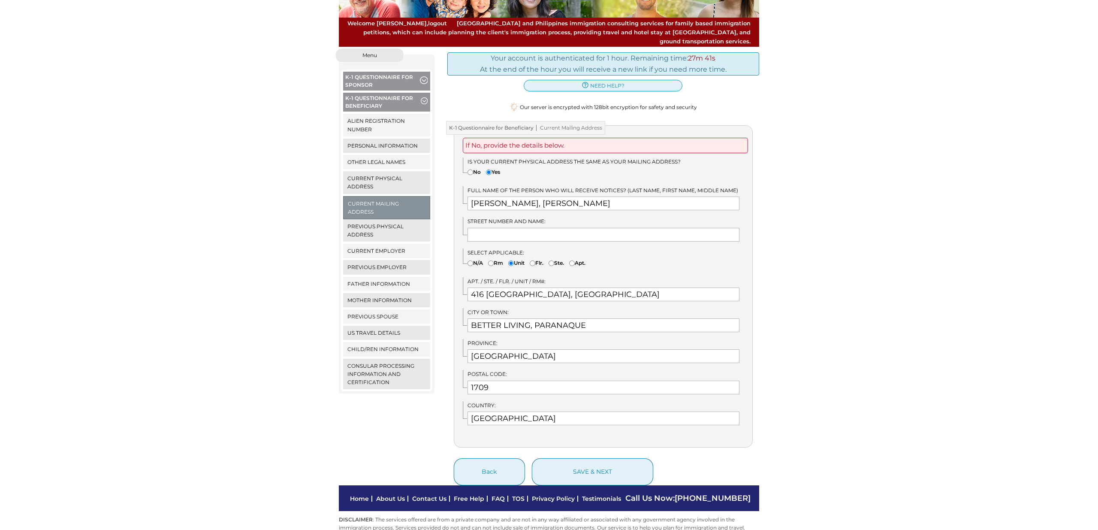
scroll to position [88, 0]
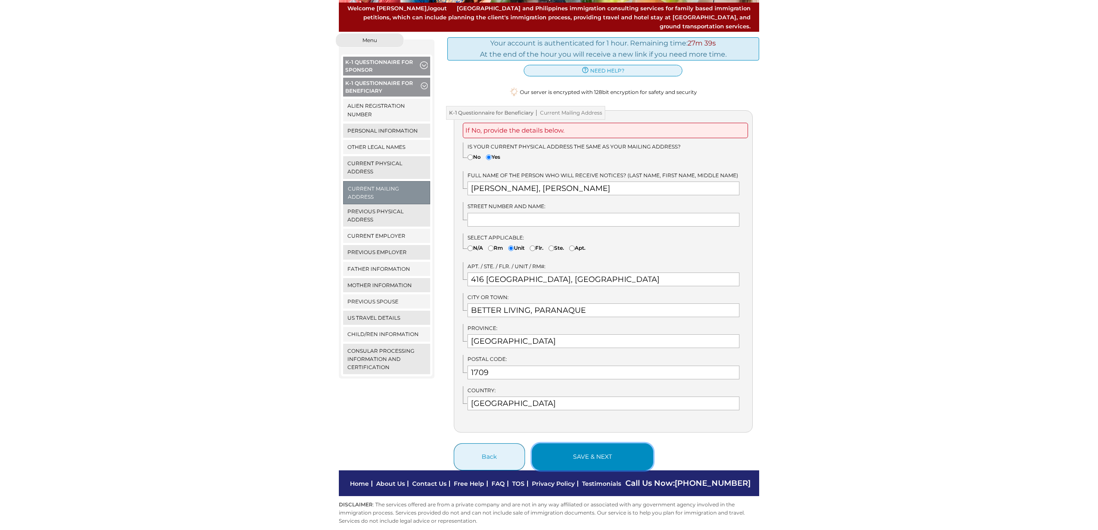
click at [607, 449] on button "save & next" at bounding box center [592, 456] width 121 height 27
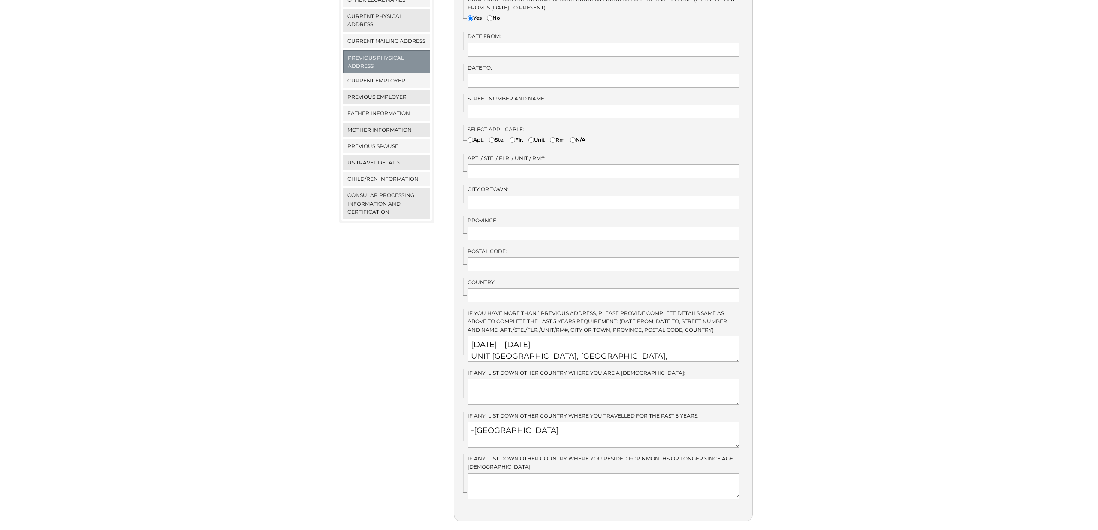
scroll to position [278, 0]
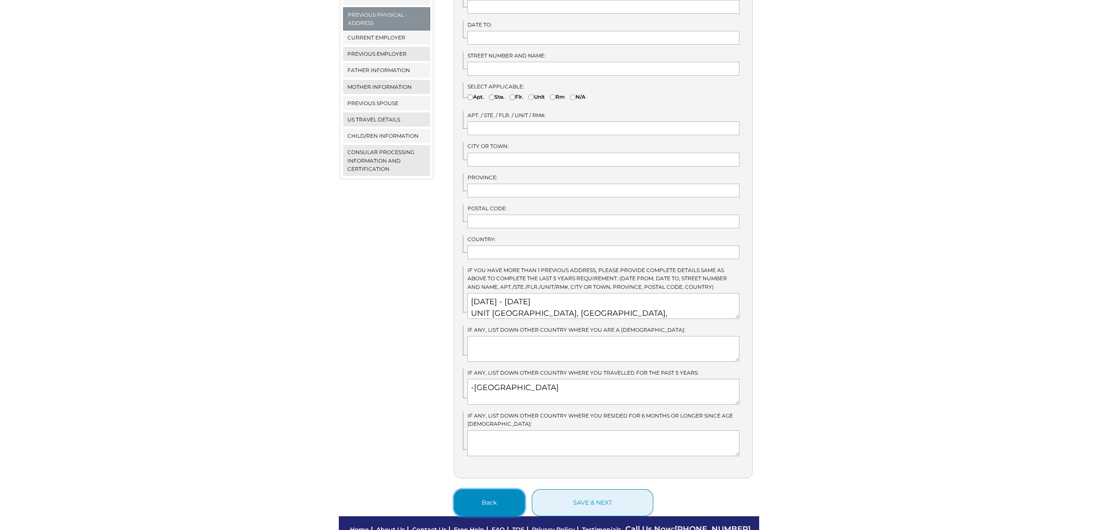
click at [496, 489] on button "Back" at bounding box center [489, 502] width 71 height 27
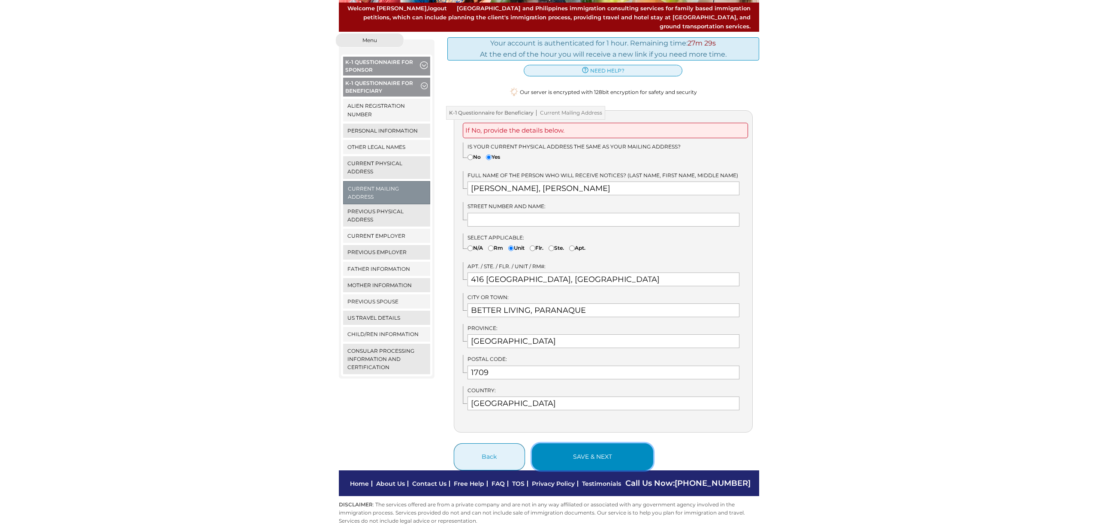
scroll to position [88, 0]
click at [615, 444] on button "save & next" at bounding box center [592, 457] width 121 height 27
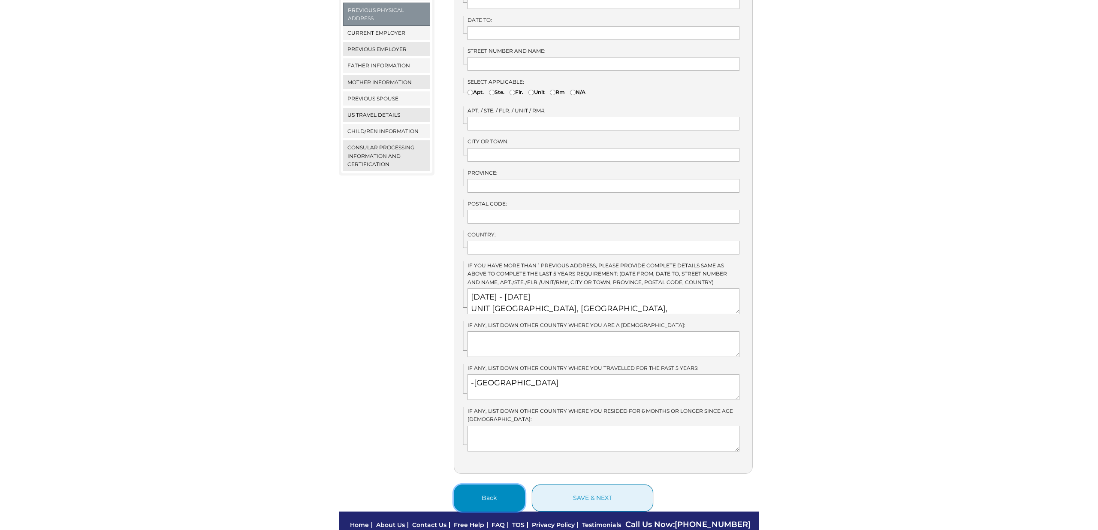
click at [475, 486] on button "Back" at bounding box center [489, 497] width 71 height 27
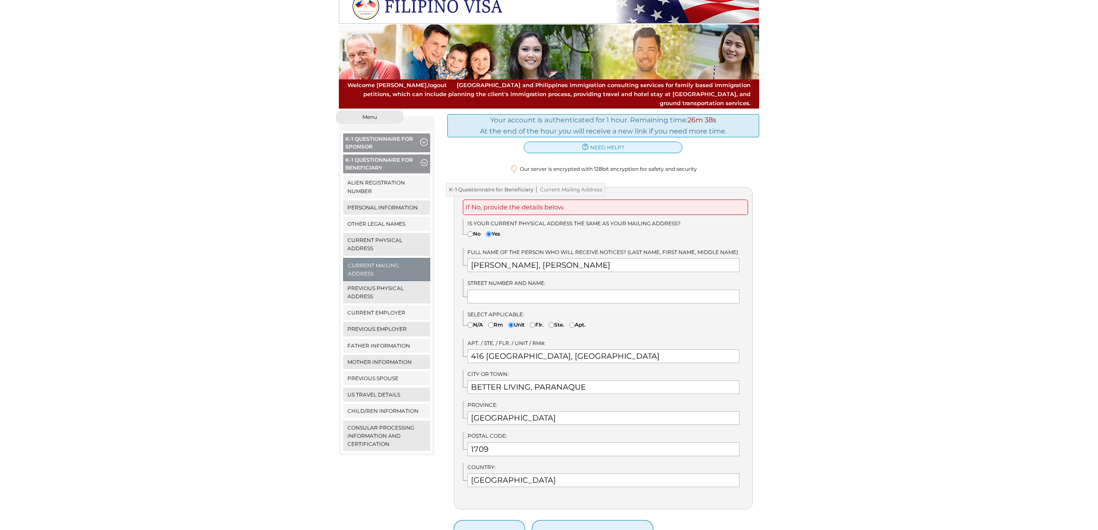
scroll to position [88, 0]
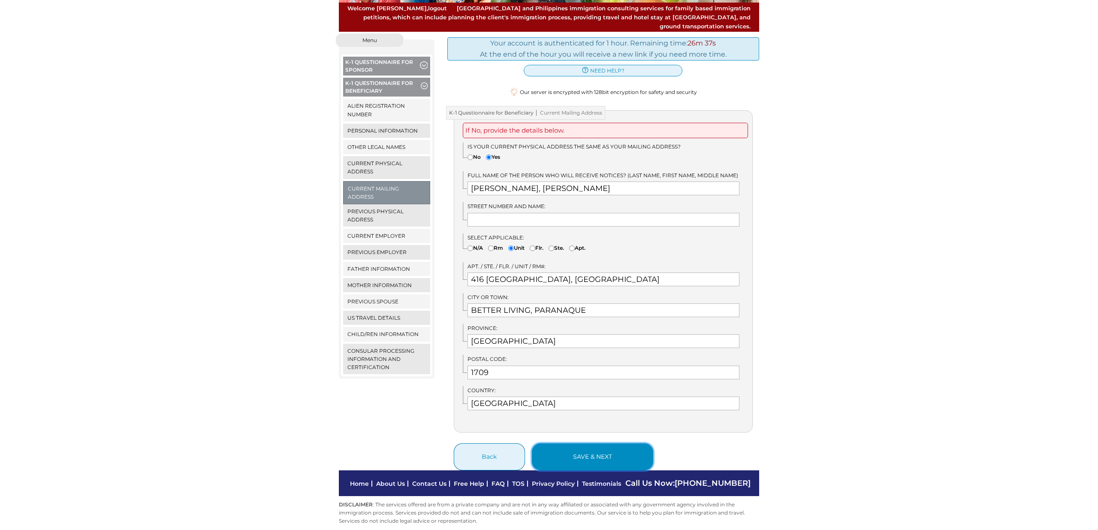
click at [602, 443] on button "save & next" at bounding box center [592, 456] width 121 height 27
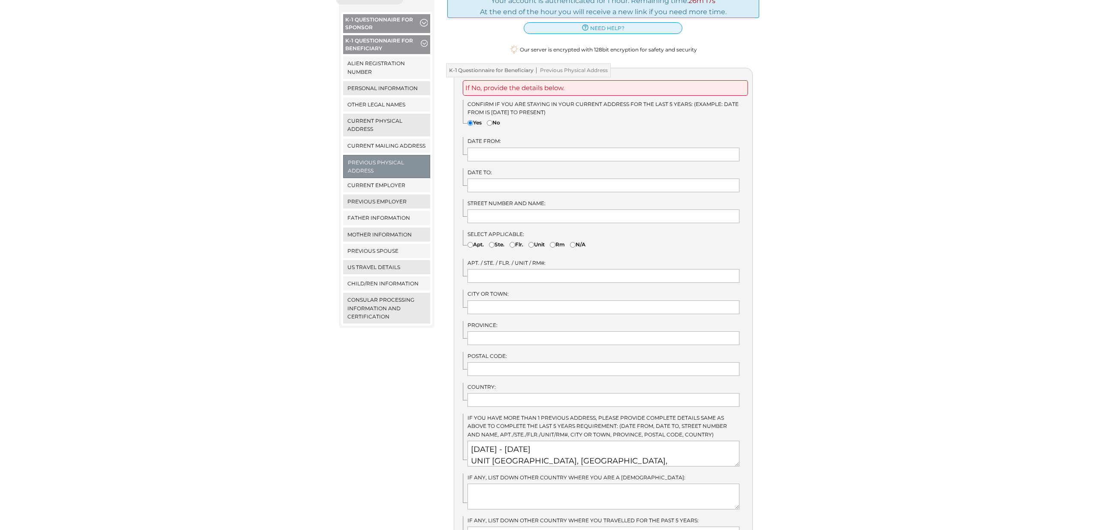
scroll to position [131, 0]
click at [492, 119] on input"] "No" at bounding box center [490, 122] width 6 height 6
radio input"] "true"
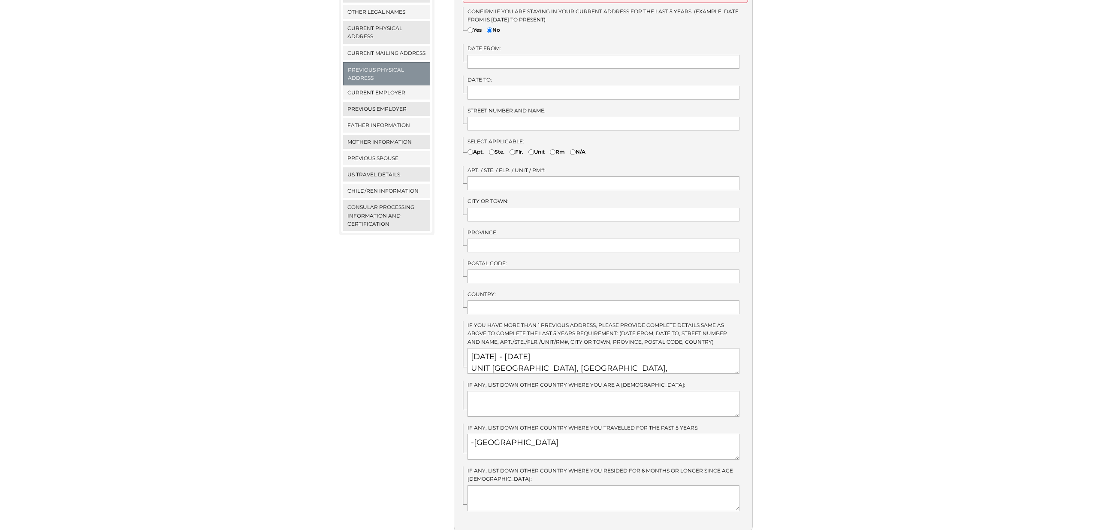
scroll to position [222, 0]
drag, startPoint x: 522, startPoint y: 348, endPoint x: 465, endPoint y: 348, distance: 56.6
click at [465, 348] on div "IF you have more than 1 previous address, please provide complete details same …" at bounding box center [608, 348] width 290 height 53
click at [529, 350] on textarea "AUGUST 15, 2024 - FEBRUARY 15, 2025 UNIT 535 GRACE BUILDING, MONTECARLO RESIDEN…" at bounding box center [604, 362] width 272 height 26
drag, startPoint x: 493, startPoint y: 47, endPoint x: 497, endPoint y: 51, distance: 6.1
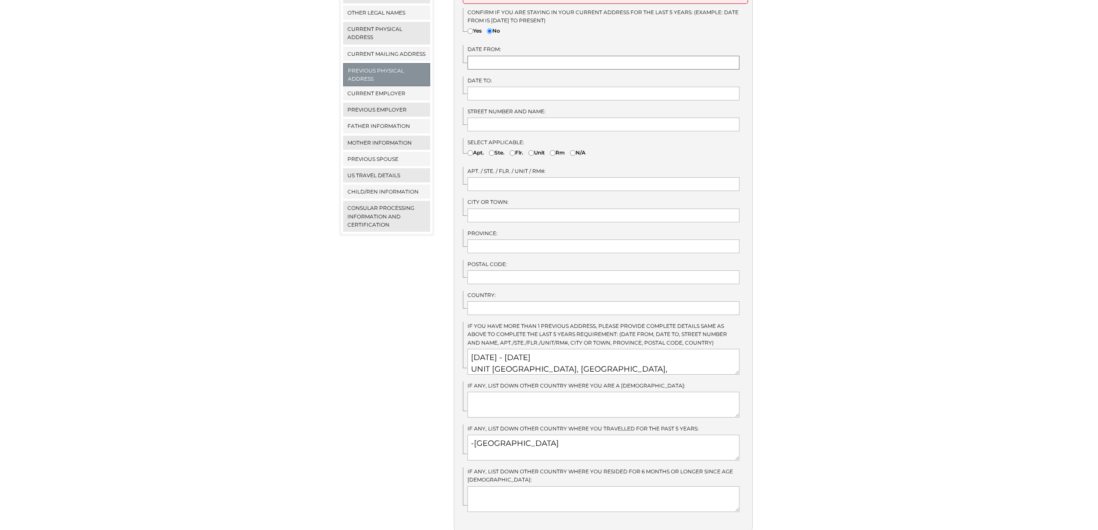
click at [493, 56] on input "text" at bounding box center [604, 63] width 272 height 14
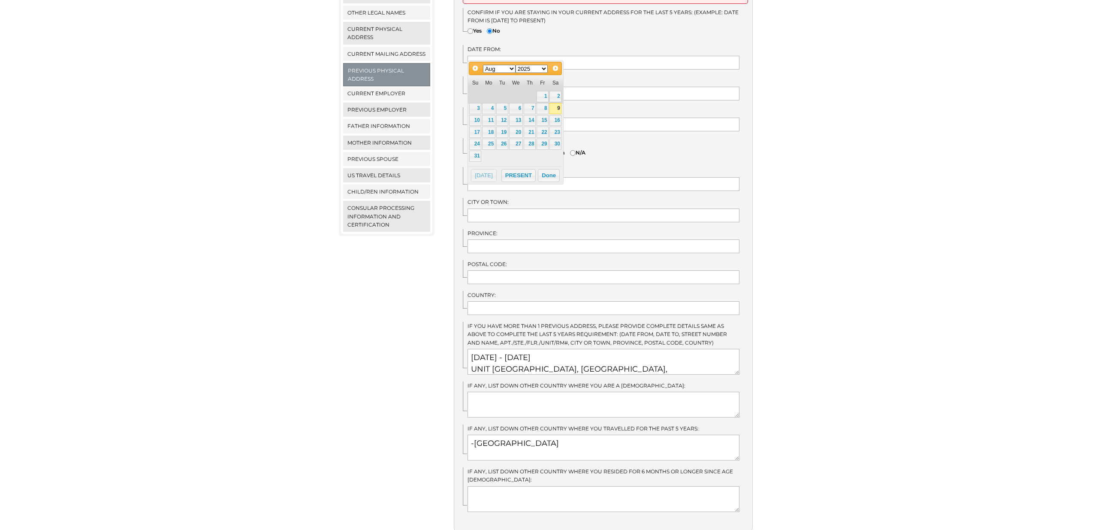
click at [508, 68] on select "Jan Feb Mar Apr May Jun Jul Aug Sep Oct Nov Dec" at bounding box center [499, 69] width 33 height 8
click at [541, 120] on link "15" at bounding box center [543, 120] width 12 height 11
type input "08/15/2025"
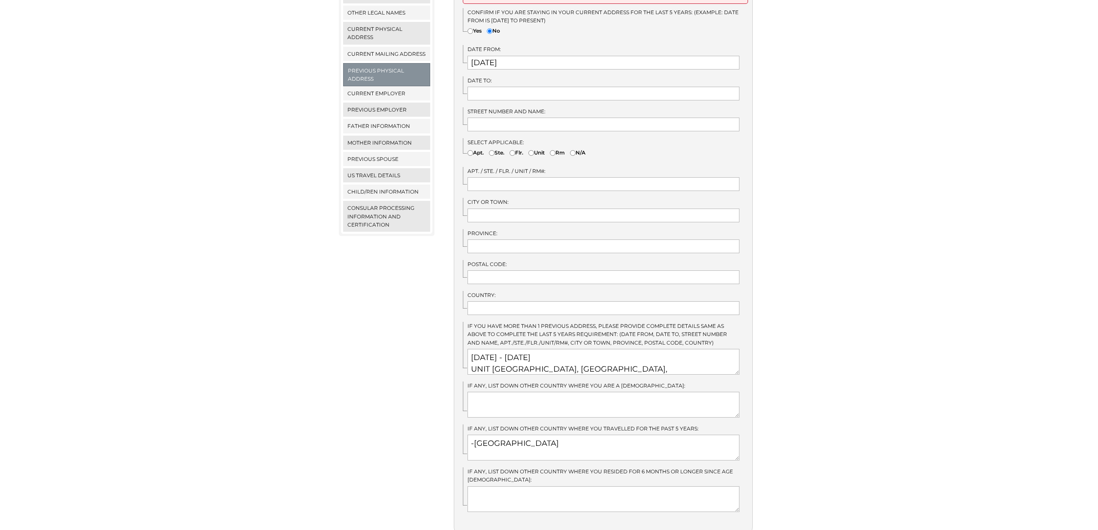
scroll to position [193, 0]
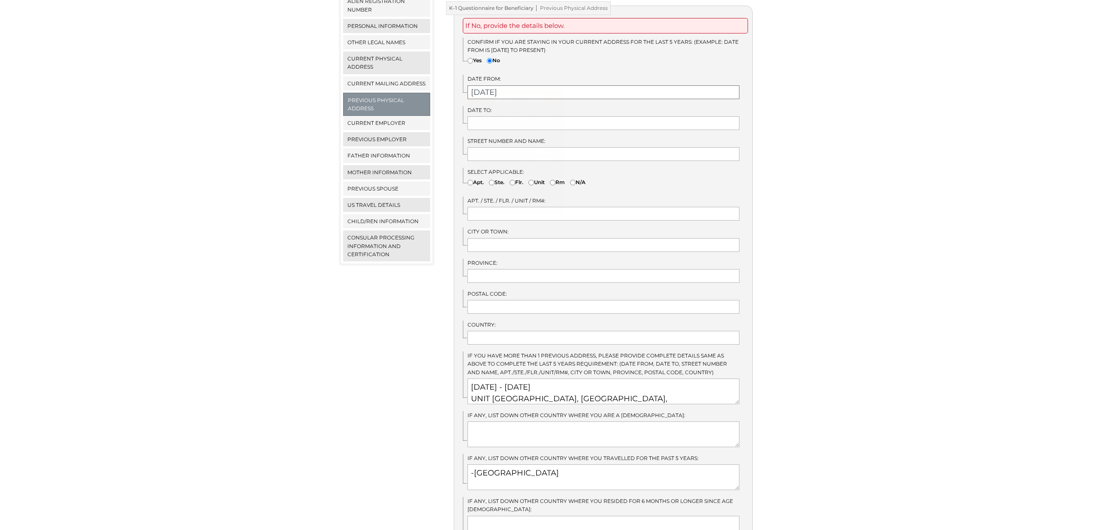
click at [515, 86] on input "08/15/2025" at bounding box center [604, 92] width 272 height 14
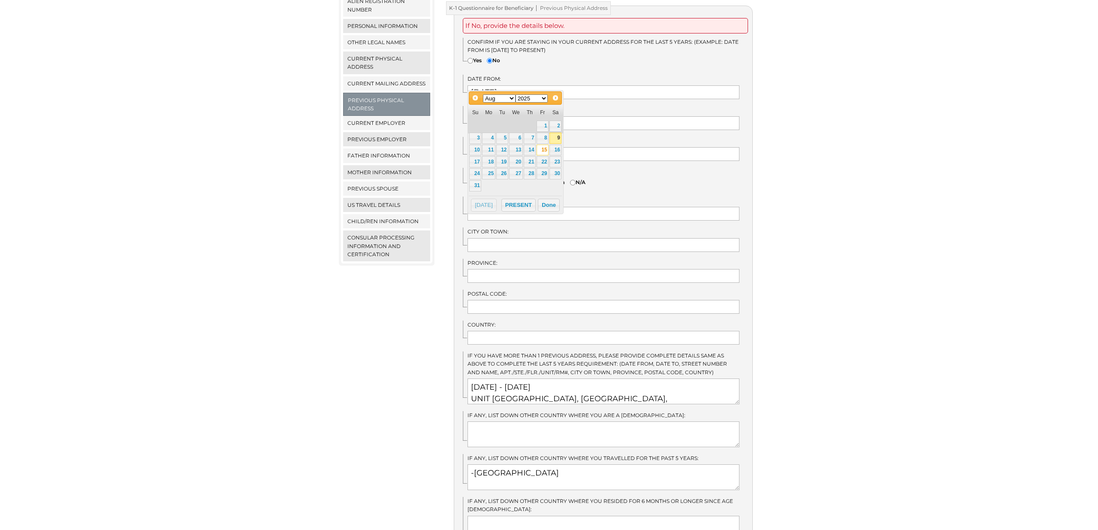
click at [540, 103] on div "Prev Next Jan Feb Mar Apr May Jun Jul Aug Sep Oct Nov Dec 1900 1901 1902 1903 1…" at bounding box center [515, 97] width 93 height 13
click at [539, 99] on select "1900 1901 1902 1903 1904 1905 1906 1907 1908 1909 1910 1911 1912 1913 1914 1915…" at bounding box center [532, 98] width 33 height 8
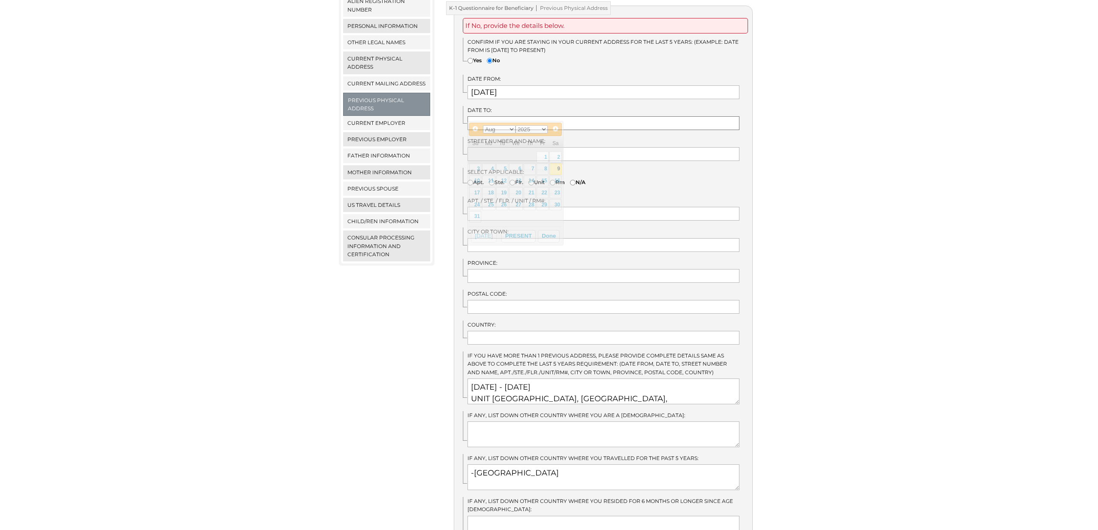
click at [576, 118] on input "text" at bounding box center [604, 123] width 272 height 14
click at [505, 133] on select "Jan Feb Mar Apr May Jun Jul Aug Sep Oct Nov Dec" at bounding box center [499, 129] width 33 height 8
drag, startPoint x: 563, startPoint y: 181, endPoint x: 557, endPoint y: 181, distance: 5.6
click at [562, 180] on div "Prev Next Jan Feb Mar Apr May Jun Jul Aug Sep Oct Nov Dec 1900 1901 1902 1903 1…" at bounding box center [516, 177] width 96 height 112
click at [557, 181] on link "15" at bounding box center [556, 180] width 12 height 11
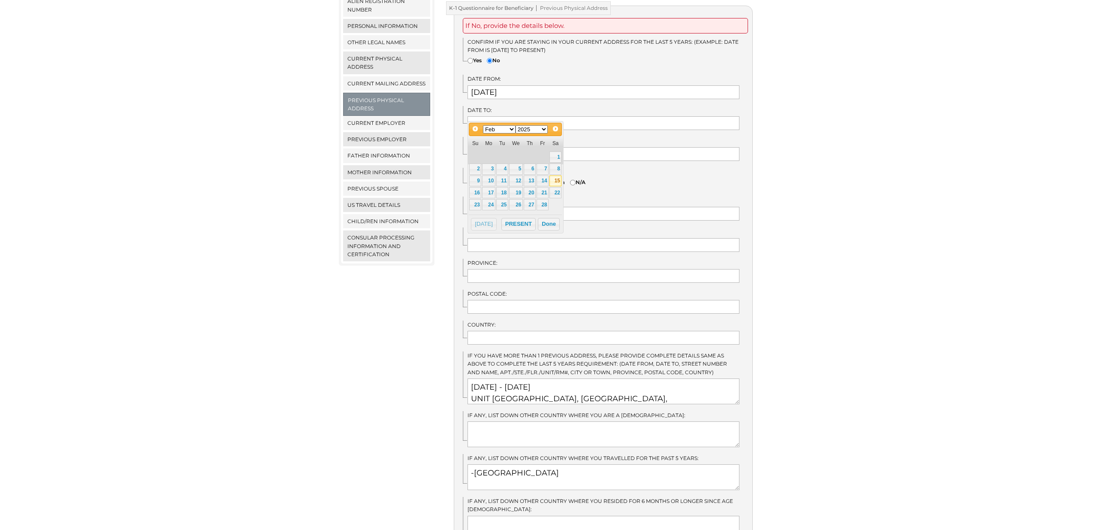
type input "02/15/2025"
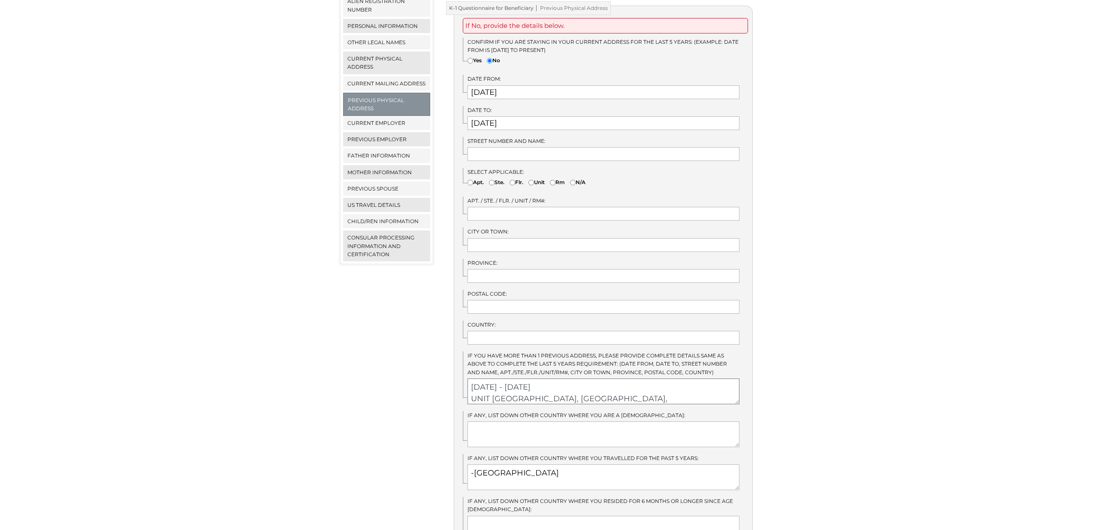
scroll to position [20, 0]
drag, startPoint x: 474, startPoint y: 389, endPoint x: 545, endPoint y: 382, distance: 71.9
click at [545, 382] on textarea "AUGUST 15, 2024 - FEBRUARY 15, 2025 UNIT 535 GRACE BUILDING, MONTECARLO RESIDEN…" at bounding box center [604, 391] width 272 height 26
click at [503, 139] on div "Street Number and Name:" at bounding box center [608, 149] width 290 height 24
paste input "UNIT 535 GRACE BUILDING, MONTECARLO RESIDENCES, SAN ANTONIO VALLEY 1"
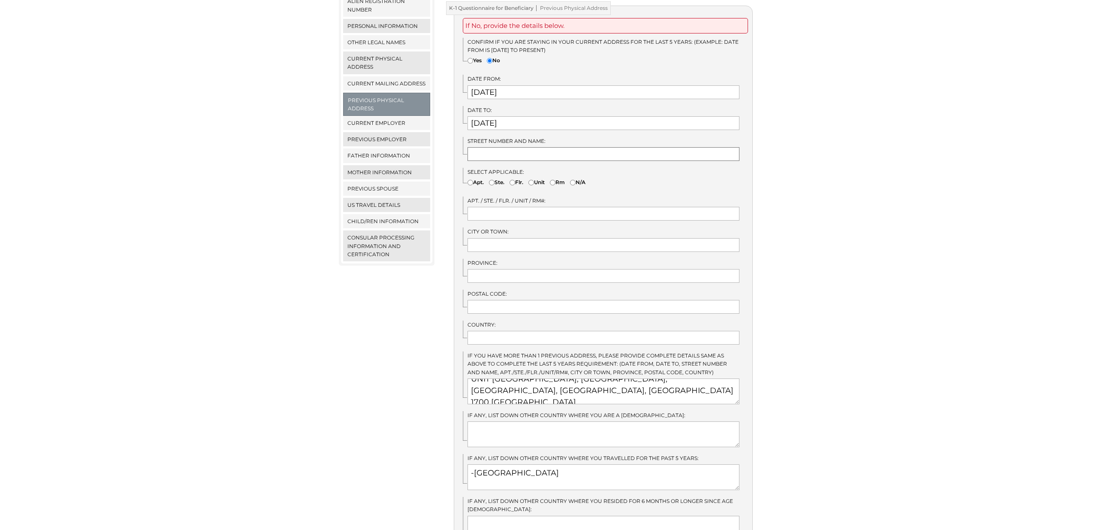
click at [523, 147] on input "text" at bounding box center [604, 154] width 272 height 14
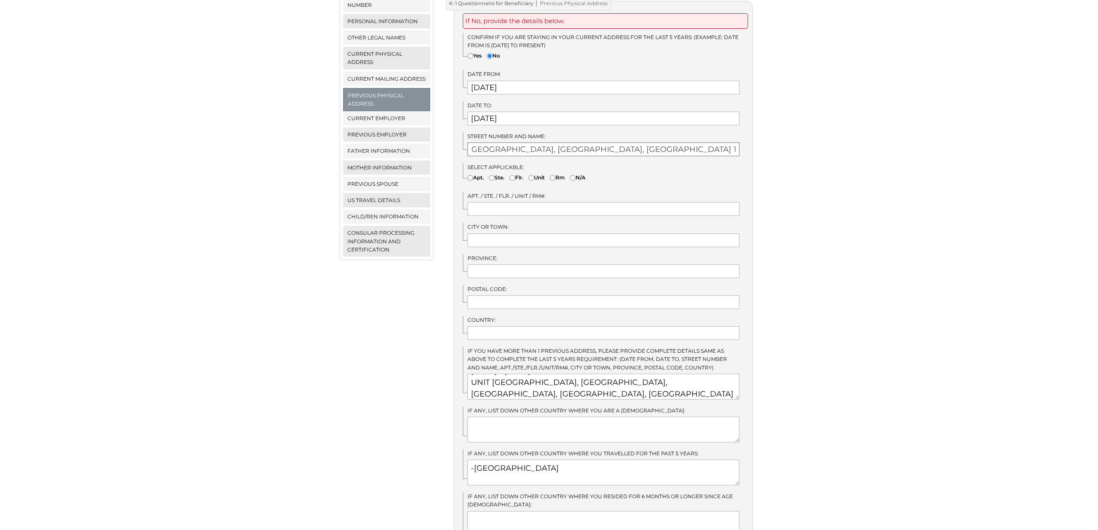
type input "UNIT 535 GRACE BUILDING, MONTECARLO RESIDENCES, SAN ANTONIO VALLEY 1"
click at [498, 203] on input "text" at bounding box center [604, 210] width 272 height 14
type input "UNIT 535"
click at [504, 265] on input "text" at bounding box center [604, 272] width 272 height 14
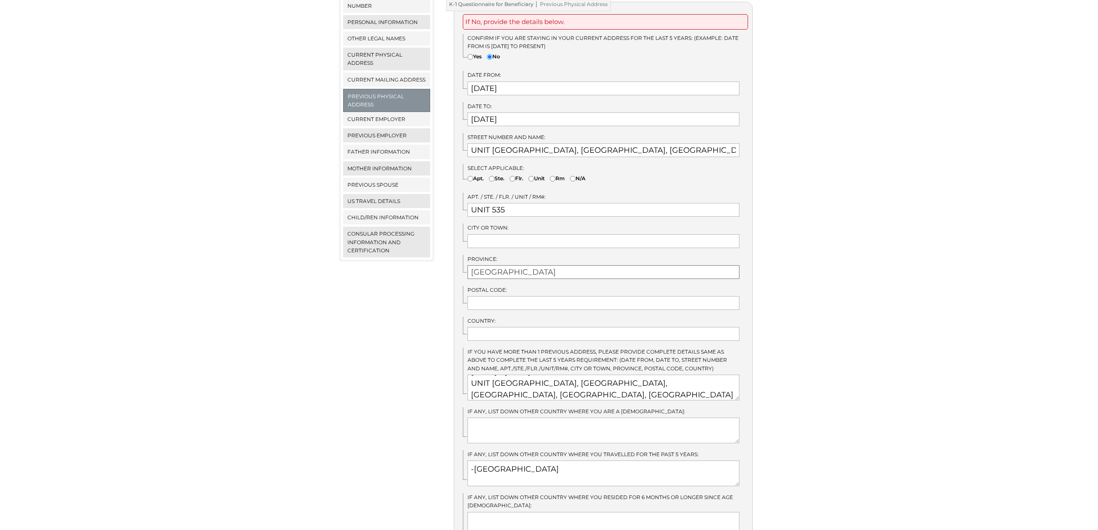
type input "Metro Manila"
click at [503, 296] on input "text" at bounding box center [604, 303] width 272 height 14
type input "1700"
click at [506, 326] on input "text" at bounding box center [604, 333] width 272 height 14
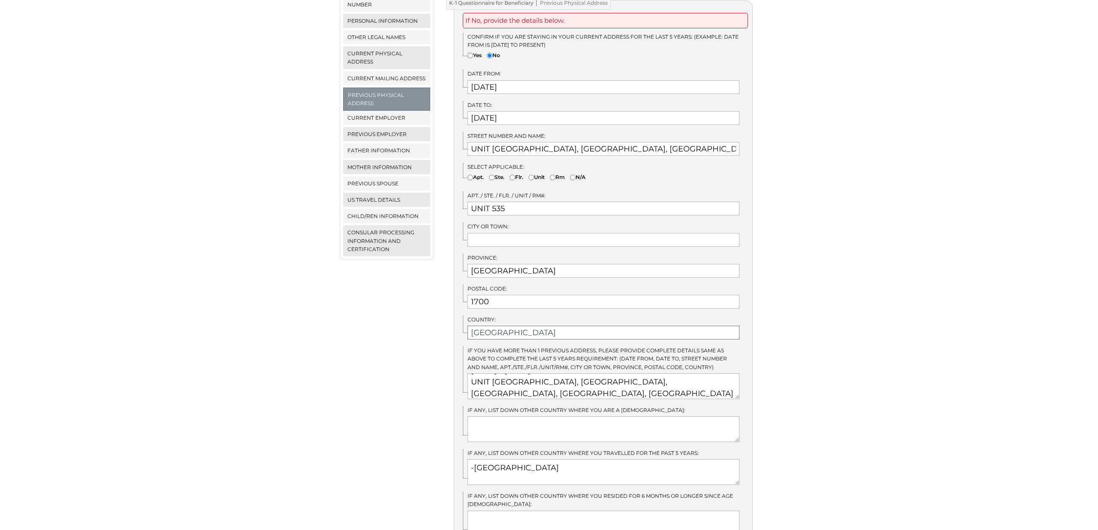
type input "Philippines"
click at [498, 233] on input "text" at bounding box center [604, 240] width 272 height 14
type input "P"
drag, startPoint x: 620, startPoint y: 385, endPoint x: 550, endPoint y: 372, distance: 70.7
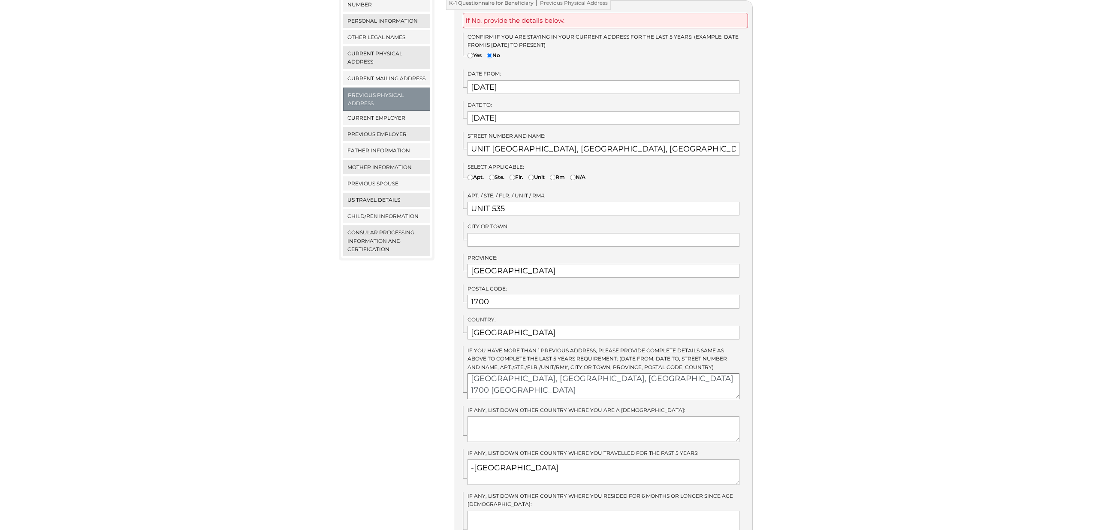
click at [550, 373] on textarea "AUGUST 15, 2024 - FEBRUARY 15, 2025 UNIT 535 GRACE BUILDING, MONTECARLO RESIDEN…" at bounding box center [604, 386] width 272 height 26
drag, startPoint x: 492, startPoint y: 224, endPoint x: 492, endPoint y: 228, distance: 4.7
click at [491, 233] on input "text" at bounding box center [604, 240] width 272 height 14
click at [492, 233] on input "text" at bounding box center [604, 240] width 272 height 14
paste input "PARANAQUE CITY,"
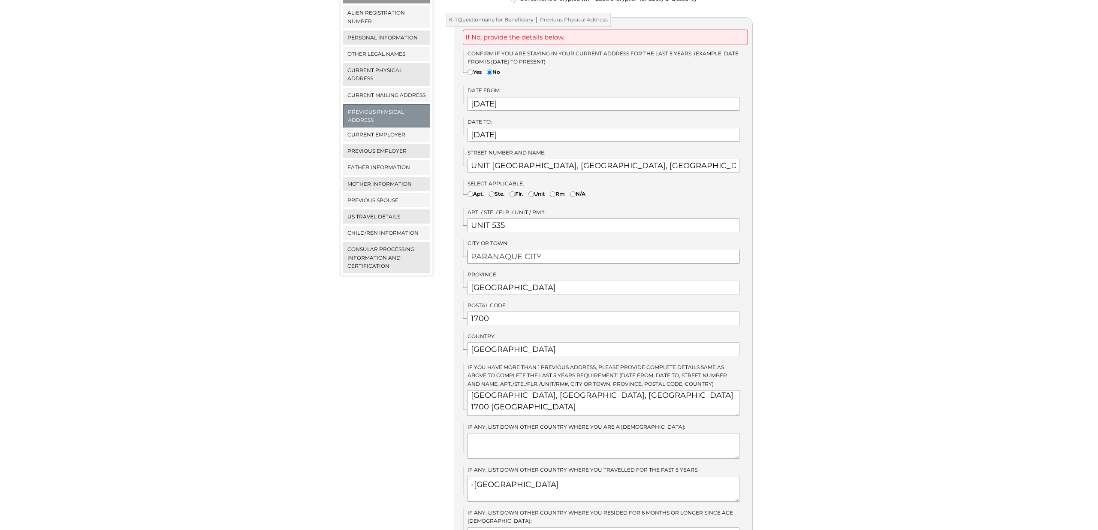
scroll to position [181, 0]
type input "PARANAQUE CITY"
drag, startPoint x: 539, startPoint y: 395, endPoint x: 413, endPoint y: 353, distance: 132.9
click at [413, 353] on div "Menu Close menu K-1 Questionnaire for Sponsor Alien Registration Number Persona…" at bounding box center [548, 276] width 433 height 673
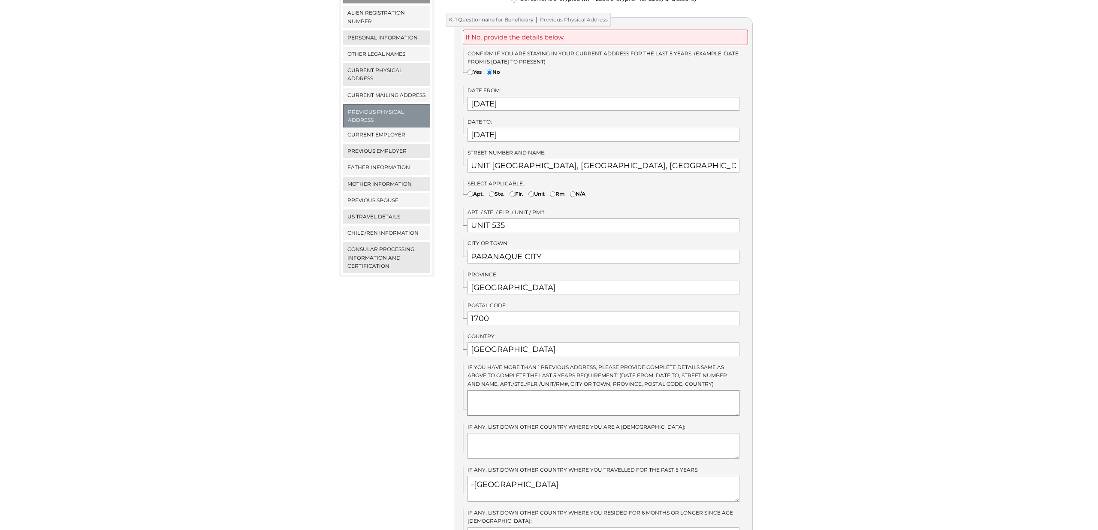
scroll to position [187, 0]
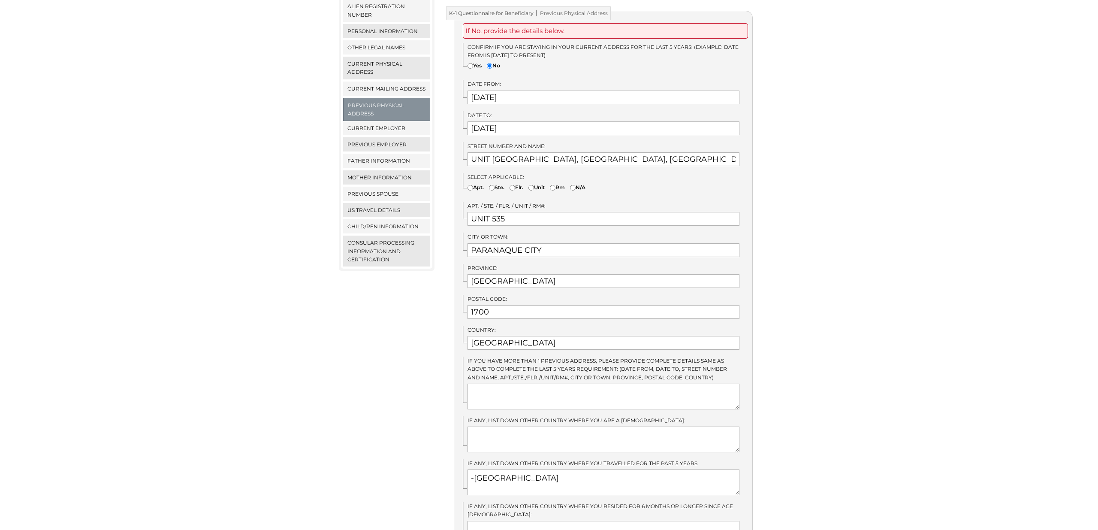
click at [766, 321] on div "We detected that you recently logged in a different window. Please close this w…" at bounding box center [549, 270] width 1098 height 673
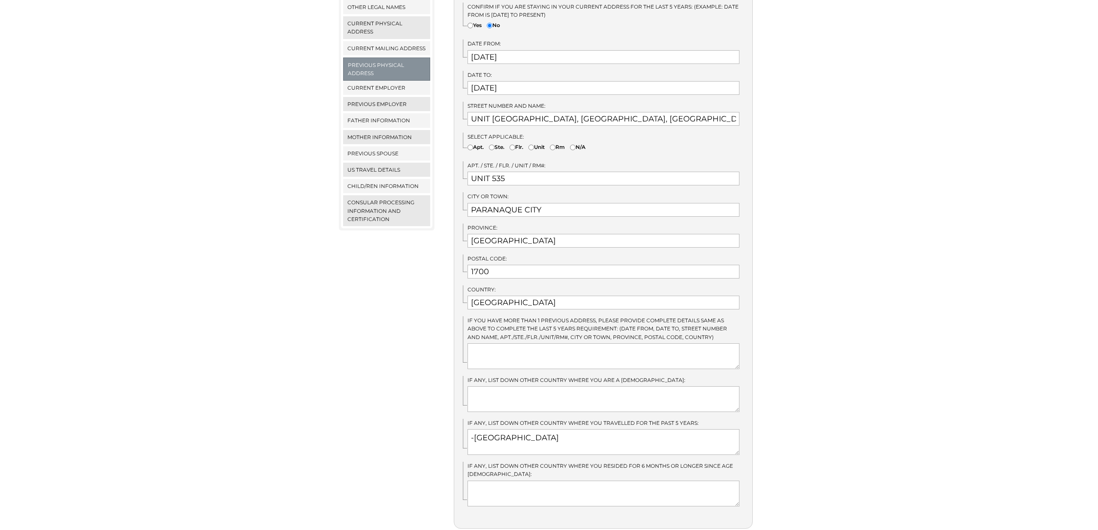
scroll to position [225, 0]
drag, startPoint x: 962, startPoint y: 299, endPoint x: 886, endPoint y: 297, distance: 76.0
click at [961, 299] on div "We detected that you recently logged in a different window. Please close this w…" at bounding box center [549, 232] width 1098 height 673
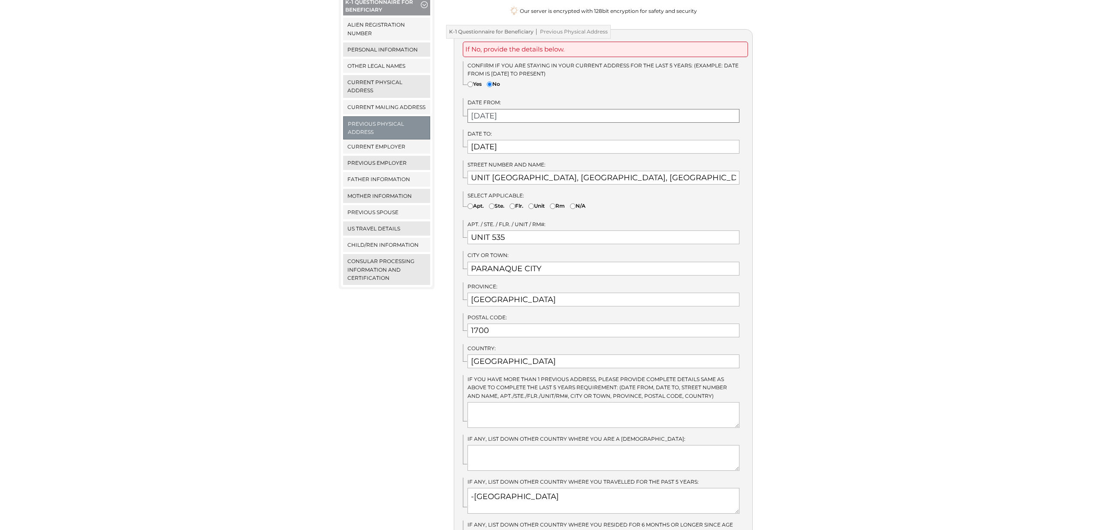
click at [512, 109] on input "08/15/2025" at bounding box center [604, 116] width 272 height 14
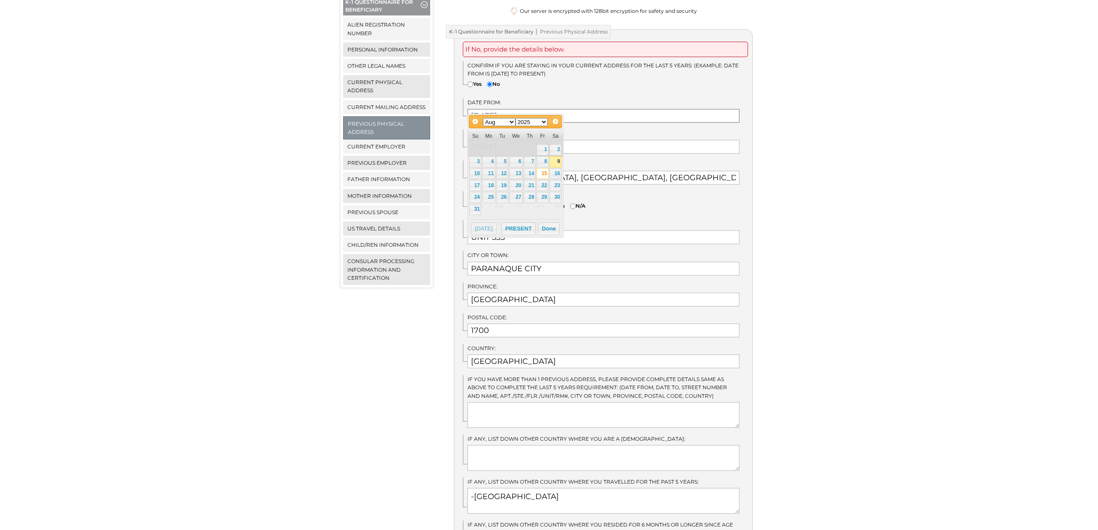
scroll to position [166, 0]
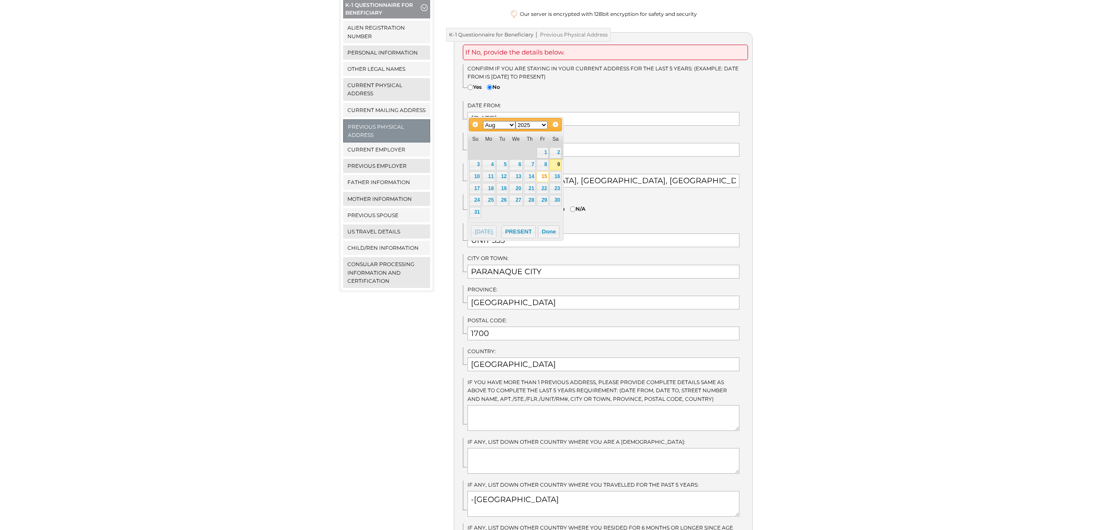
click at [535, 126] on select "1900 1901 1902 1903 1904 1905 1906 1907 1908 1909 1910 1911 1912 1913 1914 1915…" at bounding box center [532, 125] width 33 height 8
click at [845, 173] on div "We detected that you recently logged in a different window. Please close this w…" at bounding box center [549, 291] width 1098 height 673
click at [531, 112] on input "08/15/2025" at bounding box center [604, 119] width 272 height 14
click at [530, 127] on select "1900 1901 1902 1903 1904 1905 1906 1907 1908 1909 1910 1911 1912 1913 1914 1915…" at bounding box center [532, 125] width 33 height 8
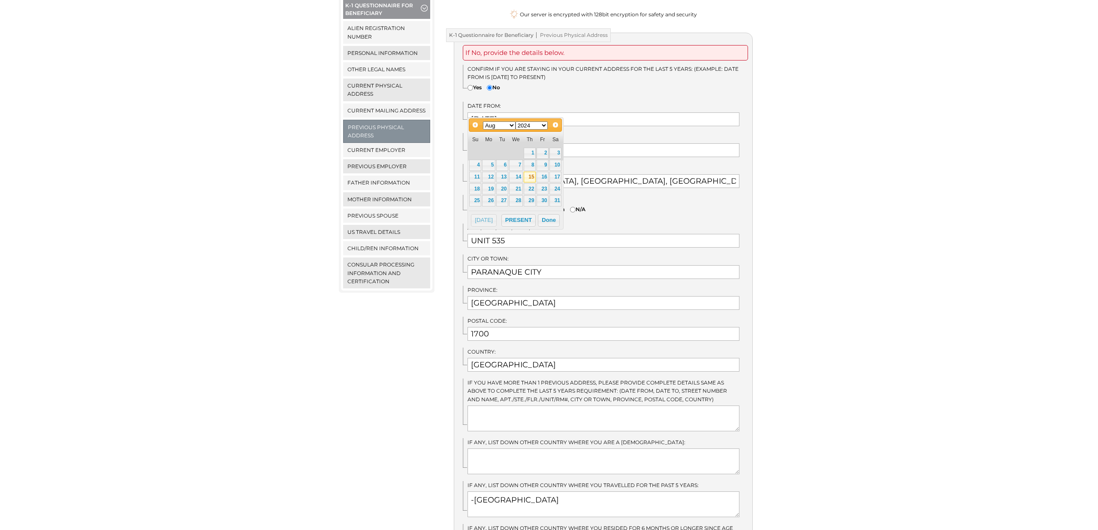
click at [530, 176] on link "15" at bounding box center [530, 177] width 12 height 11
type input "08/15/2024"
click at [902, 155] on div "We detected that you recently logged in a different window. Please close this w…" at bounding box center [549, 291] width 1098 height 673
click at [504, 406] on textarea "AUGUST 15, 2024 - FEBRUARY 15, 2025 UNIT 535 GRACE BUILDING, MONTECARLO RESIDEN…" at bounding box center [604, 418] width 272 height 26
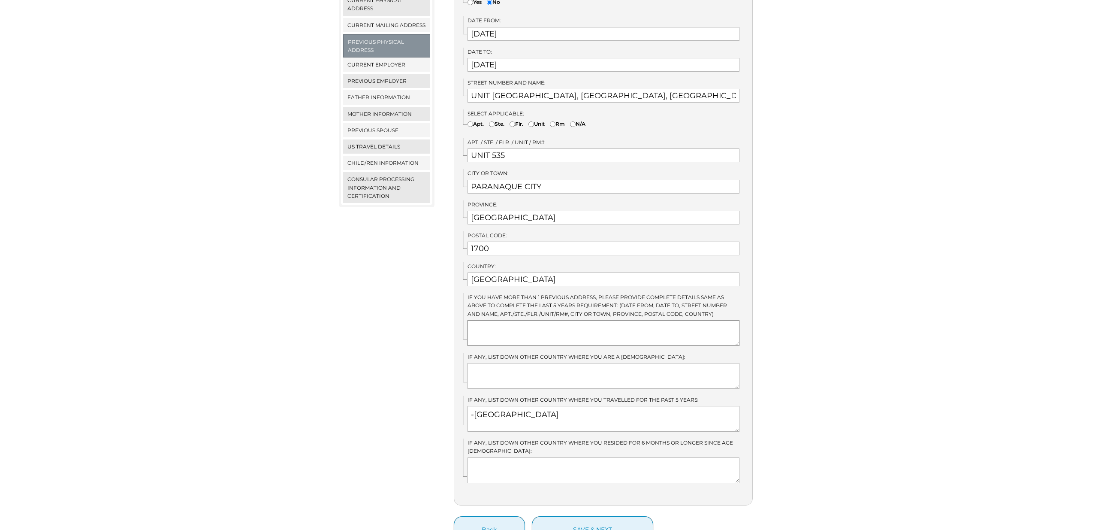
scroll to position [251, 0]
click at [512, 321] on textarea "AUGUST 15, 2024 - FEBRUARY 15, 2025 UNIT 535 GRACE BUILDING, MONTECARLO RESIDEN…" at bounding box center [604, 333] width 272 height 26
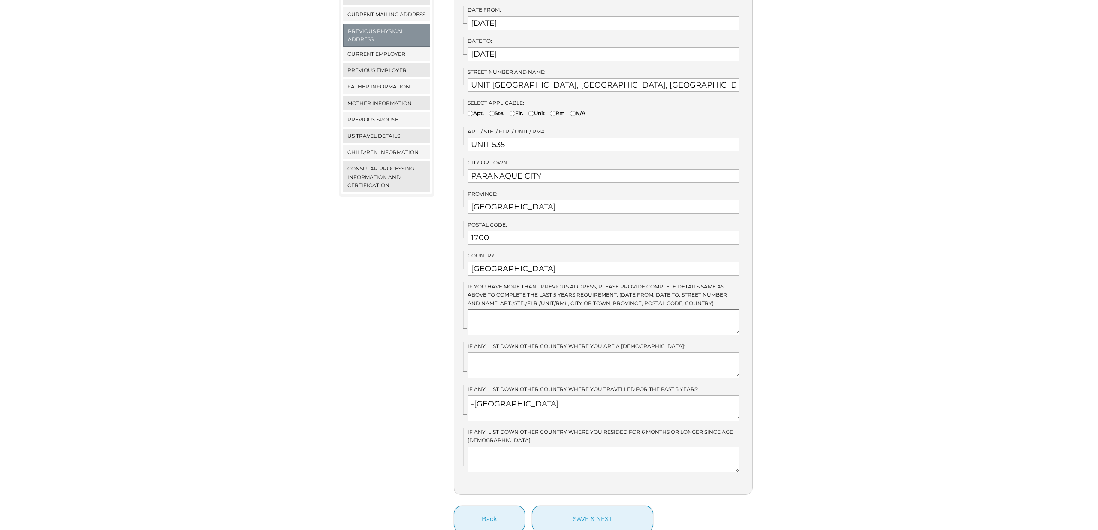
scroll to position [262, 0]
click at [973, 290] on div "We detected that you recently logged in a different window. Please close this w…" at bounding box center [549, 195] width 1098 height 673
click at [696, 315] on textarea "AUGUST 15, 2024 - FEBRUARY 15, 2025 UNIT 535 GRACE BUILDING, MONTECARLO RESIDEN…" at bounding box center [604, 322] width 272 height 26
click at [838, 298] on div "We detected that you recently logged in a different window. Please close this w…" at bounding box center [549, 195] width 1098 height 673
click at [638, 321] on textarea "AUGUST 15, 2024 - FEBRUARY 15, 2025 UNIT 535 GRACE BUILDING, MONTECARLO RESIDEN…" at bounding box center [604, 322] width 272 height 26
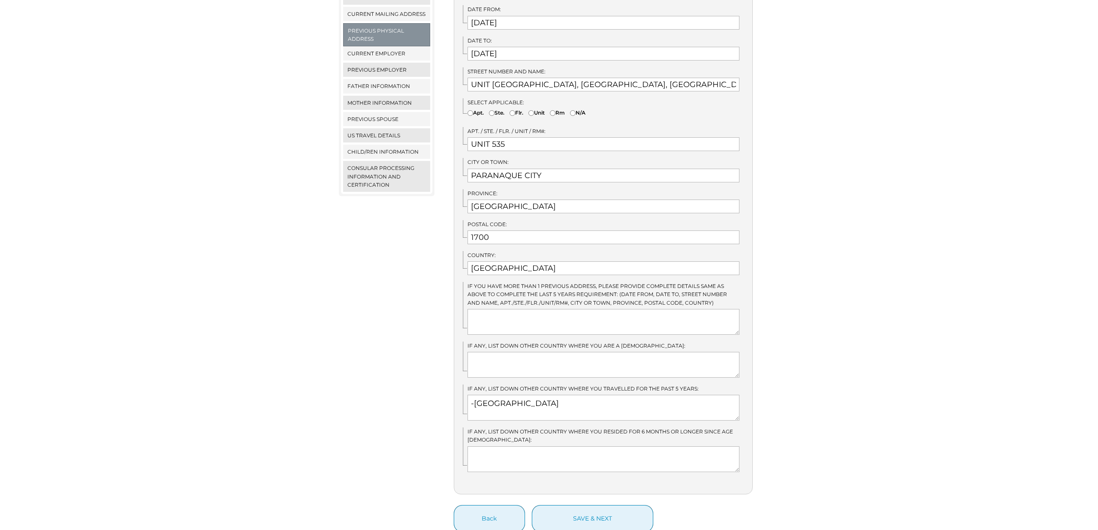
click at [817, 299] on div "We detected that you recently logged in a different window. Please close this w…" at bounding box center [549, 195] width 1098 height 673
click at [690, 309] on textarea "AUGUST 15, 2024 - FEBRUARY 15, 2025 UNIT 535 GRACE BUILDING, MONTECARLO RESIDEN…" at bounding box center [604, 322] width 272 height 26
click at [656, 309] on textarea "AUGUST 15, 2024 - FEBRUARY 15, 2025 UNIT 535 GRACE BUILDING, MONTECARLO RESIDEN…" at bounding box center [604, 322] width 272 height 26
drag, startPoint x: 851, startPoint y: 308, endPoint x: 644, endPoint y: 308, distance: 206.8
click at [842, 308] on div "We detected that you recently logged in a different window. Please close this w…" at bounding box center [549, 195] width 1098 height 673
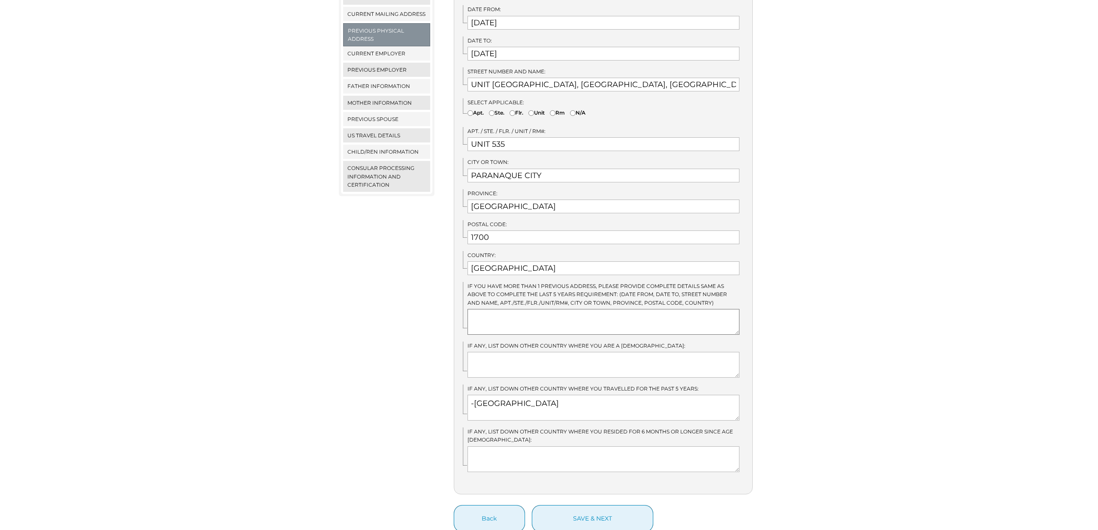
click at [631, 309] on textarea "AUGUST 15, 2024 - FEBRUARY 15, 2025 UNIT 535 GRACE BUILDING, MONTECARLO RESIDEN…" at bounding box center [604, 322] width 272 height 26
click at [931, 335] on div "We detected that you recently logged in a different window. Please close this w…" at bounding box center [549, 195] width 1098 height 673
click at [510, 313] on textarea "AUGUST 15, 2024 - FEBRUARY 15, 2025 UNIT 535 GRACE BUILDING, MONTECARLO RESIDEN…" at bounding box center [604, 322] width 272 height 26
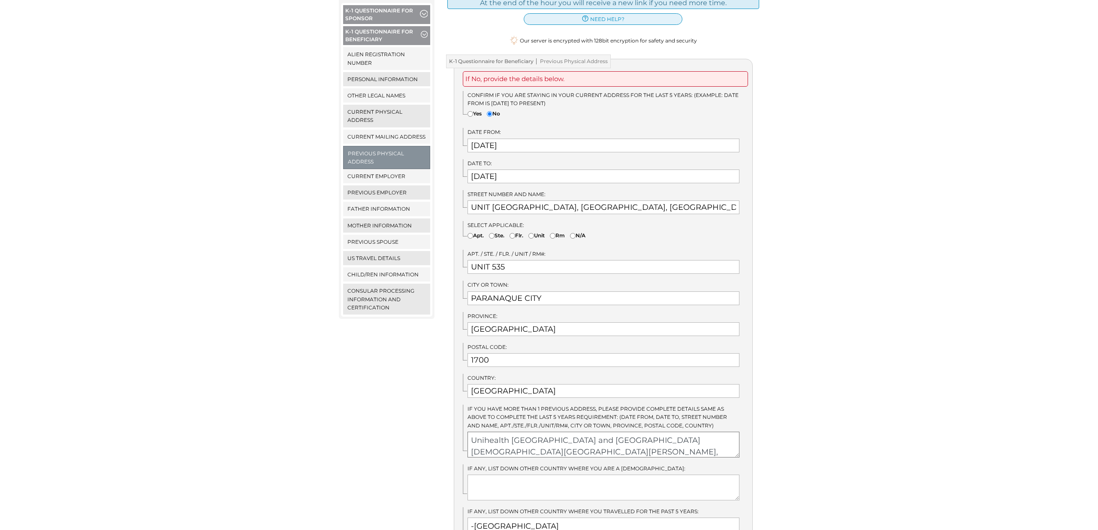
scroll to position [162, 0]
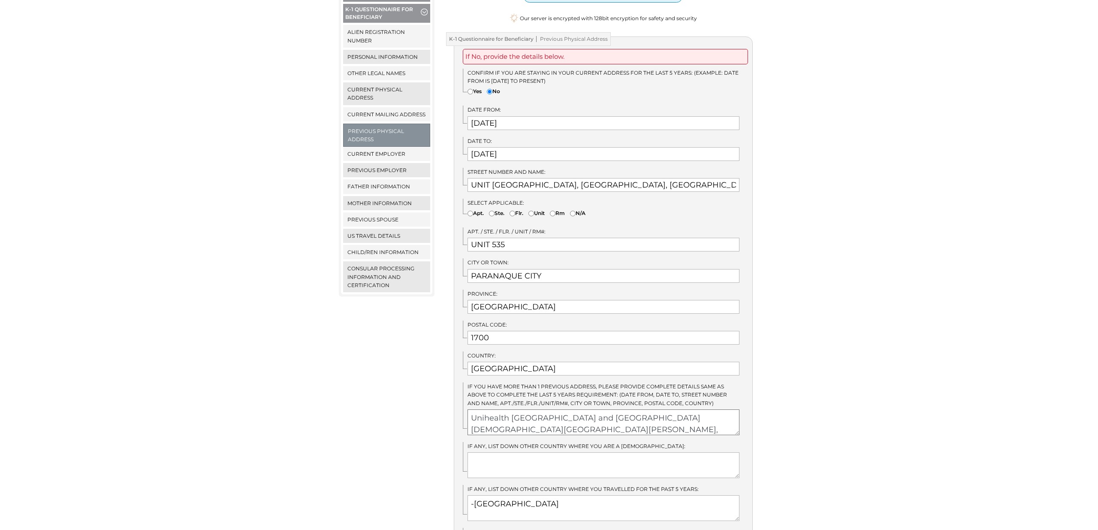
drag, startPoint x: 474, startPoint y: 410, endPoint x: 535, endPoint y: 400, distance: 61.2
click at [474, 410] on textarea "AUGUST 15, 2024 - FEBRUARY 15, 2025 UNIT 535 GRACE BUILDING, MONTECARLO RESIDEN…" at bounding box center [604, 422] width 272 height 26
click at [710, 420] on textarea "AUGUST 15, 2024 - FEBRUARY 15, 2025 UNIT 535 GRACE BUILDING, MONTECARLO RESIDEN…" at bounding box center [604, 422] width 272 height 26
click at [630, 422] on textarea "AUGUST 15, 2024 - FEBRUARY 15, 2025 UNIT 535 GRACE BUILDING, MONTECARLO RESIDEN…" at bounding box center [604, 422] width 272 height 26
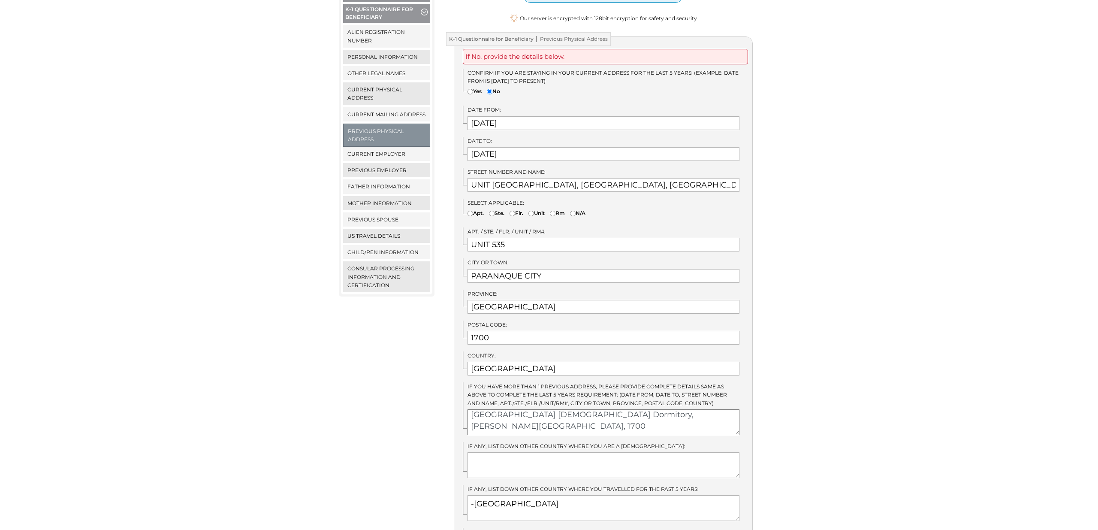
scroll to position [35, 0]
type textarea "November 2023-May 2024: Unihealth Paranaque Hospital and Medical Center Ladies …"
click at [270, 139] on div "We detected that you recently logged in a different window. Please close this w…" at bounding box center [549, 295] width 1098 height 673
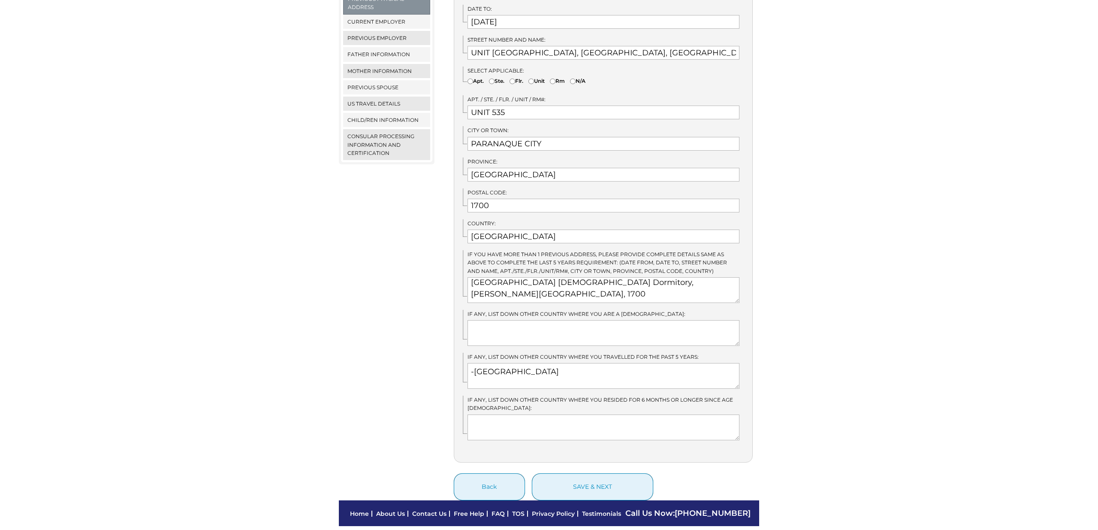
scroll to position [315, 0]
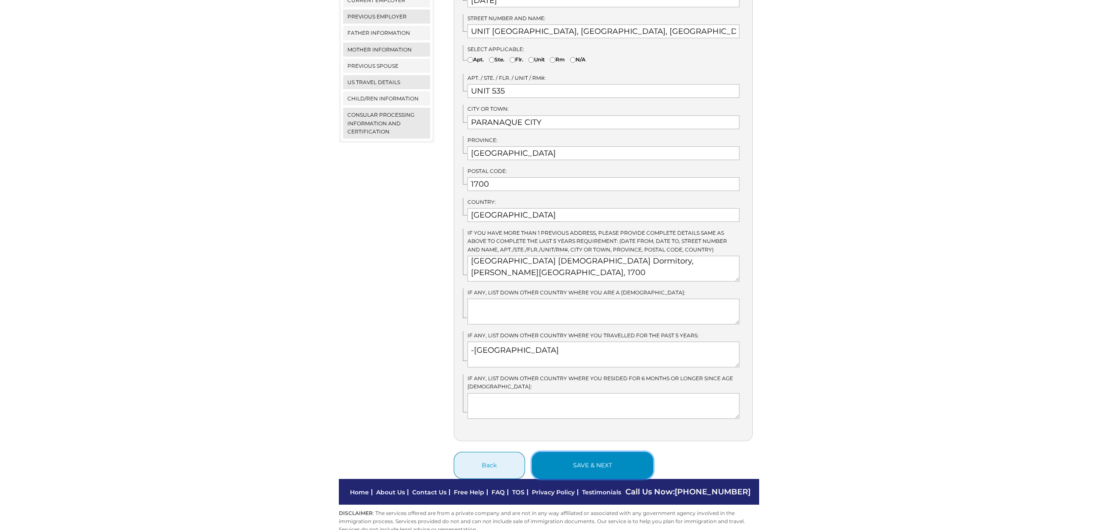
click at [586, 452] on button "save & next" at bounding box center [592, 465] width 121 height 27
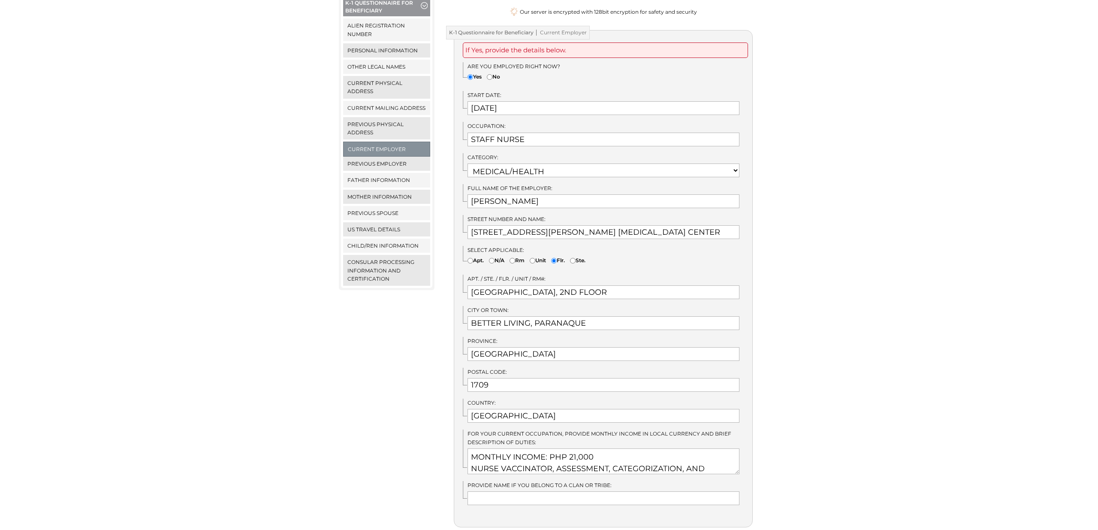
scroll to position [263, 0]
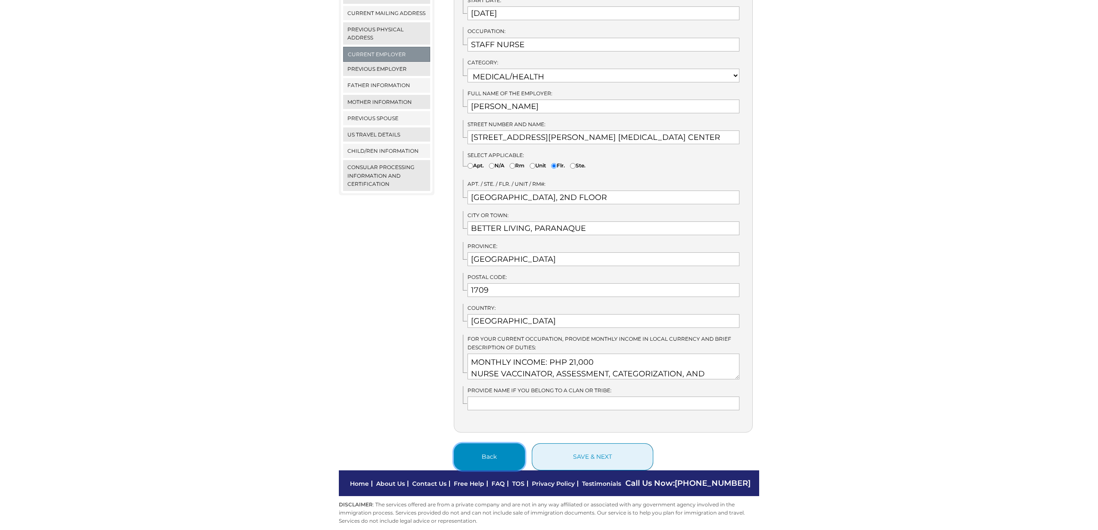
click at [478, 449] on button "Back" at bounding box center [489, 456] width 71 height 27
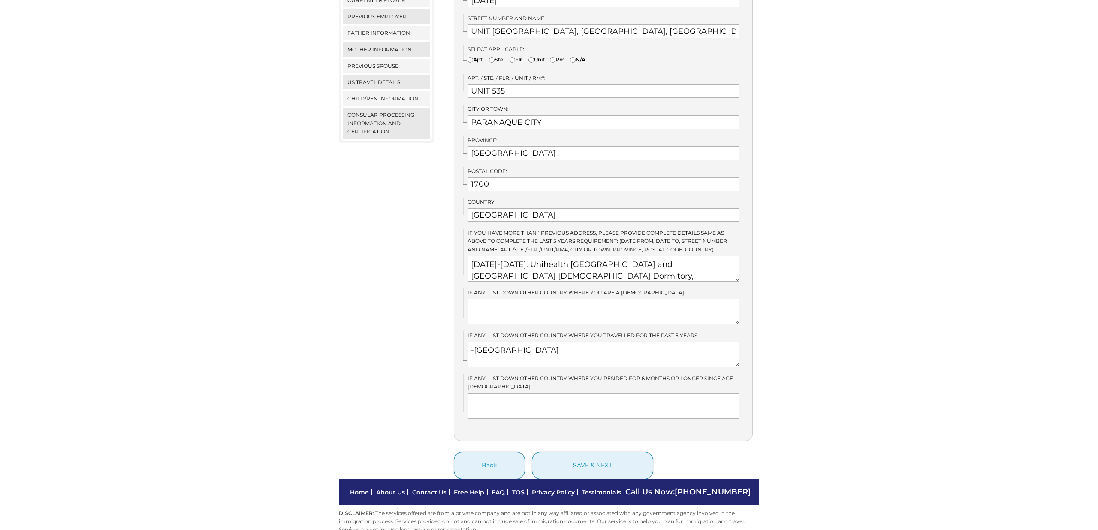
scroll to position [310, 0]
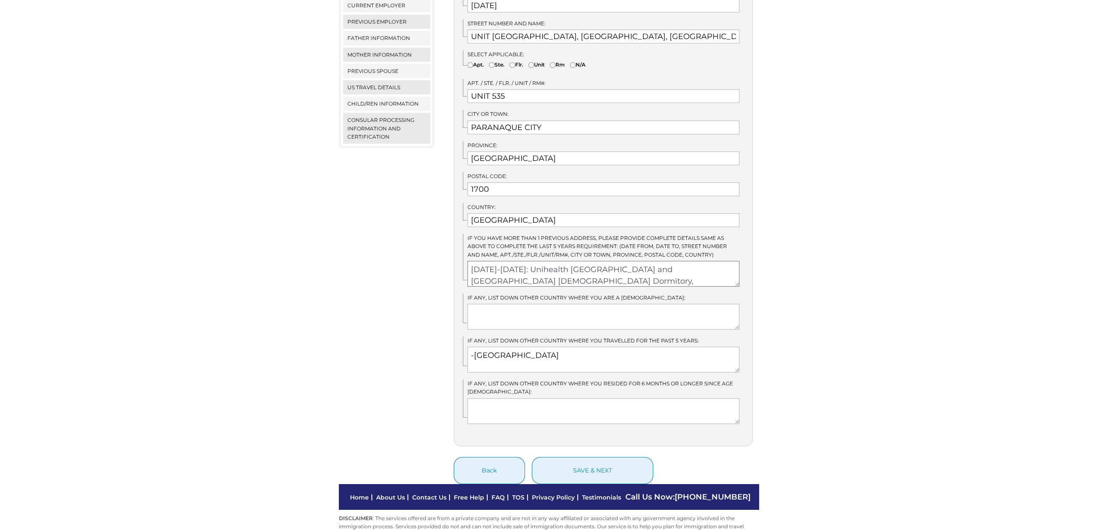
click at [714, 261] on textarea "[DATE]-[DATE]: Unihealth [GEOGRAPHIC_DATA] and [GEOGRAPHIC_DATA] [DEMOGRAPHIC_D…" at bounding box center [604, 274] width 272 height 26
click at [655, 264] on textarea "November 2023-May 2024: Unihealth Paranaque Hospital and Medical Center Ladies …" at bounding box center [604, 274] width 272 height 26
click at [473, 261] on textarea "November 2023-May 2024: Unihealth Paranaque Hospital and Medical Center Ladies …" at bounding box center [604, 274] width 272 height 26
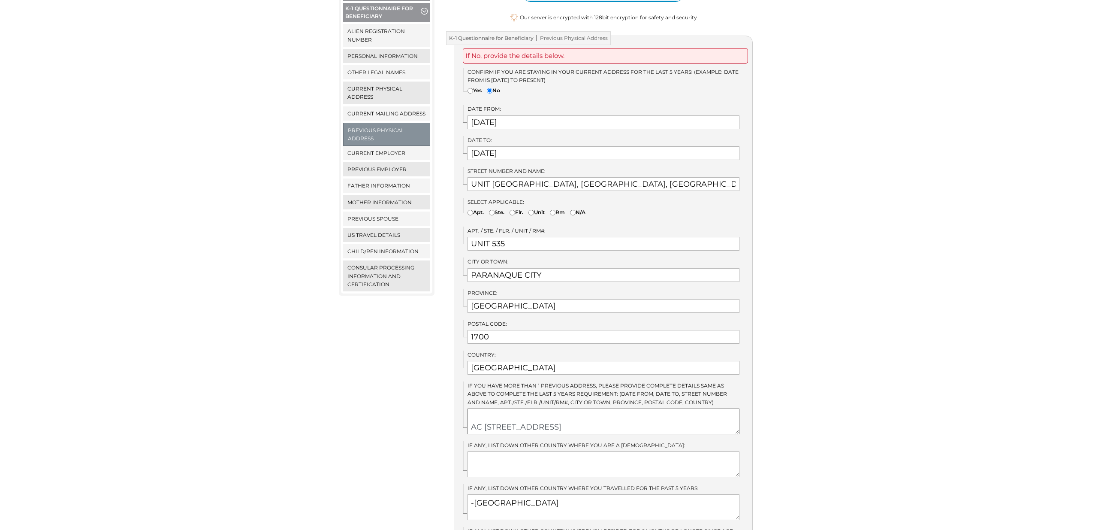
scroll to position [37, 0]
click at [477, 412] on textarea "[DATE]-[DATE]: Unihealth [GEOGRAPHIC_DATA] and [GEOGRAPHIC_DATA] [DEMOGRAPHIC_D…" at bounding box center [604, 421] width 272 height 26
click at [473, 410] on textarea "[DATE]-[DATE]: Unihealth [GEOGRAPHIC_DATA] and [GEOGRAPHIC_DATA] [DEMOGRAPHIC_D…" at bounding box center [604, 421] width 272 height 26
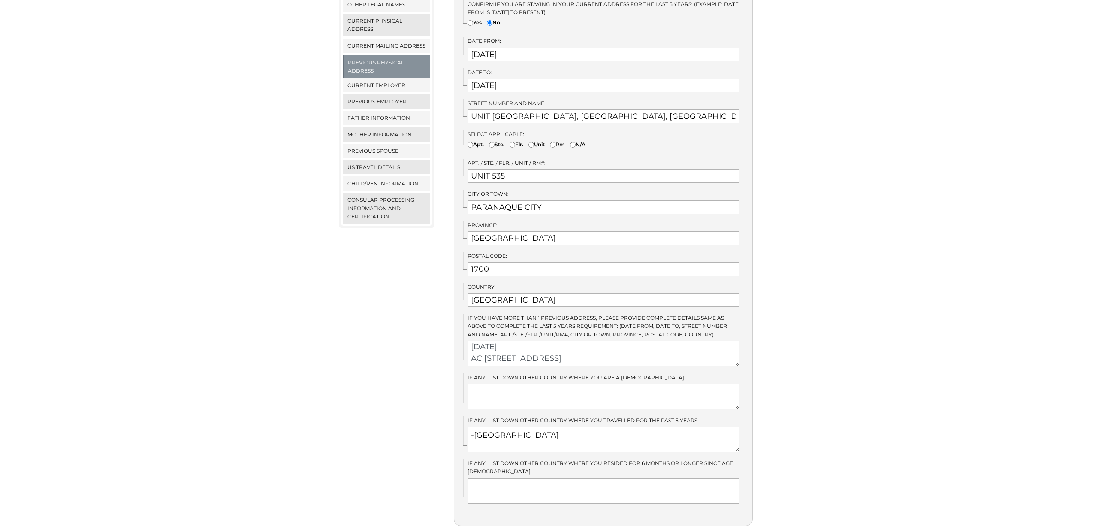
scroll to position [315, 0]
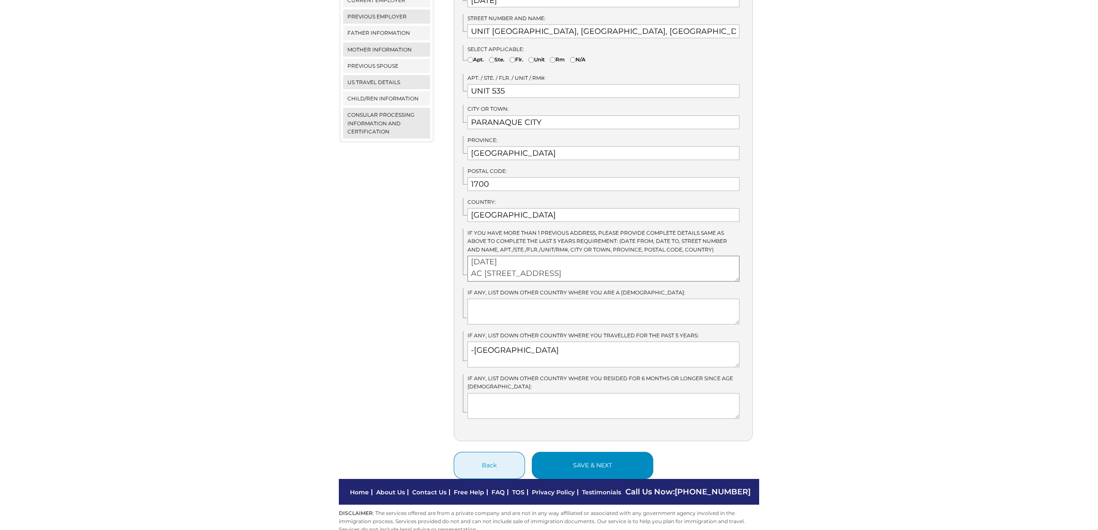
type textarea "November 2023-May 2024: Unihealth Paranaque Hospital and Medical Center Ladies …"
click at [601, 452] on button "save & next" at bounding box center [592, 465] width 121 height 27
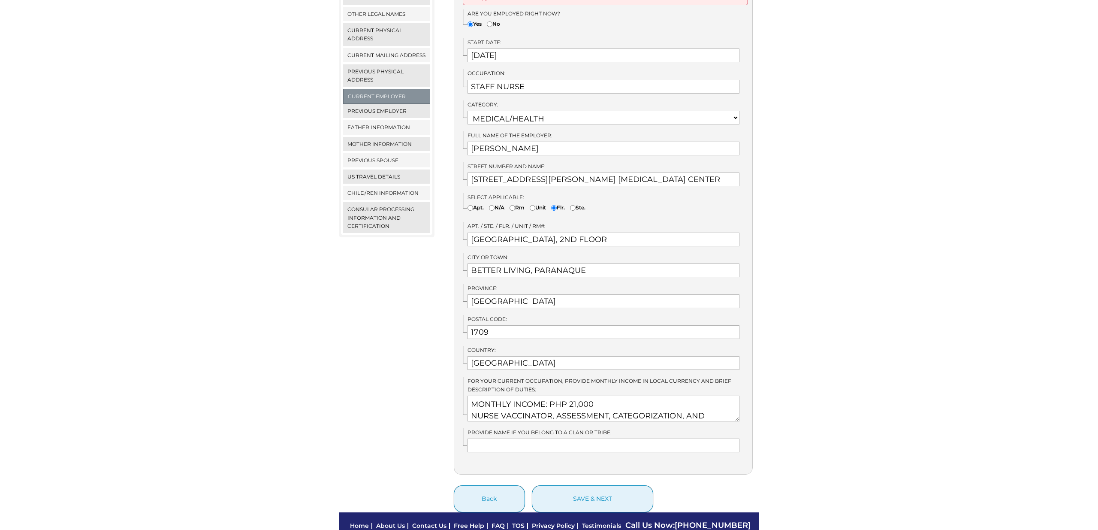
scroll to position [222, 0]
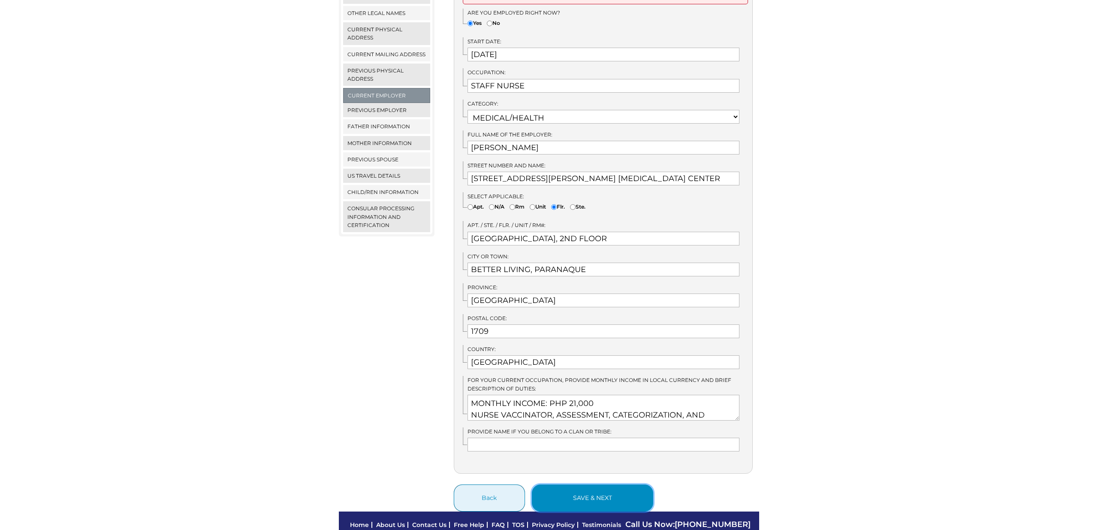
click at [601, 484] on button "save & next" at bounding box center [592, 497] width 121 height 27
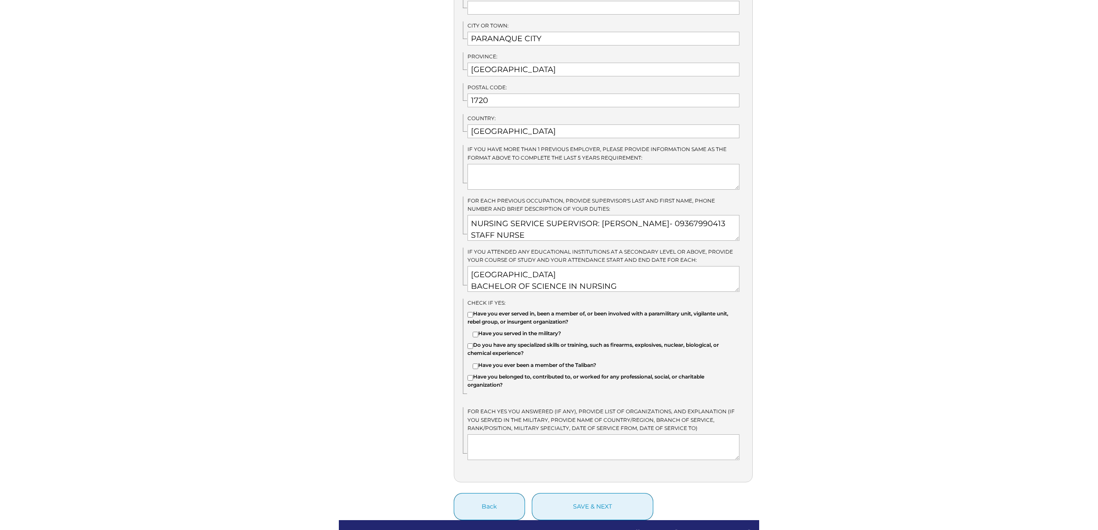
scroll to position [579, 0]
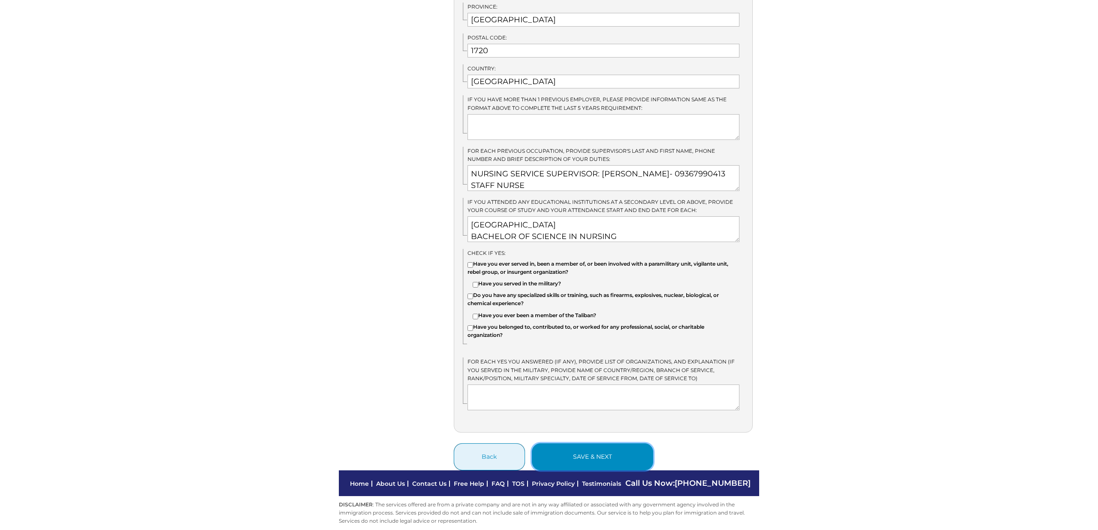
click at [605, 448] on button "save & next" at bounding box center [592, 456] width 121 height 27
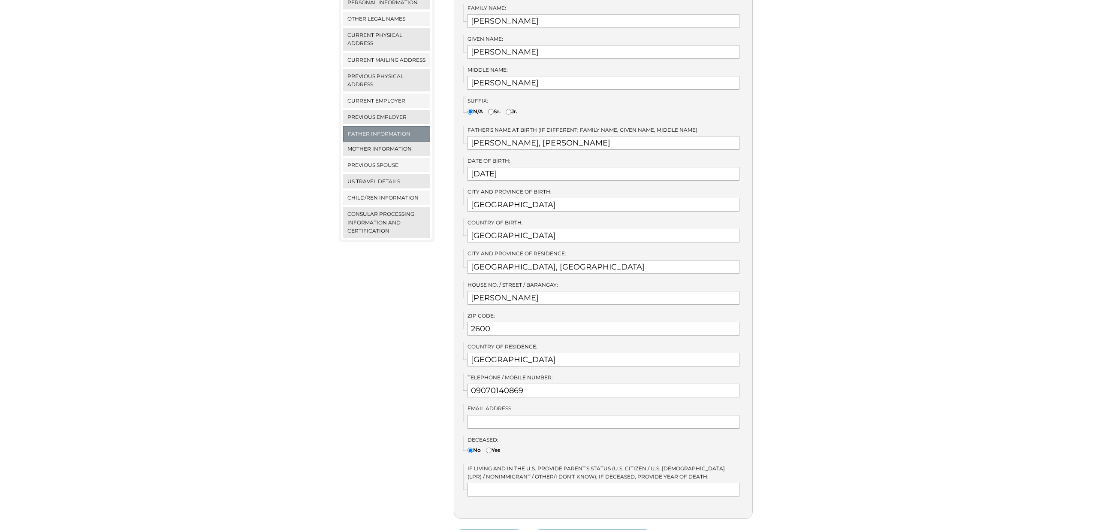
scroll to position [302, 0]
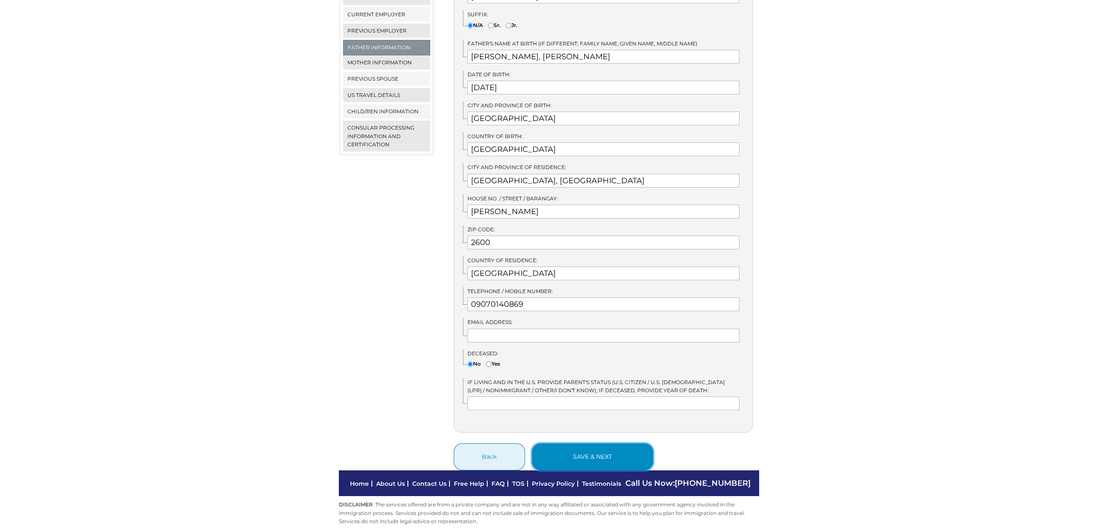
drag, startPoint x: 602, startPoint y: 449, endPoint x: 615, endPoint y: 442, distance: 14.6
click at [602, 449] on button "save & next" at bounding box center [592, 456] width 121 height 27
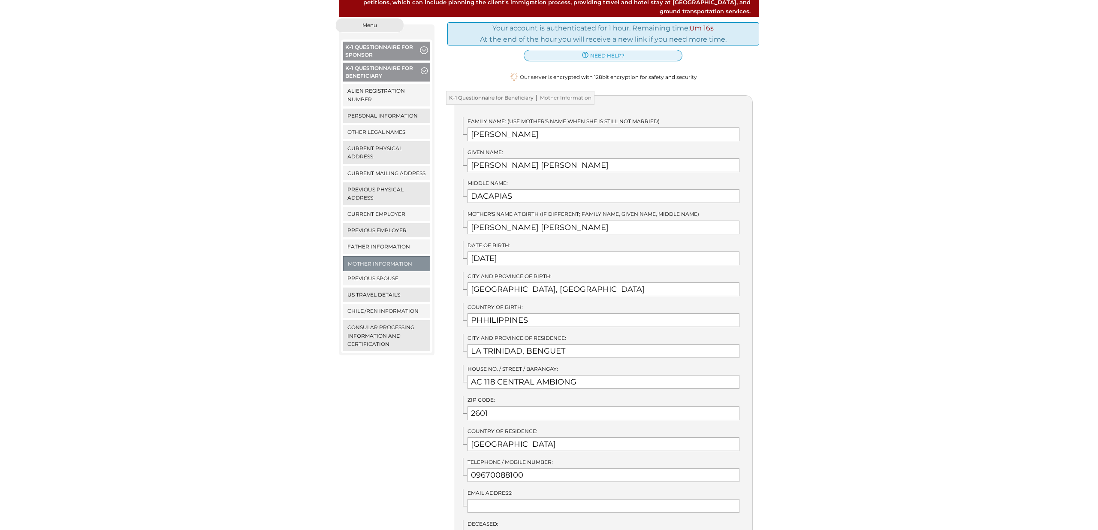
scroll to position [302, 0]
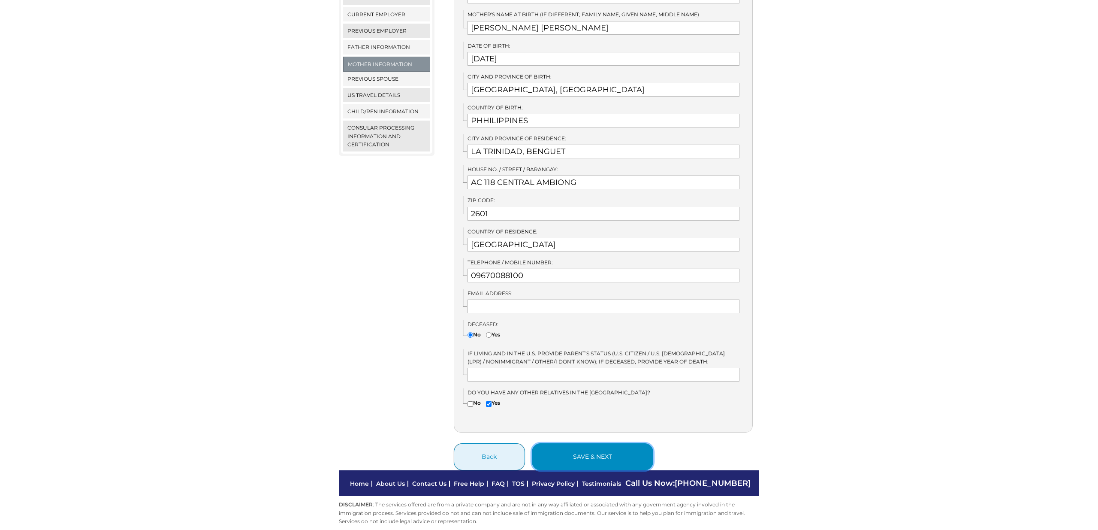
click at [598, 449] on button "save & next" at bounding box center [592, 456] width 121 height 27
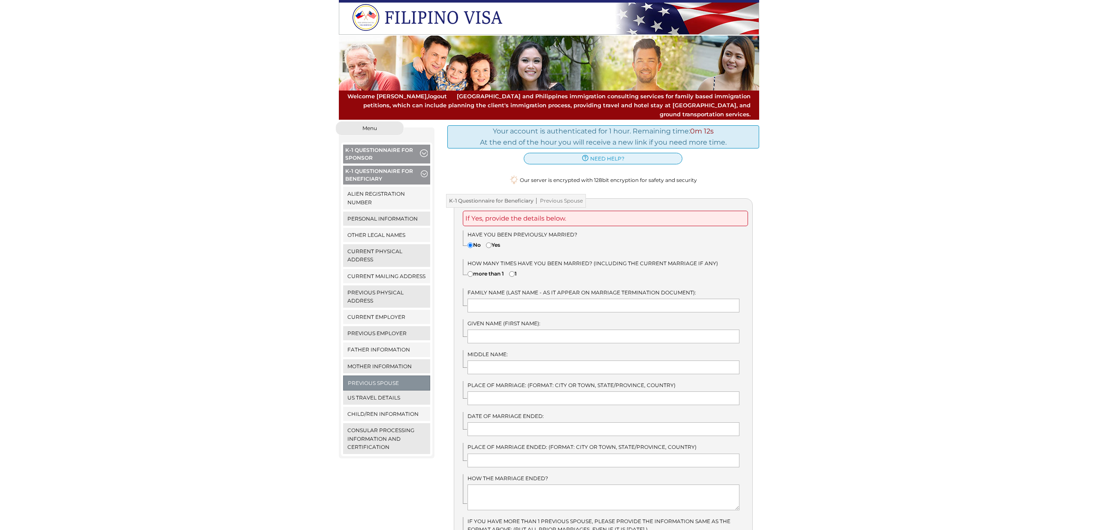
scroll to position [151, 0]
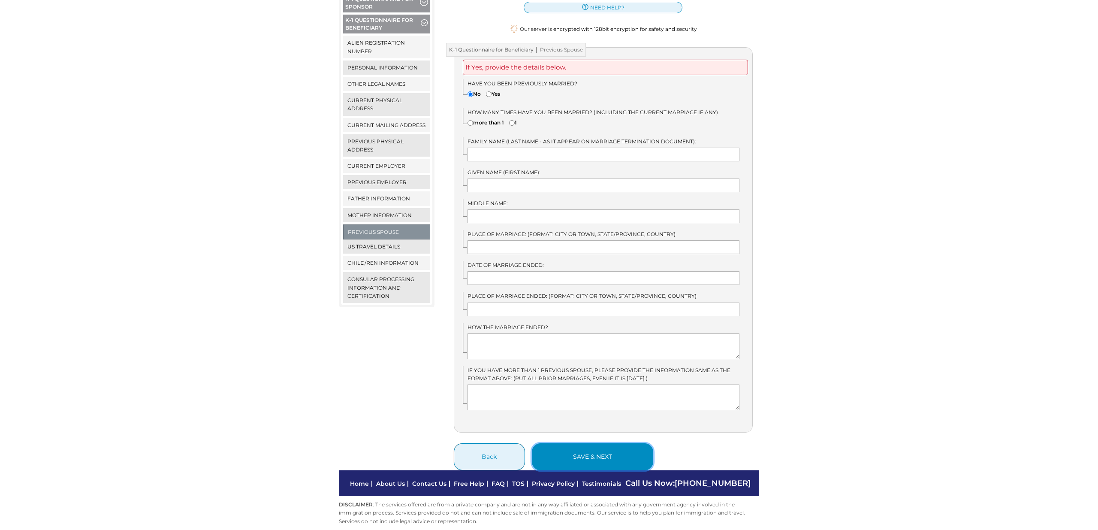
click at [602, 449] on button "save & next" at bounding box center [592, 456] width 121 height 27
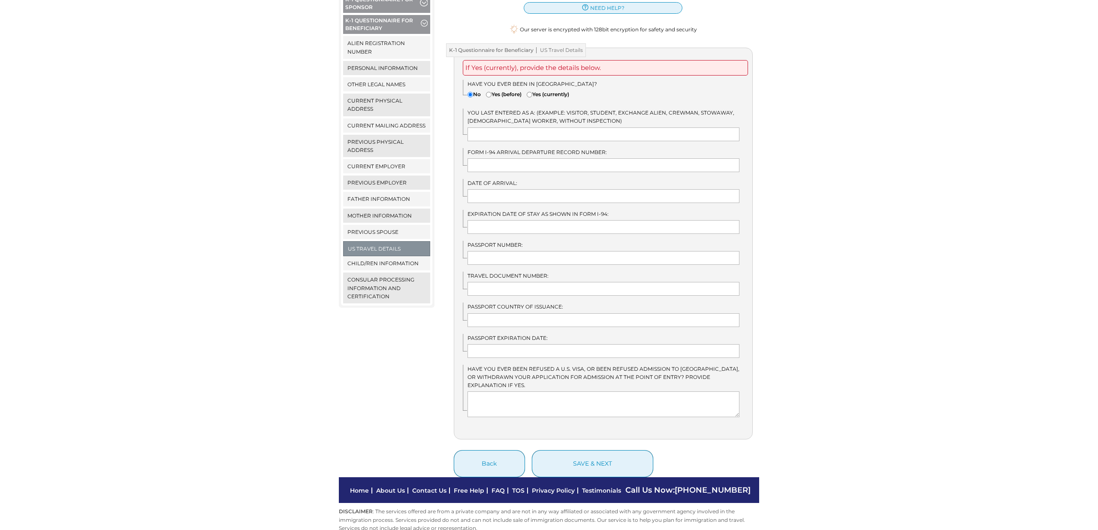
scroll to position [157, 0]
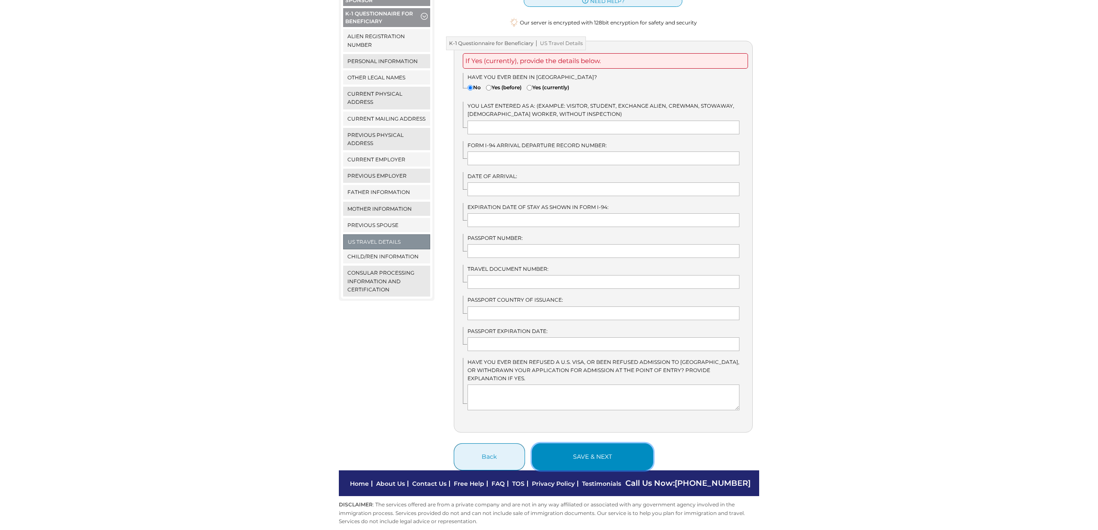
click at [613, 452] on button "save & next" at bounding box center [592, 456] width 121 height 27
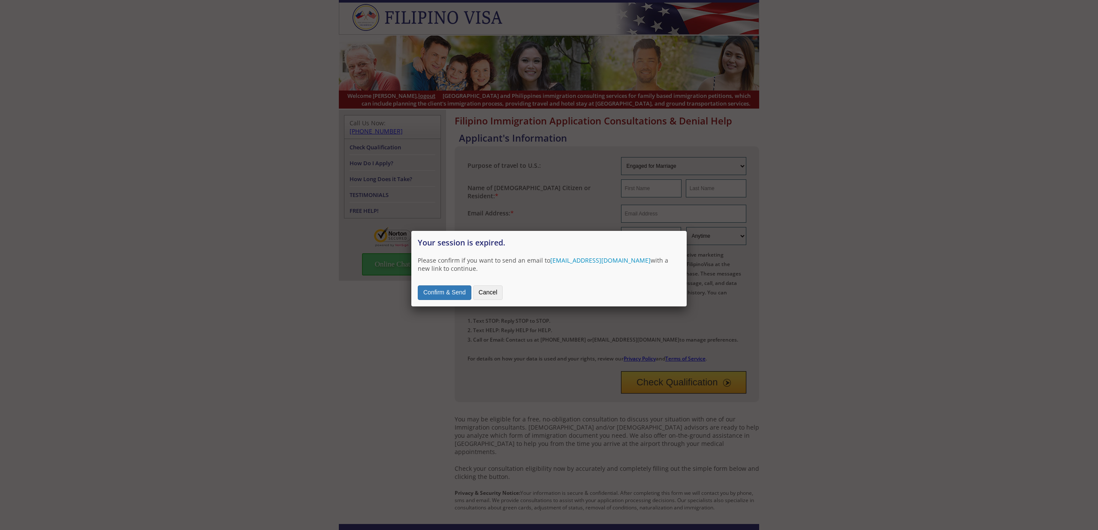
click at [459, 285] on button "Confirm & Send" at bounding box center [445, 292] width 54 height 15
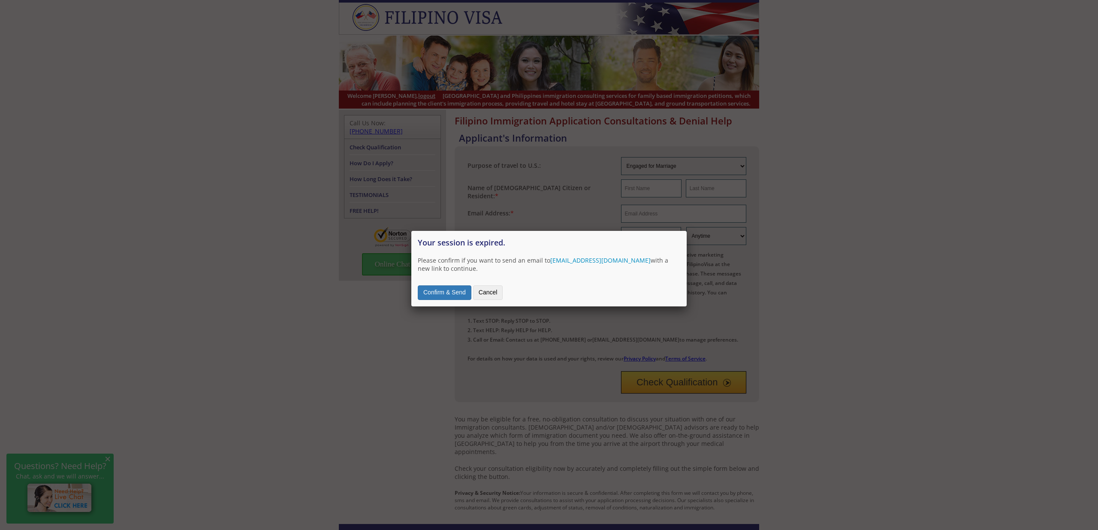
click at [482, 285] on button "Cancel" at bounding box center [488, 292] width 30 height 15
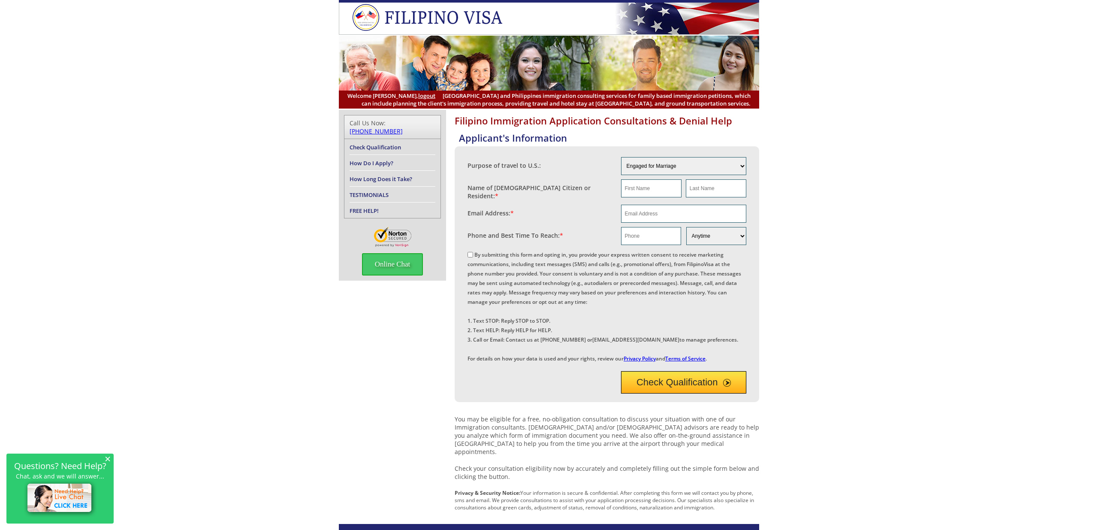
click at [384, 143] on link "Check Qualification" at bounding box center [375, 147] width 51 height 8
